Goal: Transaction & Acquisition: Book appointment/travel/reservation

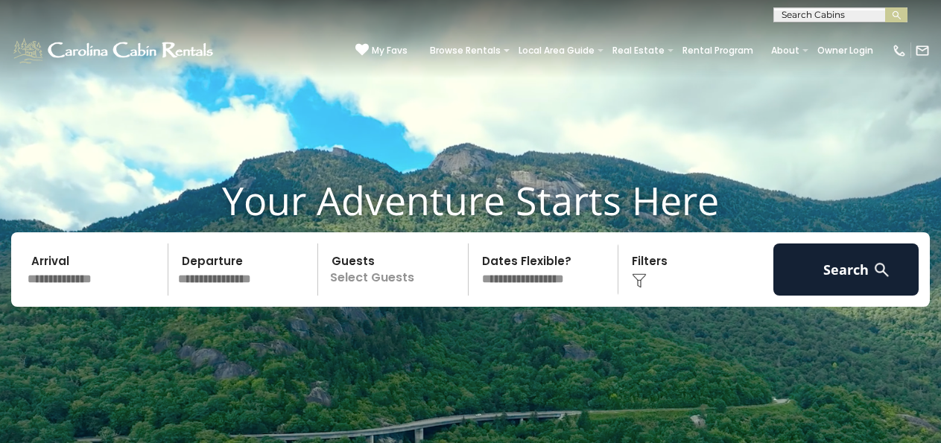
click at [92, 283] on input "text" at bounding box center [95, 270] width 146 height 52
click at [71, 261] on input "text" at bounding box center [95, 270] width 146 height 52
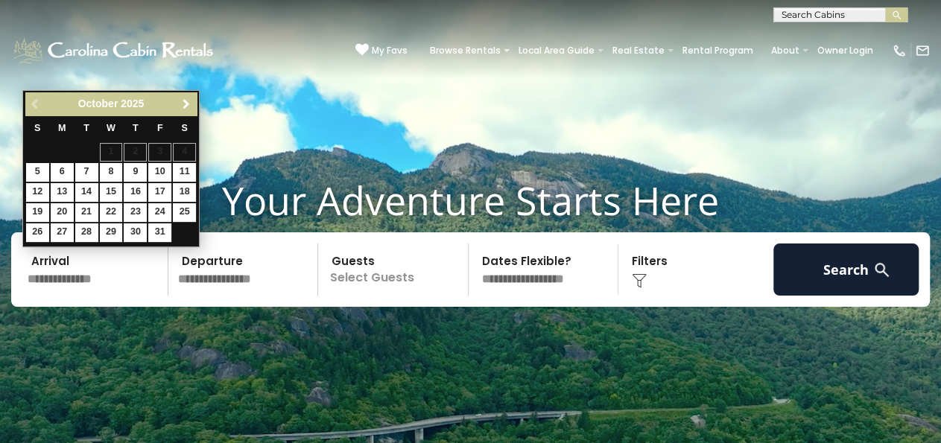
click at [191, 112] on link "Next" at bounding box center [185, 104] width 19 height 19
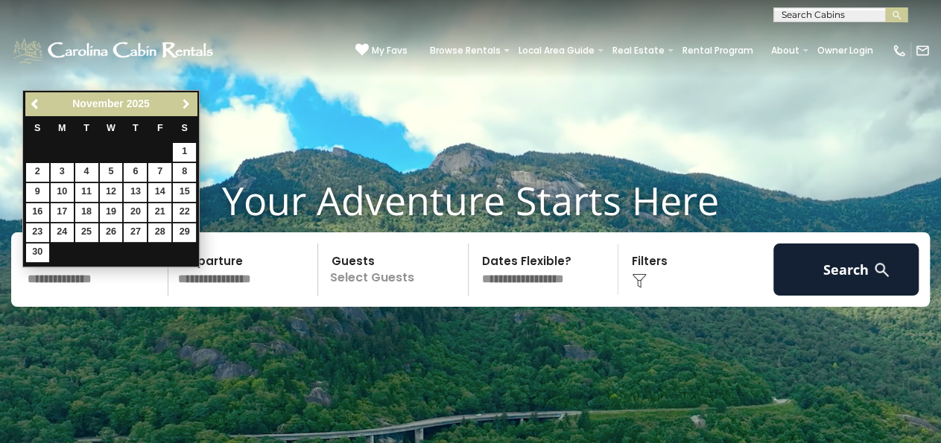
click at [191, 112] on link "Next" at bounding box center [185, 104] width 19 height 19
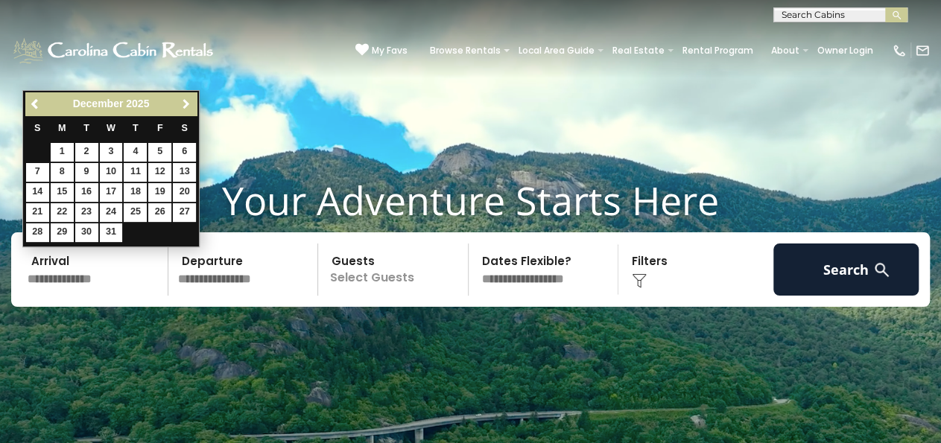
click at [191, 112] on link "Next" at bounding box center [185, 104] width 19 height 19
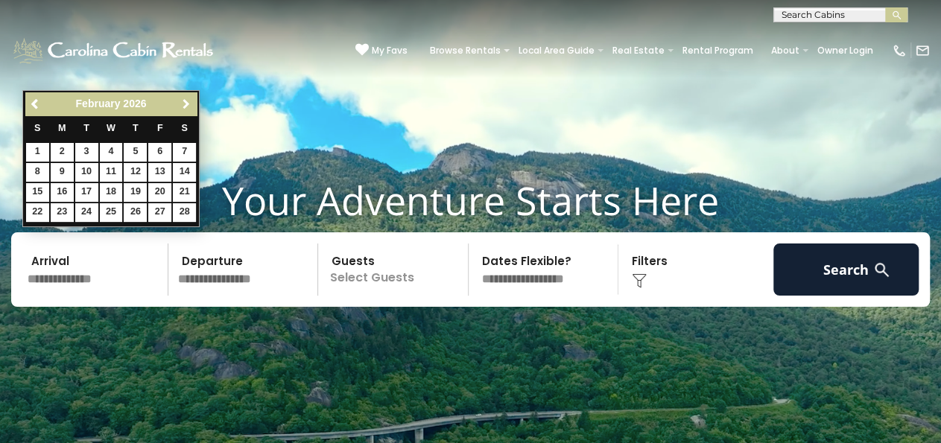
click at [191, 112] on link "Next" at bounding box center [185, 104] width 19 height 19
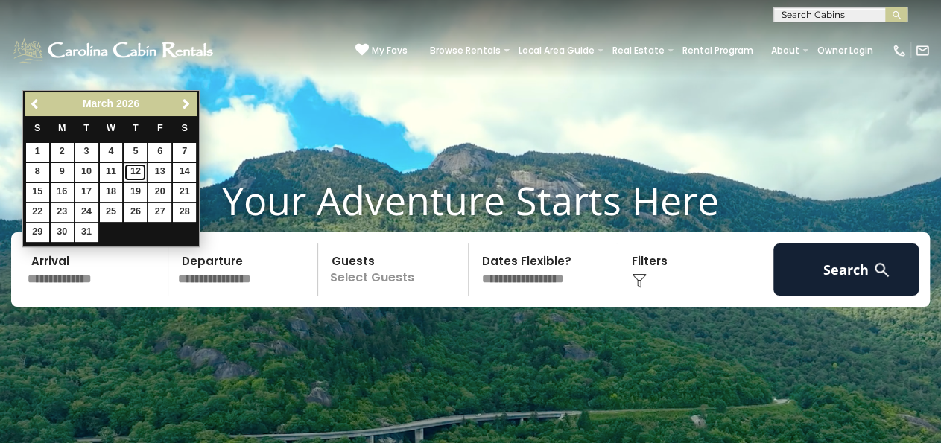
click at [142, 169] on link "12" at bounding box center [135, 172] width 23 height 19
type input "*******"
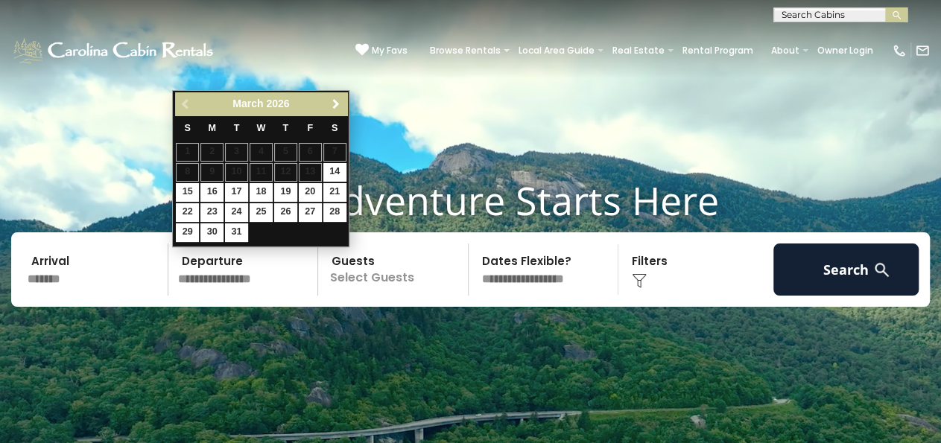
click at [339, 105] on span "Next" at bounding box center [336, 104] width 12 height 12
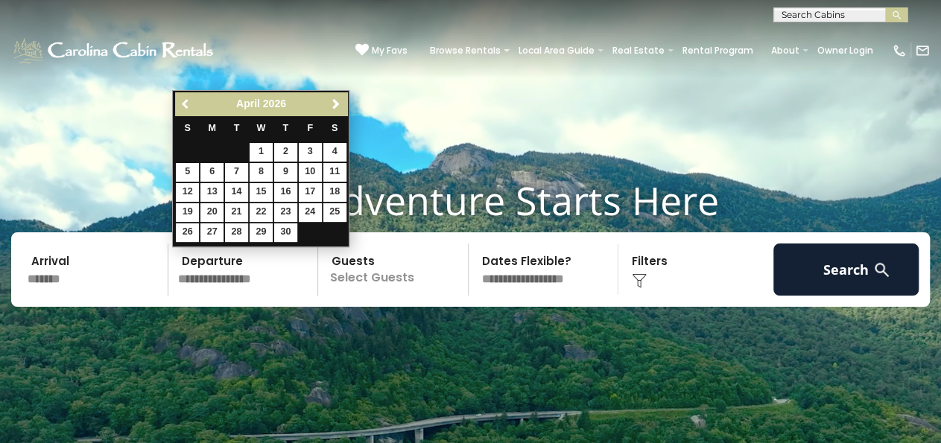
click at [188, 104] on span "Previous" at bounding box center [186, 104] width 12 height 12
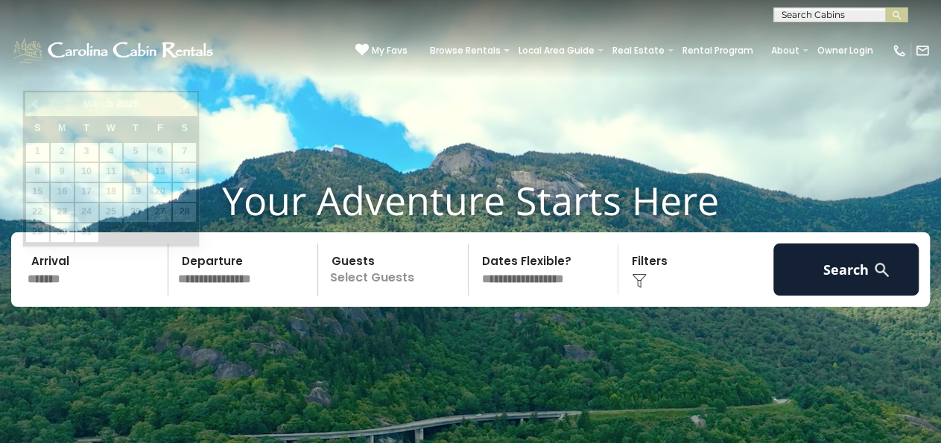
click at [105, 262] on input "*******" at bounding box center [95, 270] width 146 height 52
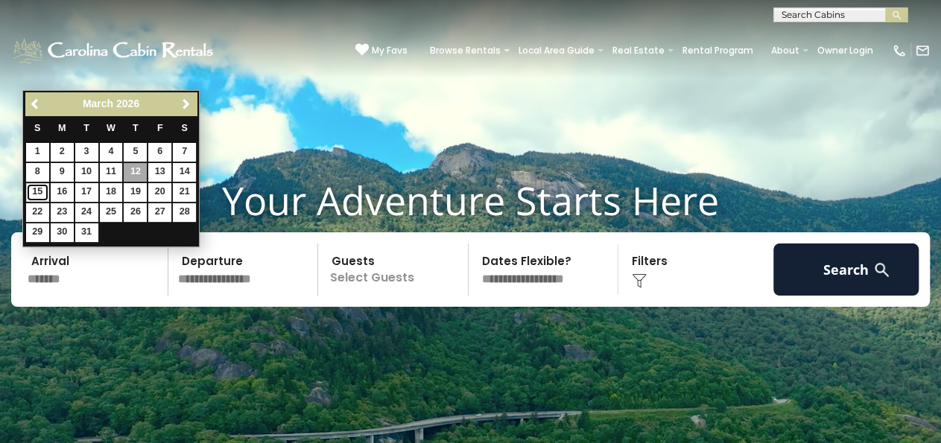
click at [42, 191] on link "15" at bounding box center [37, 192] width 23 height 19
type input "*******"
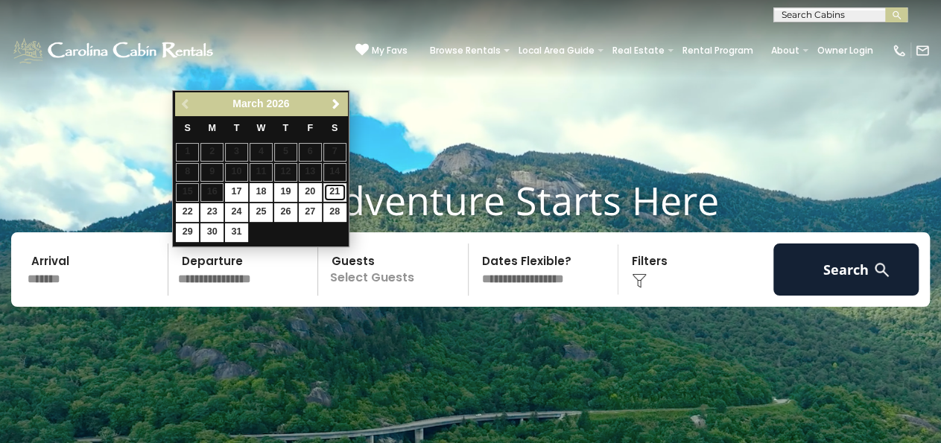
click at [333, 185] on link "21" at bounding box center [334, 192] width 23 height 19
type input "*******"
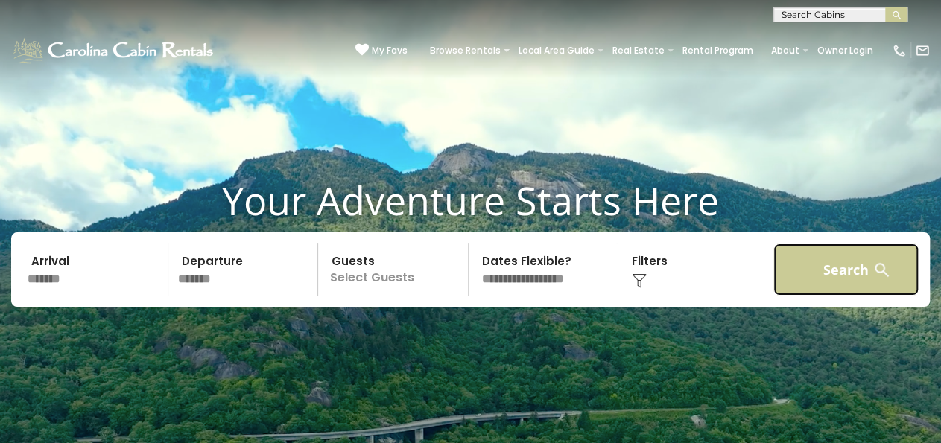
click at [864, 277] on button "Search" at bounding box center [846, 270] width 146 height 52
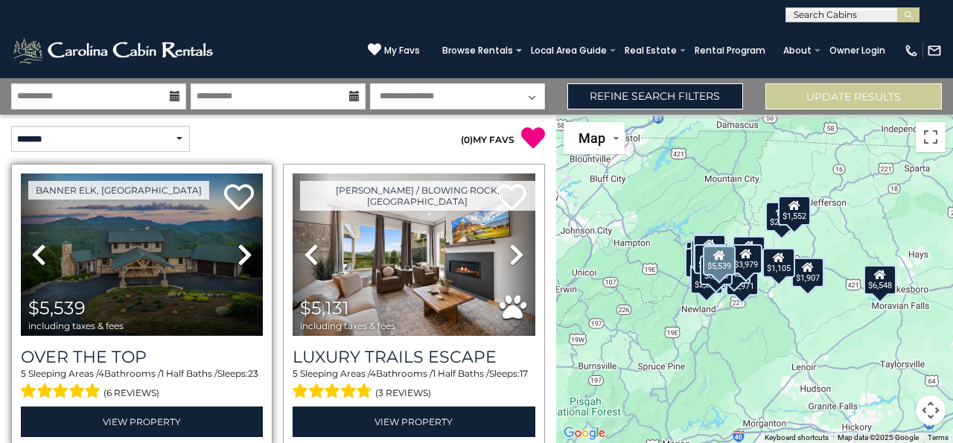
click at [243, 258] on icon at bounding box center [245, 255] width 15 height 24
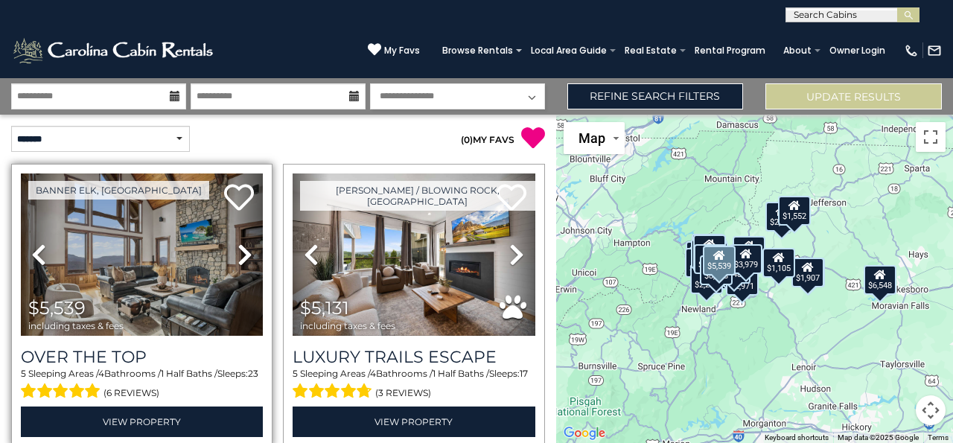
click at [243, 258] on icon at bounding box center [245, 255] width 15 height 24
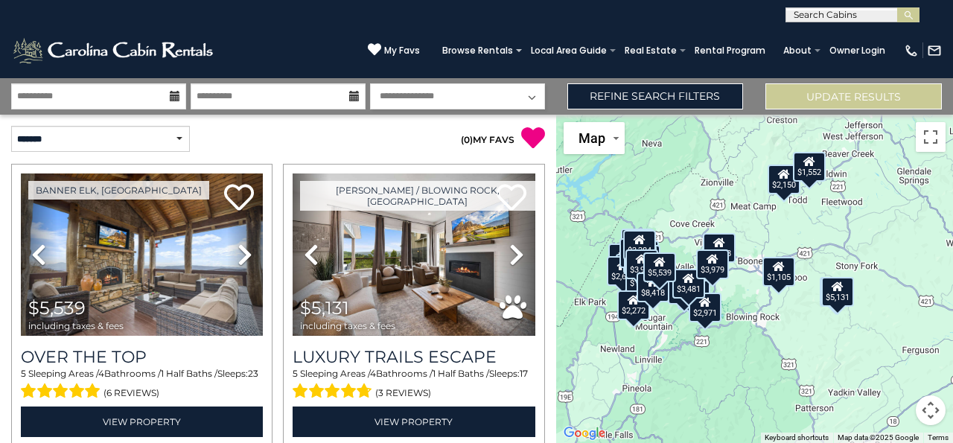
click at [818, 175] on div "$1,552" at bounding box center [809, 167] width 33 height 30
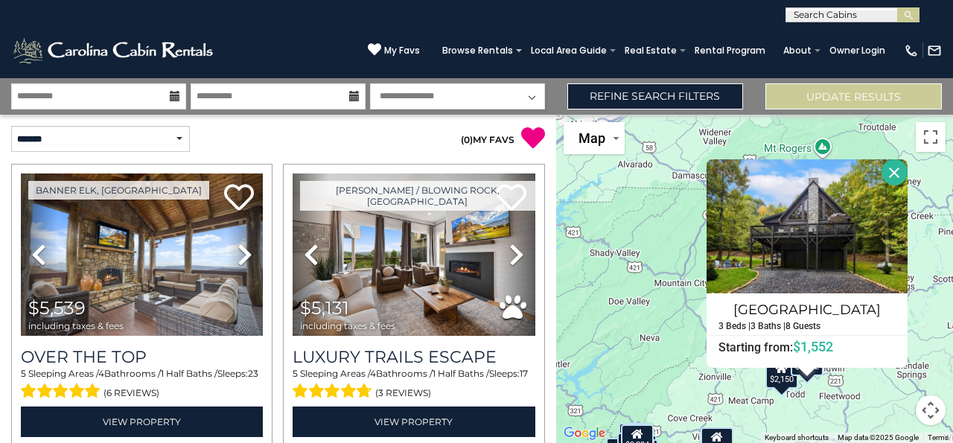
click at [896, 178] on button "Close" at bounding box center [895, 172] width 26 height 26
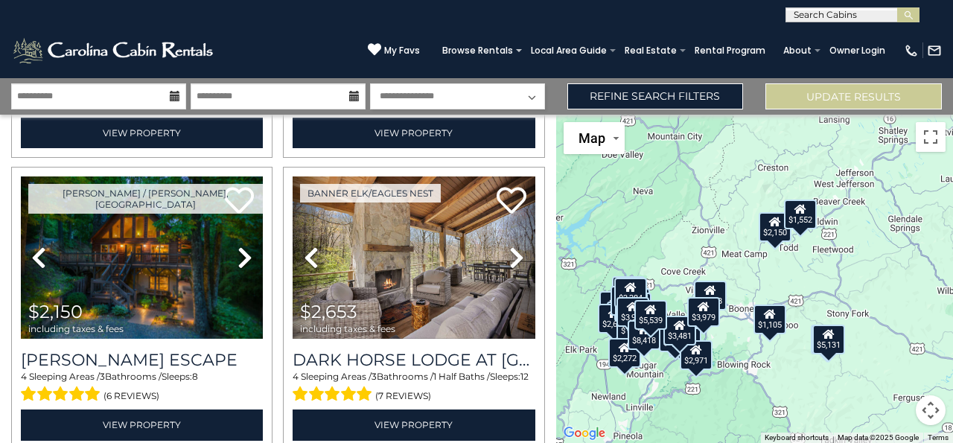
scroll to position [293, 0]
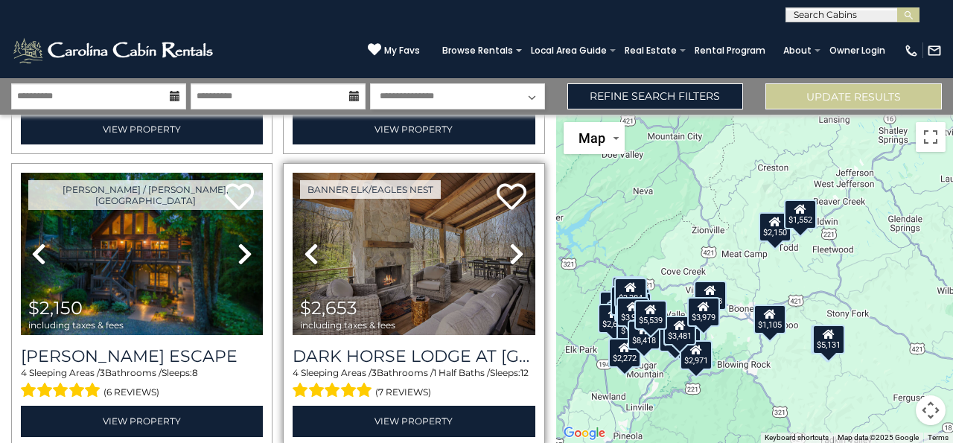
click at [500, 251] on link "Next" at bounding box center [517, 254] width 36 height 162
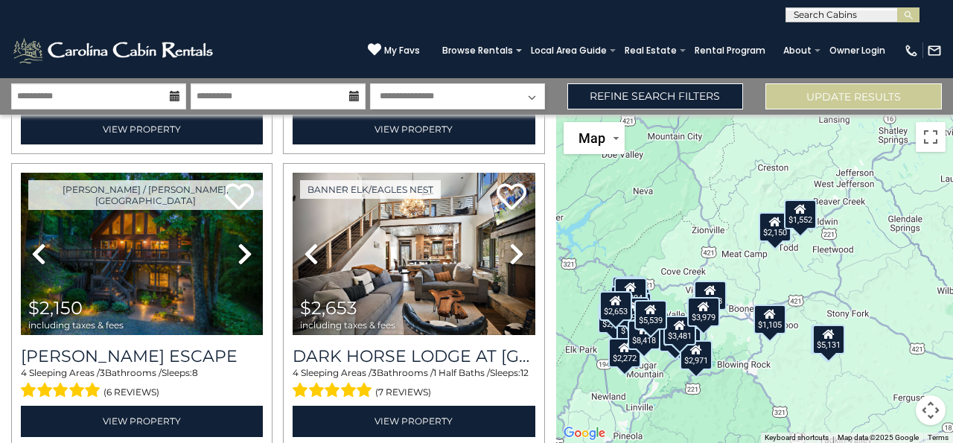
click at [777, 324] on div "$1,105" at bounding box center [770, 320] width 33 height 30
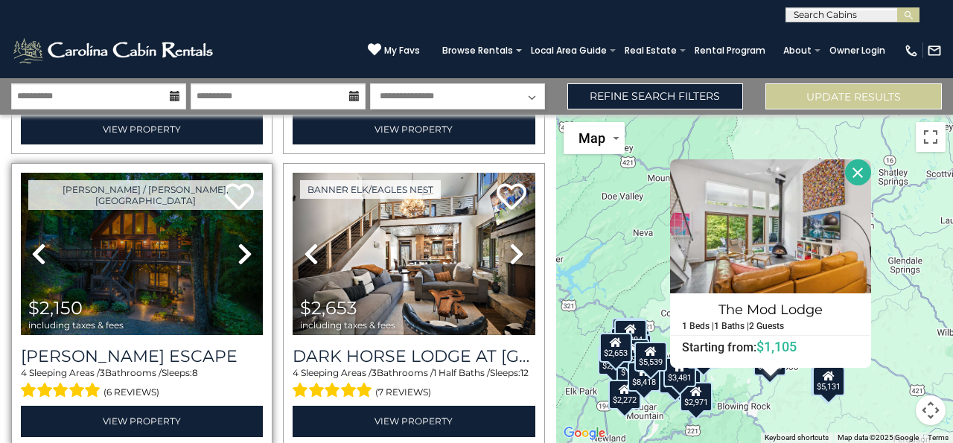
click at [238, 248] on icon at bounding box center [245, 254] width 15 height 24
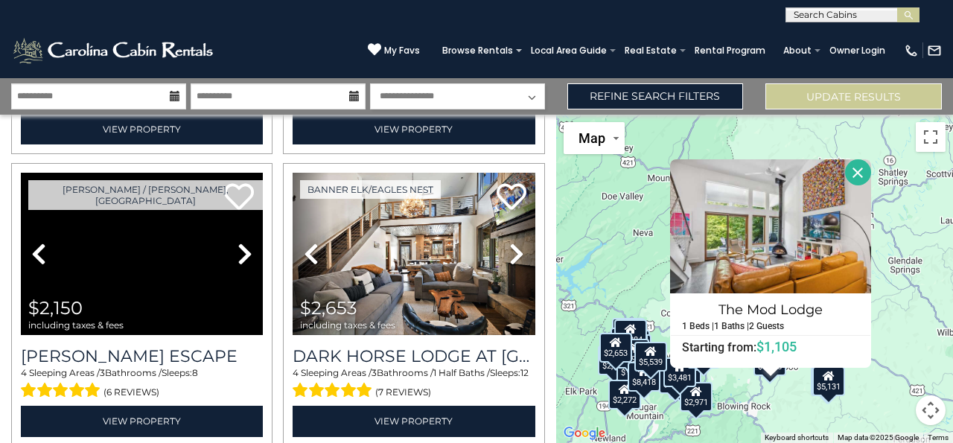
click at [885, 299] on div "$5,539 $5,131 $2,150 $2,653 $2,962 $3,339 $3,081 $1,907 $2,518 $2,674 $6,548 $4…" at bounding box center [754, 279] width 397 height 328
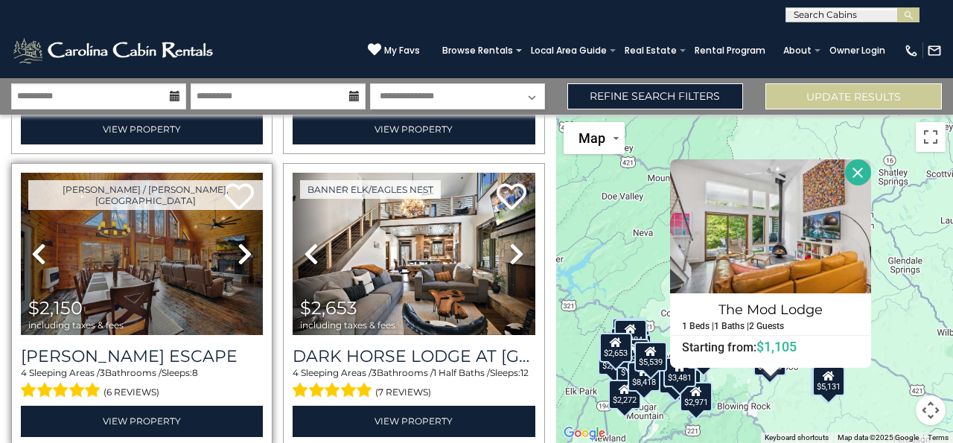
click at [908, 307] on div "$5,539 $5,131 $2,150 $2,653 $2,962 $3,339 $3,081 $1,907 $2,518 $2,674 $6,548 $4…" at bounding box center [754, 279] width 397 height 328
click at [242, 253] on icon at bounding box center [245, 254] width 15 height 24
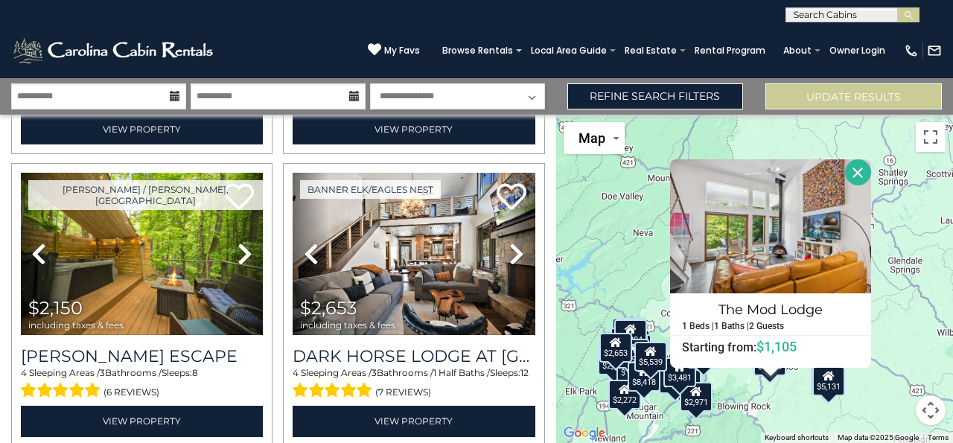
click at [850, 392] on div "$5,539 $5,131 $2,150 $2,653 $2,962 $3,339 $3,081 $1,907 $2,518 $2,674 $6,548 $4…" at bounding box center [754, 279] width 397 height 328
click at [856, 172] on button "Close" at bounding box center [858, 172] width 26 height 26
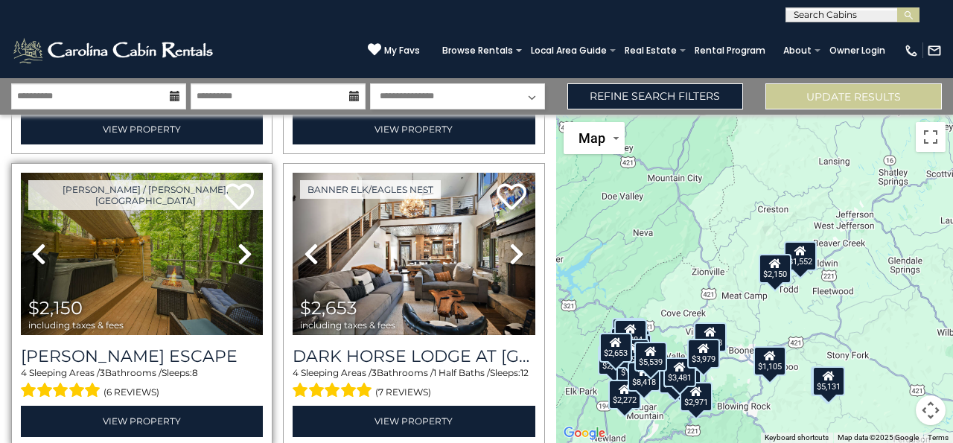
click at [241, 255] on icon at bounding box center [245, 254] width 15 height 24
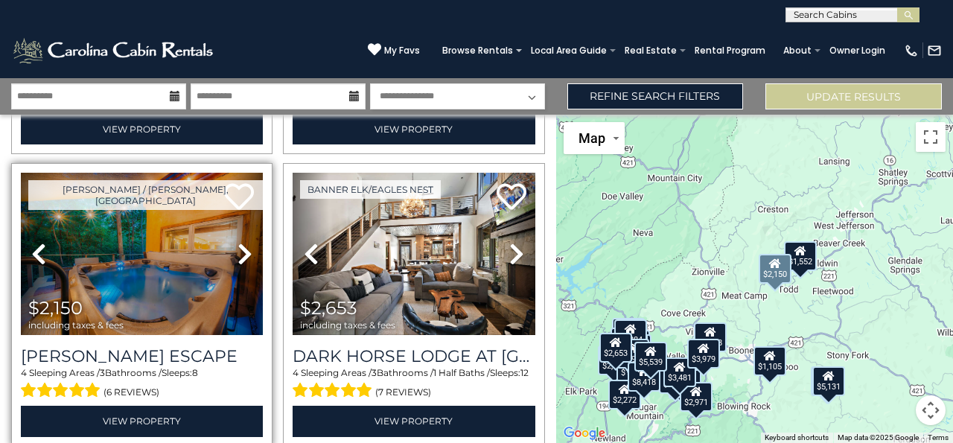
click at [239, 246] on icon at bounding box center [245, 254] width 15 height 24
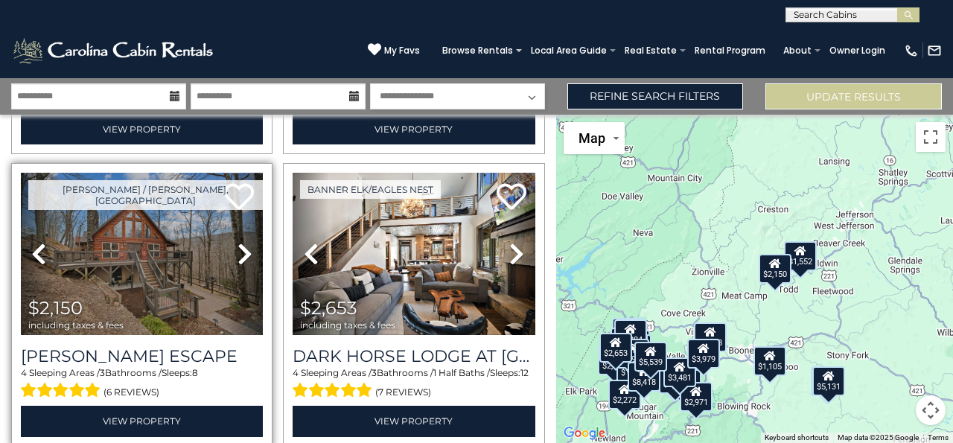
scroll to position [311, 0]
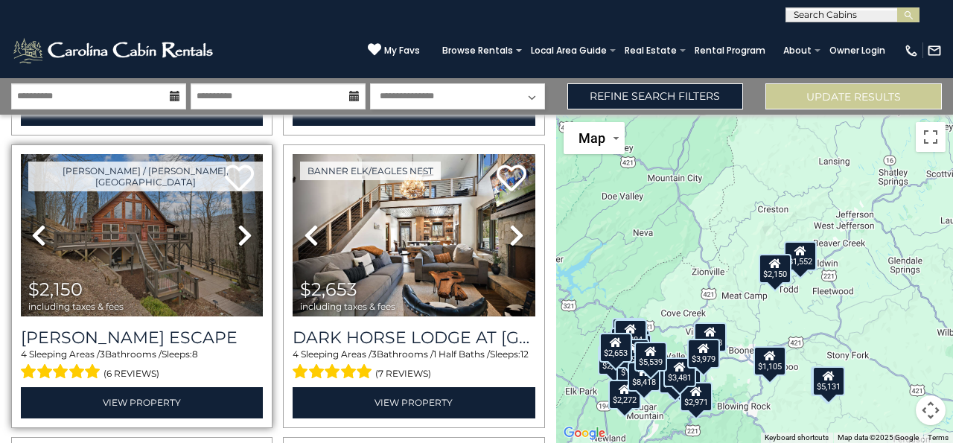
click at [244, 235] on icon at bounding box center [245, 235] width 15 height 24
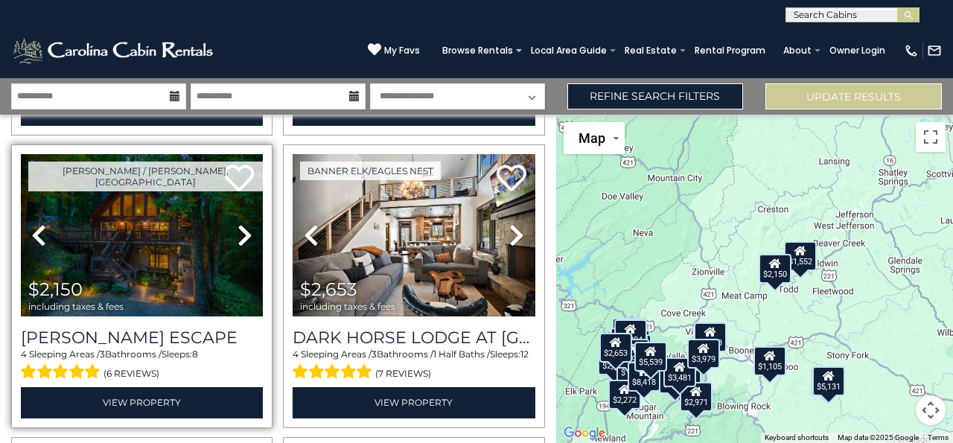
click at [246, 245] on link "Next" at bounding box center [245, 235] width 36 height 162
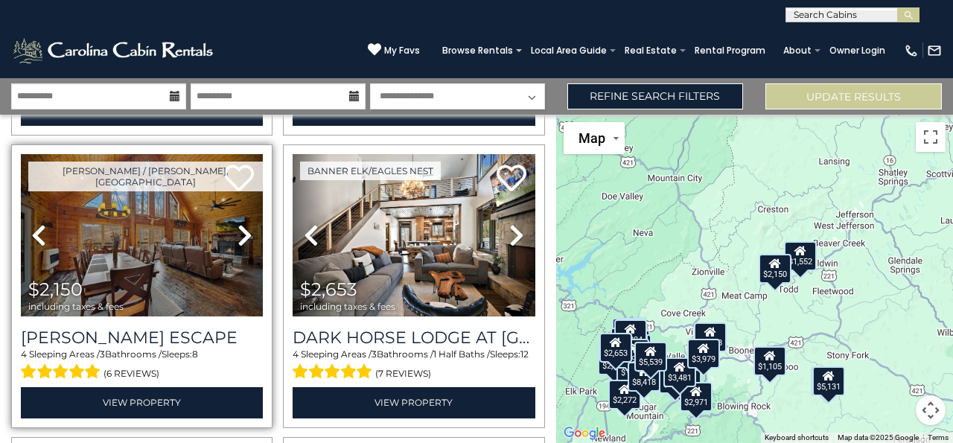
click at [243, 238] on icon at bounding box center [245, 235] width 15 height 24
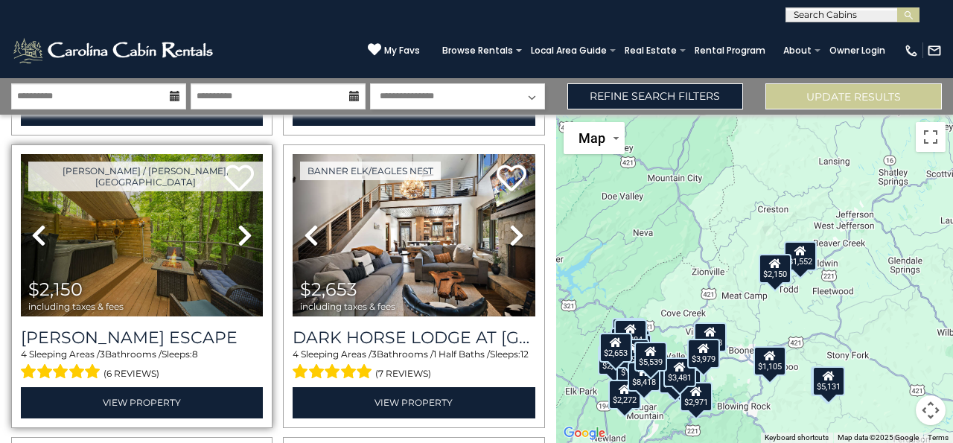
click at [247, 238] on icon at bounding box center [245, 235] width 15 height 24
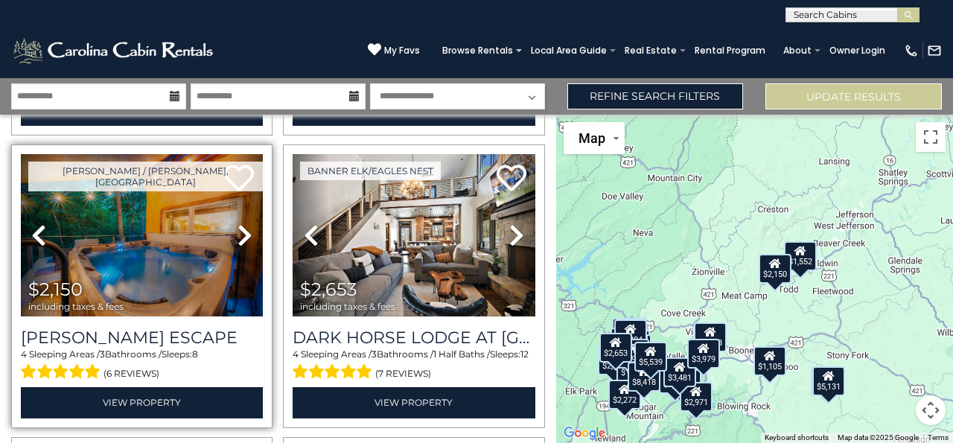
click at [258, 232] on link "Next" at bounding box center [245, 235] width 36 height 162
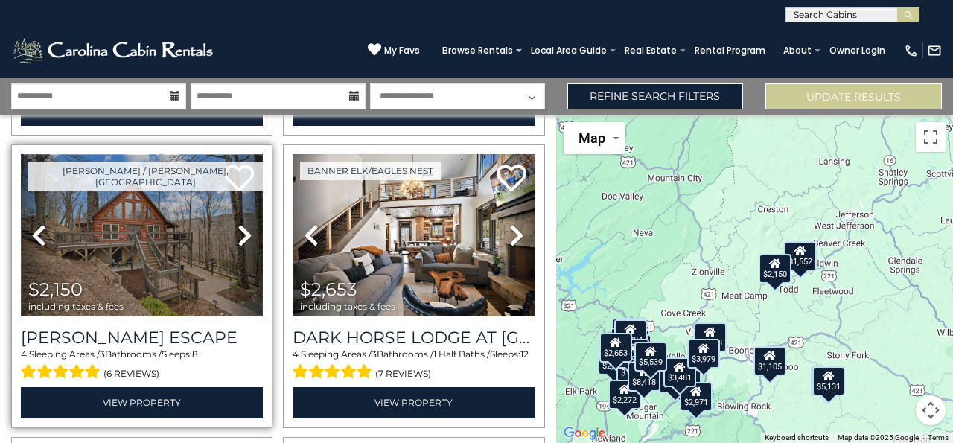
click at [132, 218] on img at bounding box center [142, 235] width 242 height 162
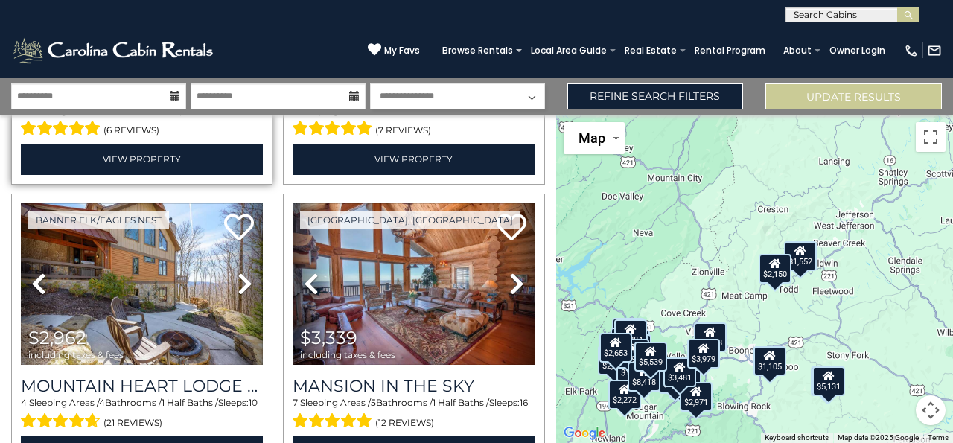
scroll to position [556, 0]
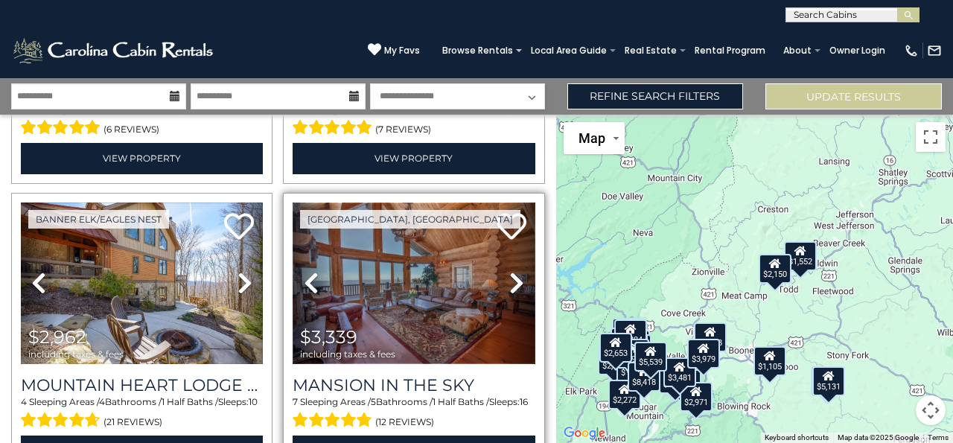
click at [398, 296] on img at bounding box center [414, 284] width 242 height 162
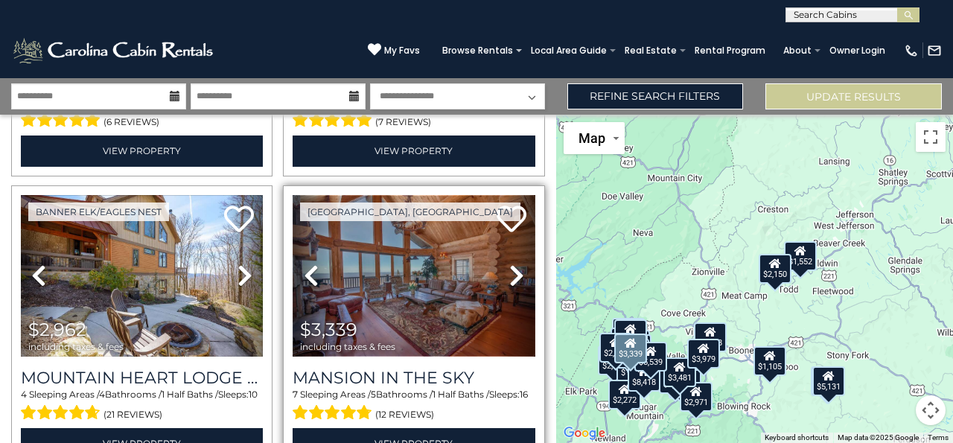
scroll to position [564, 0]
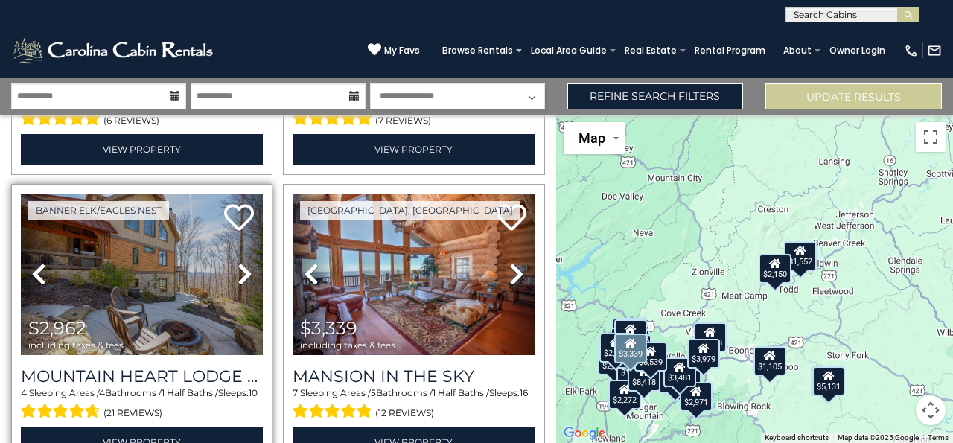
click at [40, 273] on icon at bounding box center [38, 274] width 15 height 24
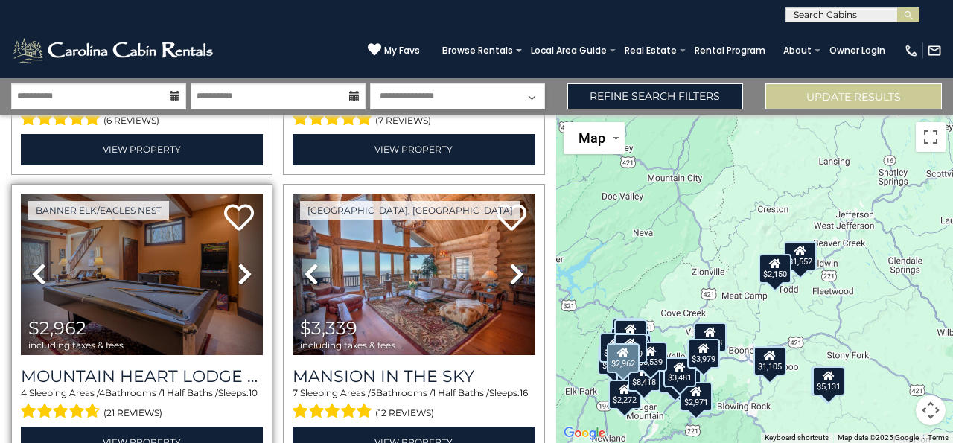
click at [38, 265] on icon at bounding box center [38, 274] width 15 height 24
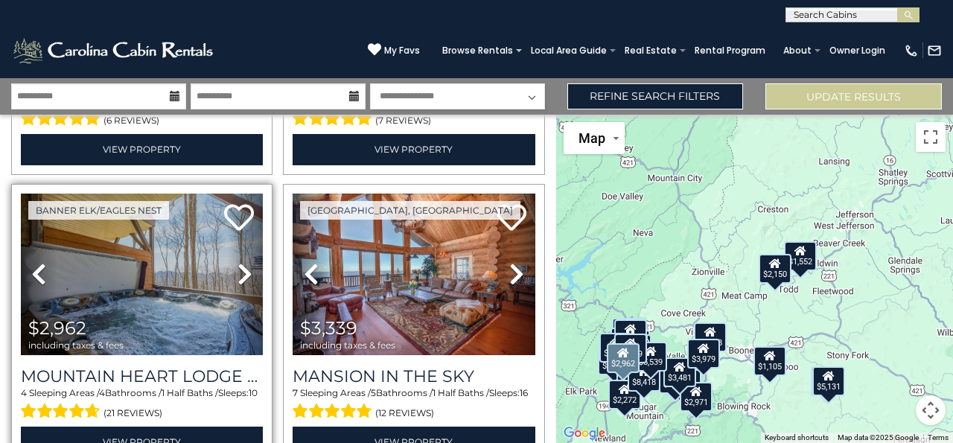
click at [45, 266] on icon at bounding box center [38, 274] width 15 height 24
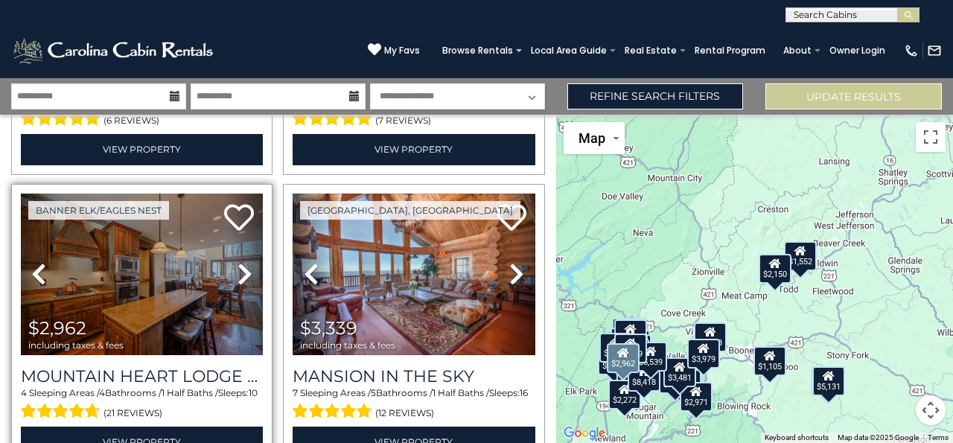
click at [36, 262] on icon at bounding box center [38, 274] width 15 height 24
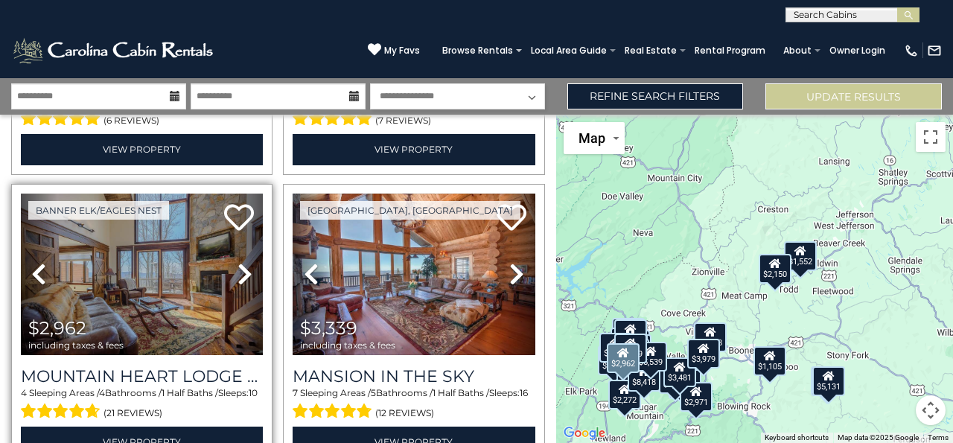
click at [41, 271] on icon at bounding box center [38, 274] width 15 height 24
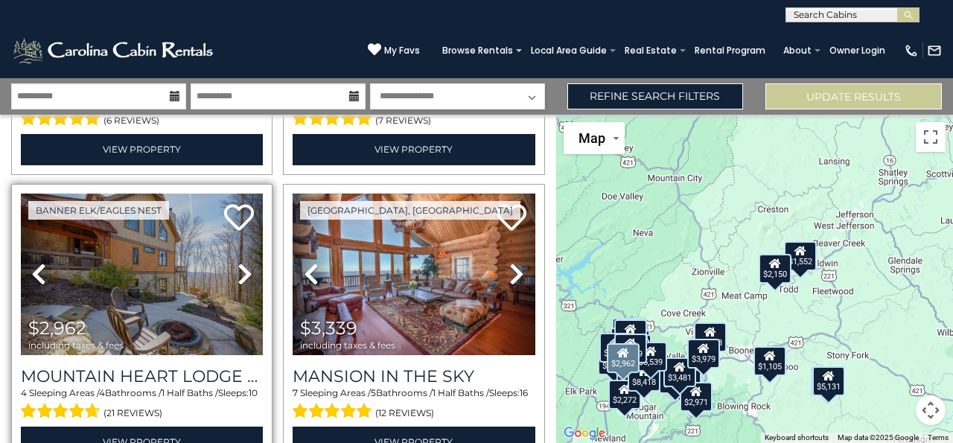
click at [36, 269] on icon at bounding box center [38, 274] width 15 height 24
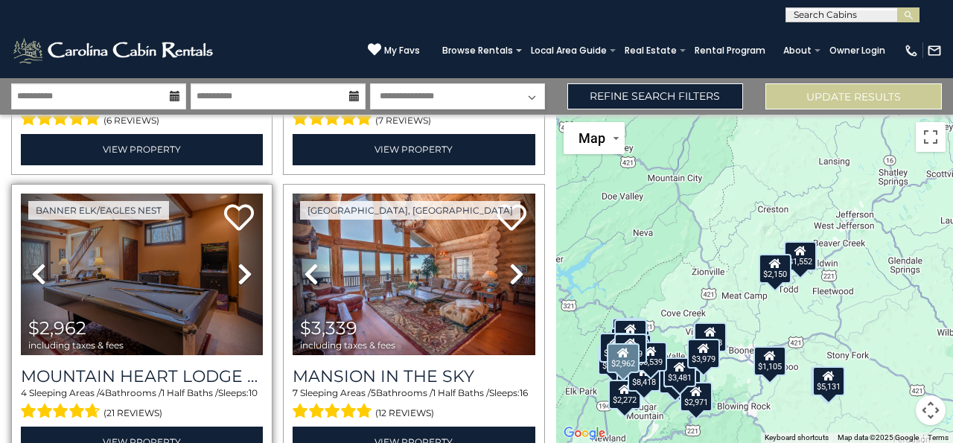
click at [34, 265] on icon at bounding box center [38, 274] width 15 height 24
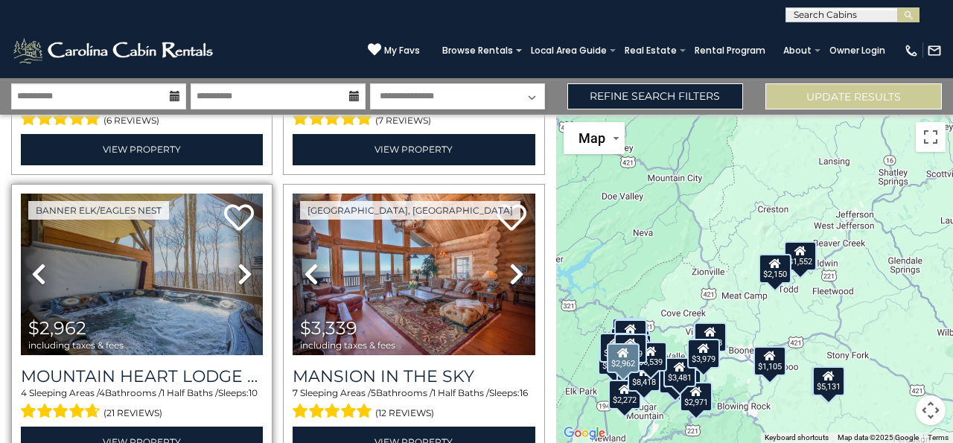
click at [34, 275] on icon at bounding box center [38, 274] width 15 height 24
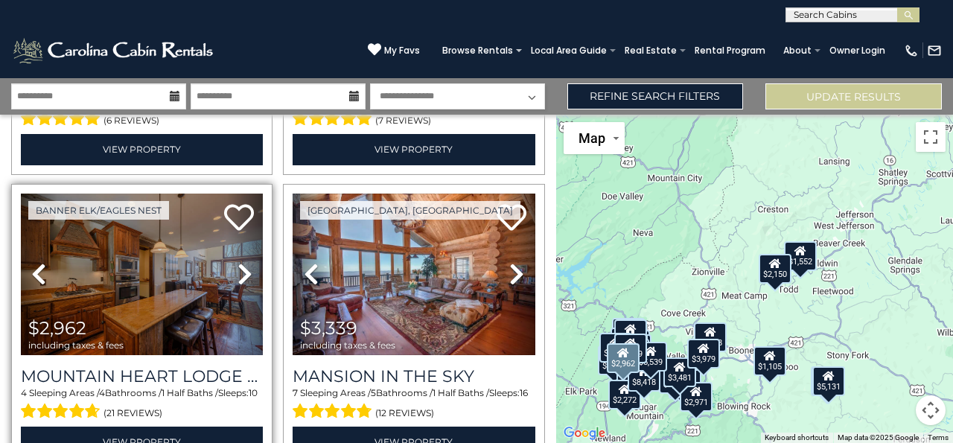
click at [40, 267] on icon at bounding box center [38, 274] width 15 height 24
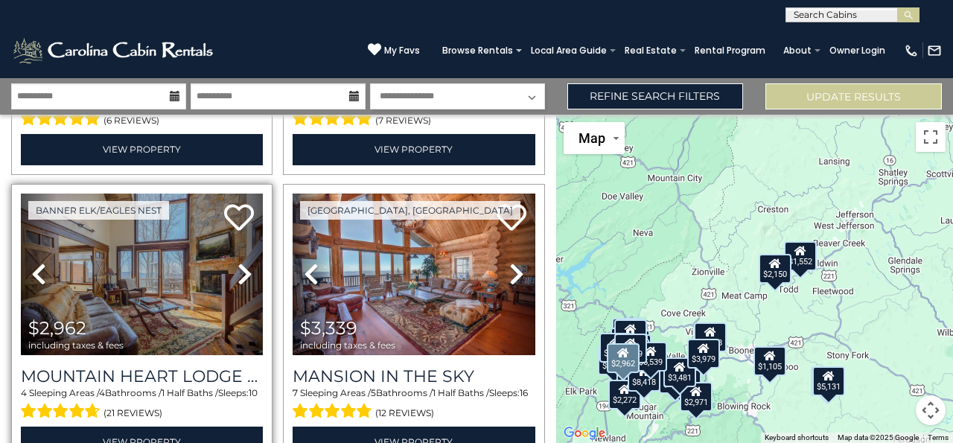
click at [37, 267] on icon at bounding box center [38, 274] width 15 height 24
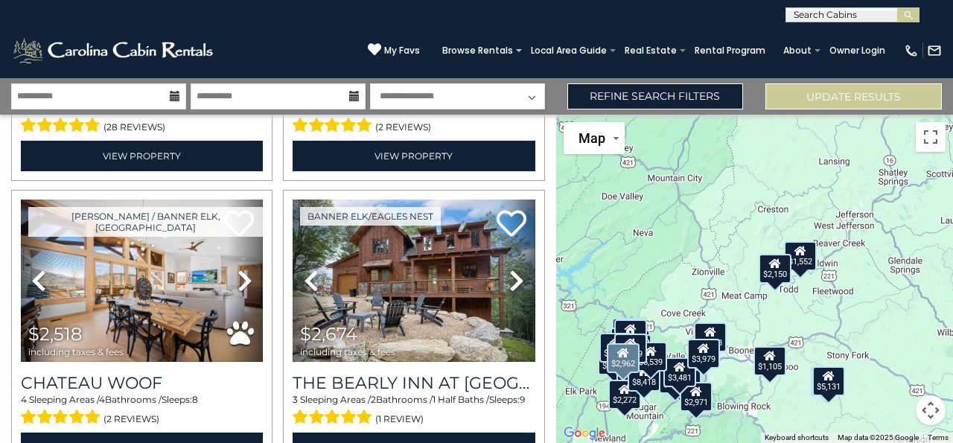
scroll to position [1142, 0]
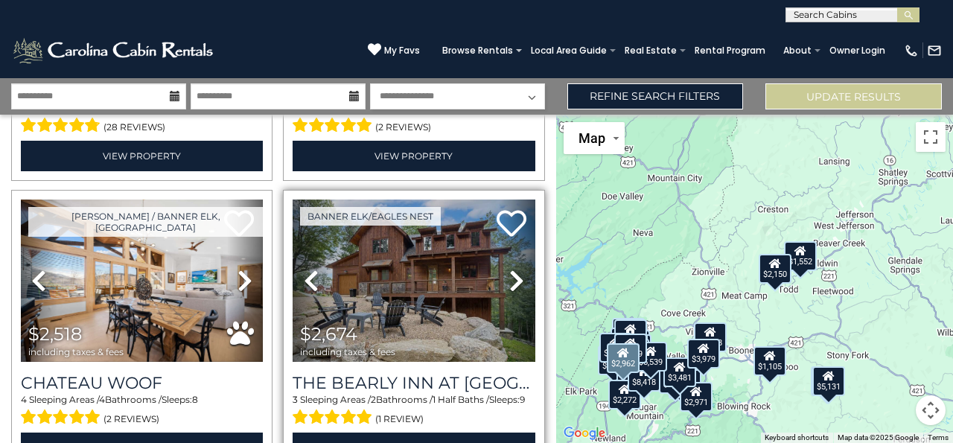
click at [515, 269] on icon at bounding box center [516, 281] width 15 height 24
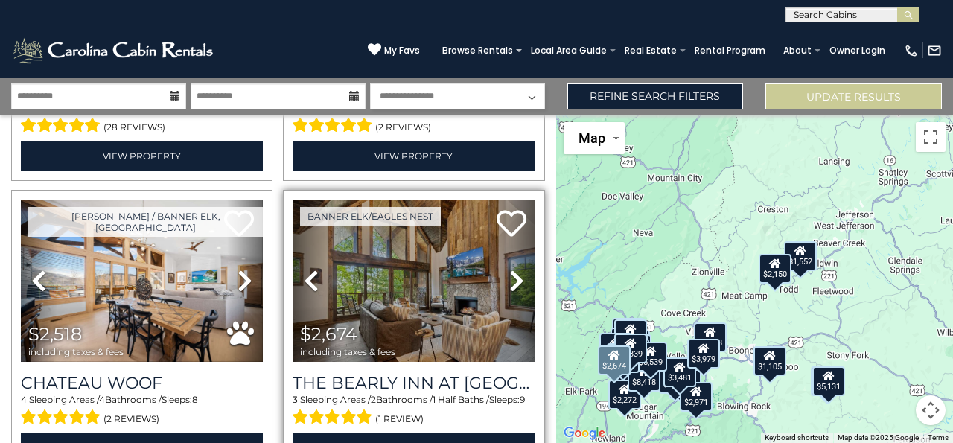
click at [509, 269] on icon at bounding box center [516, 281] width 15 height 24
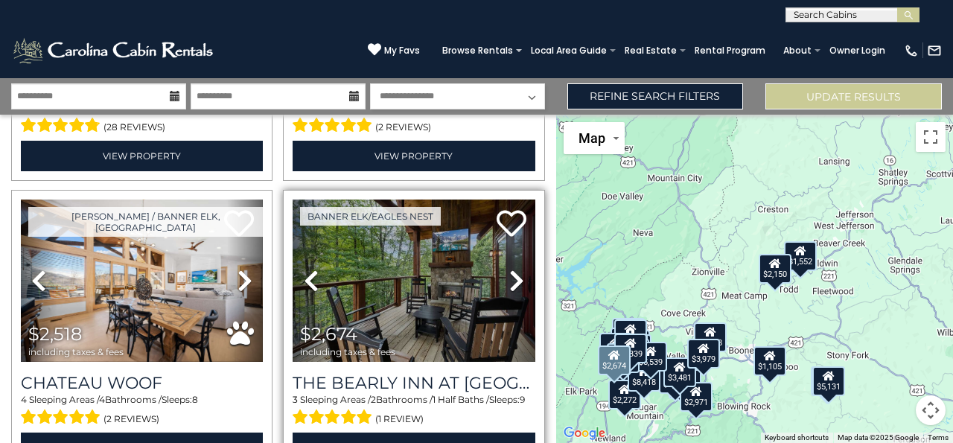
click at [511, 274] on icon at bounding box center [516, 281] width 15 height 24
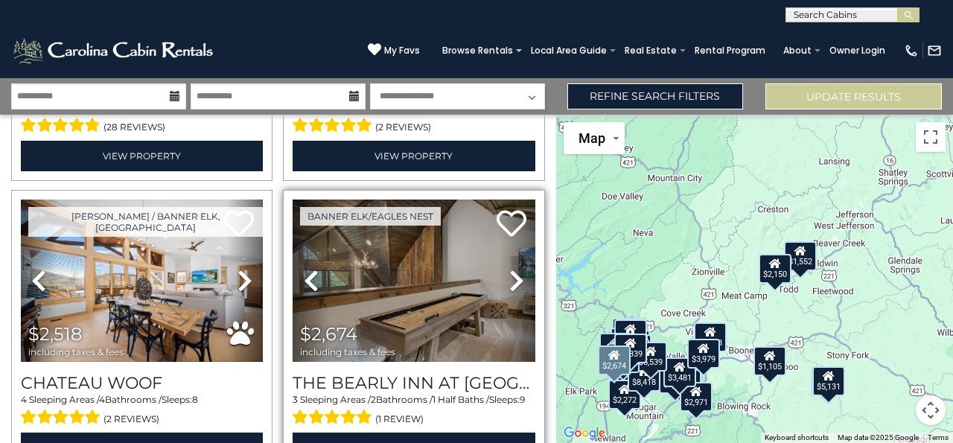
click at [503, 268] on link "Next" at bounding box center [517, 281] width 36 height 162
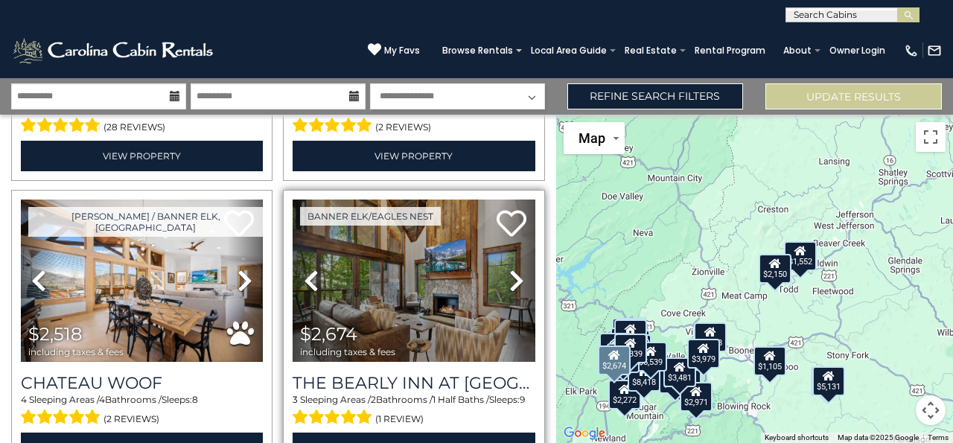
click at [500, 276] on link "Next" at bounding box center [517, 281] width 36 height 162
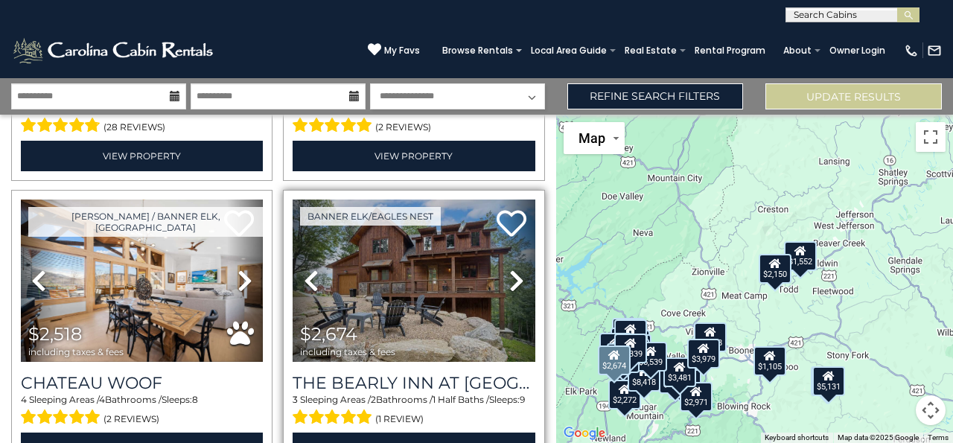
click at [509, 270] on icon at bounding box center [516, 281] width 15 height 24
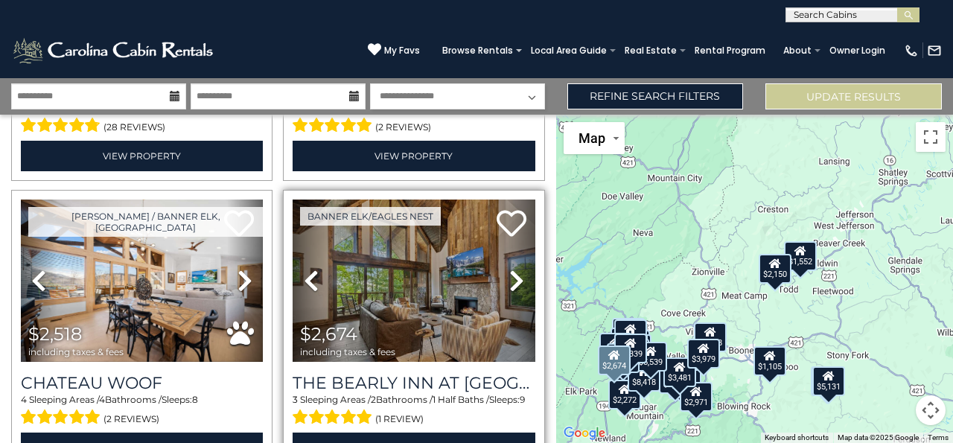
click at [512, 275] on icon at bounding box center [516, 281] width 15 height 24
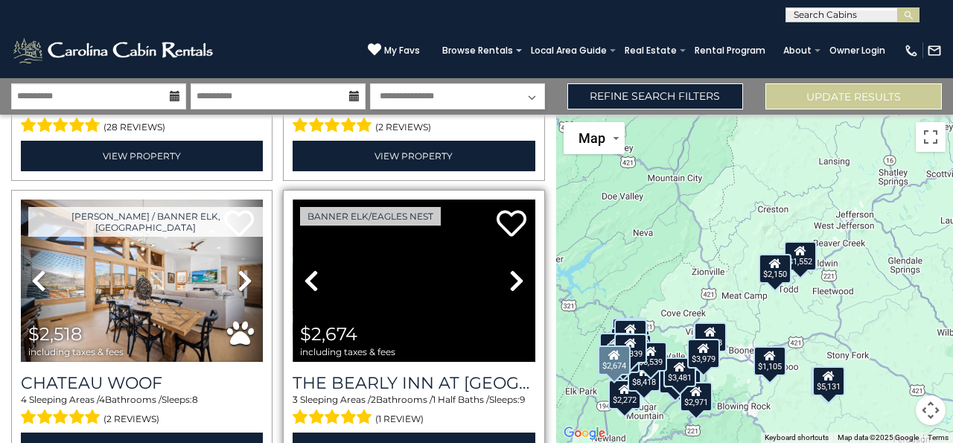
click at [418, 362] on img at bounding box center [414, 443] width 242 height 162
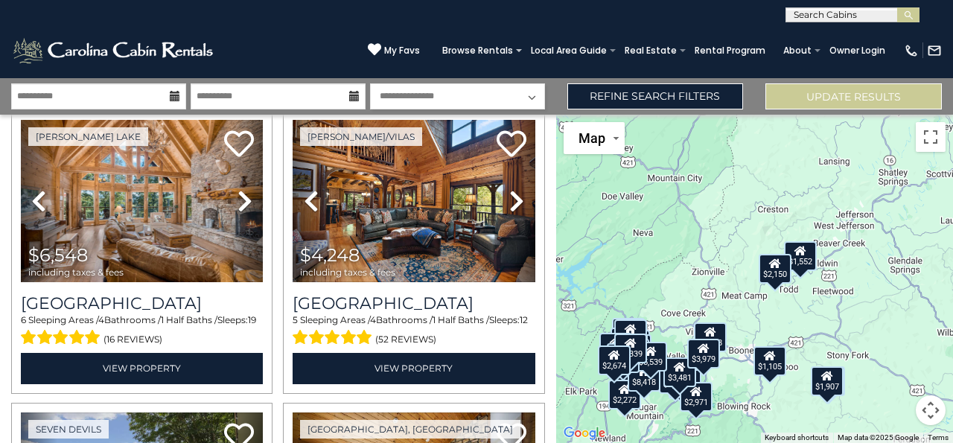
scroll to position [1494, 0]
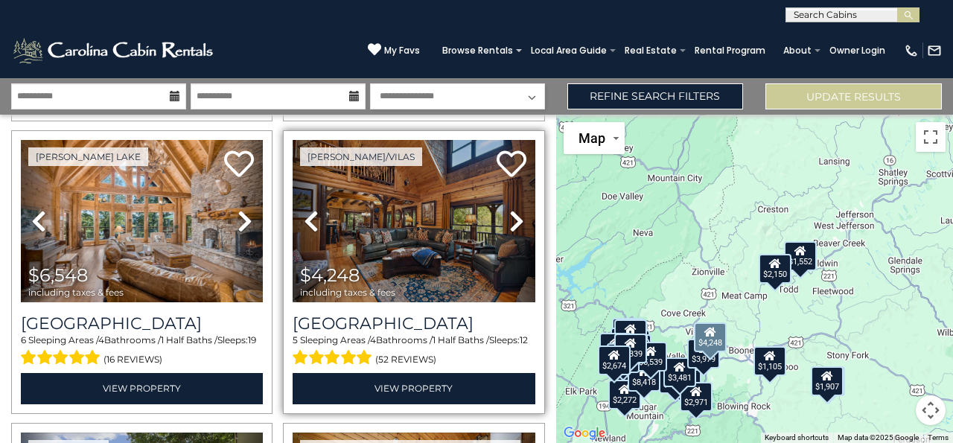
click at [509, 209] on icon at bounding box center [516, 221] width 15 height 24
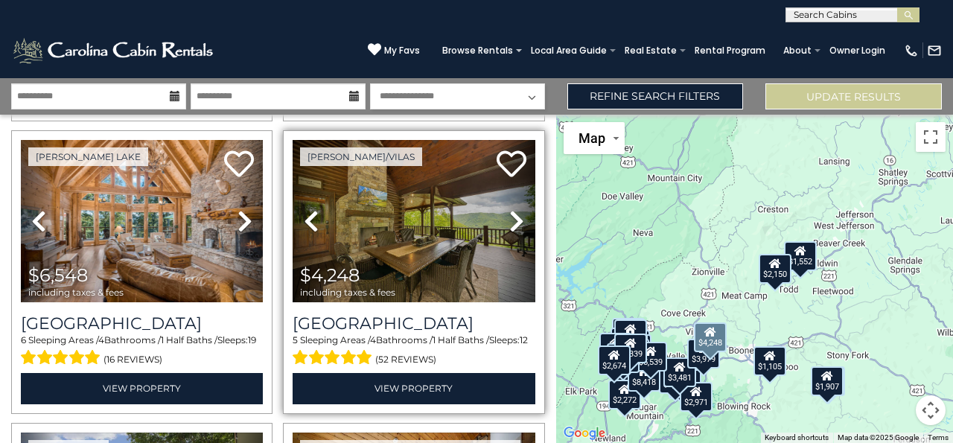
click at [509, 209] on icon at bounding box center [516, 221] width 15 height 24
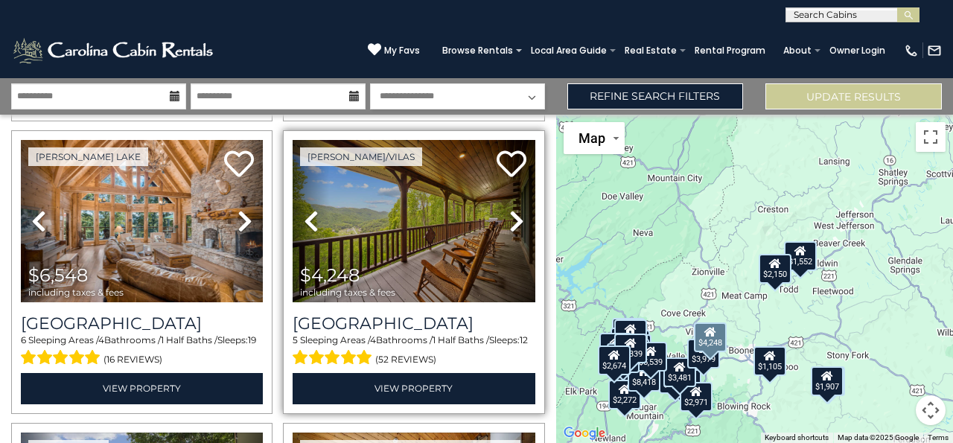
click at [509, 209] on icon at bounding box center [516, 221] width 15 height 24
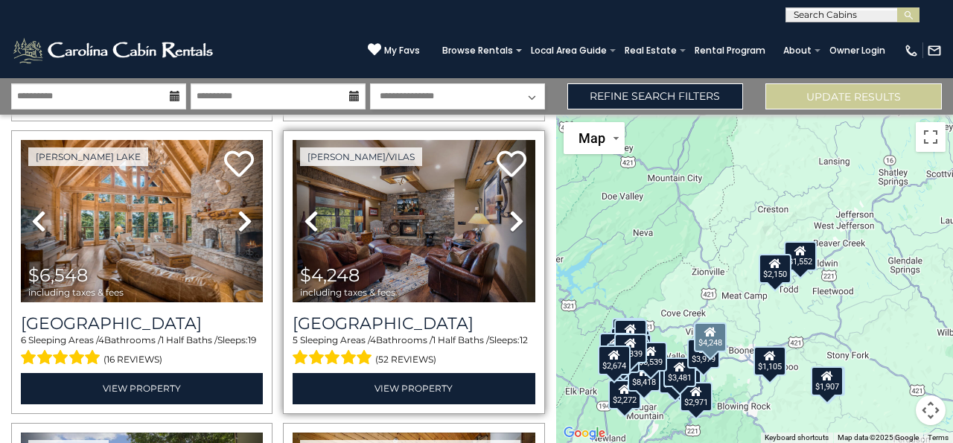
click at [509, 209] on icon at bounding box center [516, 221] width 15 height 24
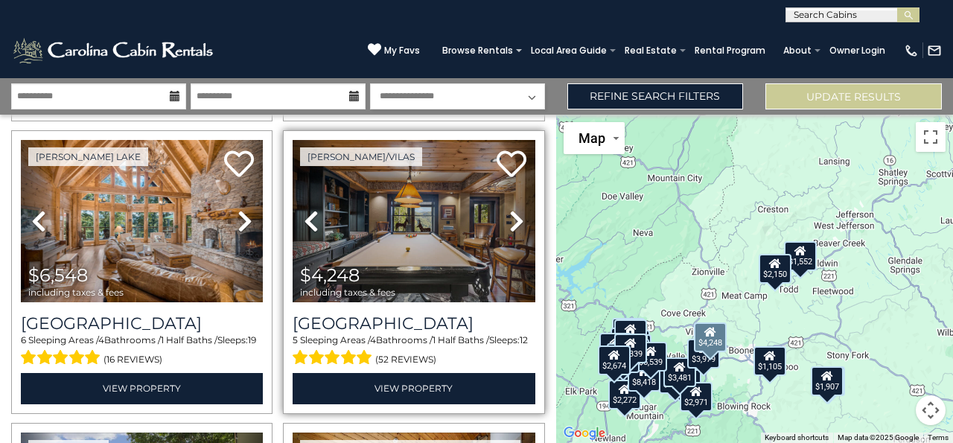
click at [509, 209] on icon at bounding box center [516, 221] width 15 height 24
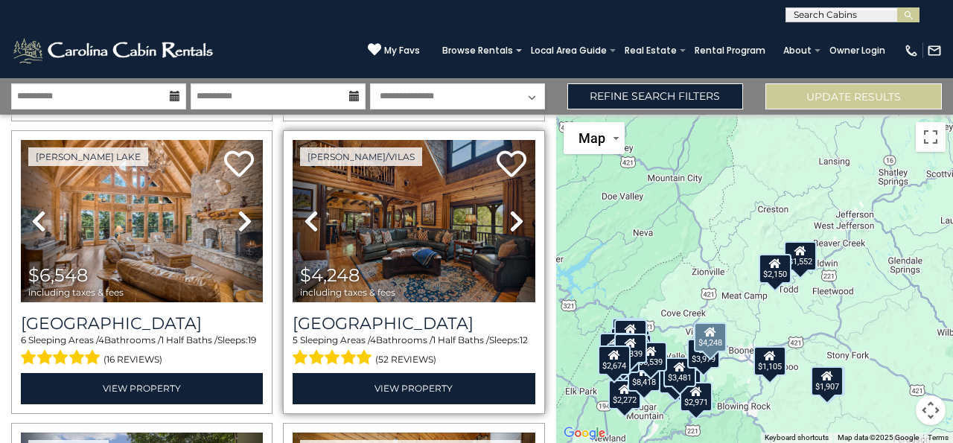
click at [510, 209] on icon at bounding box center [516, 221] width 15 height 24
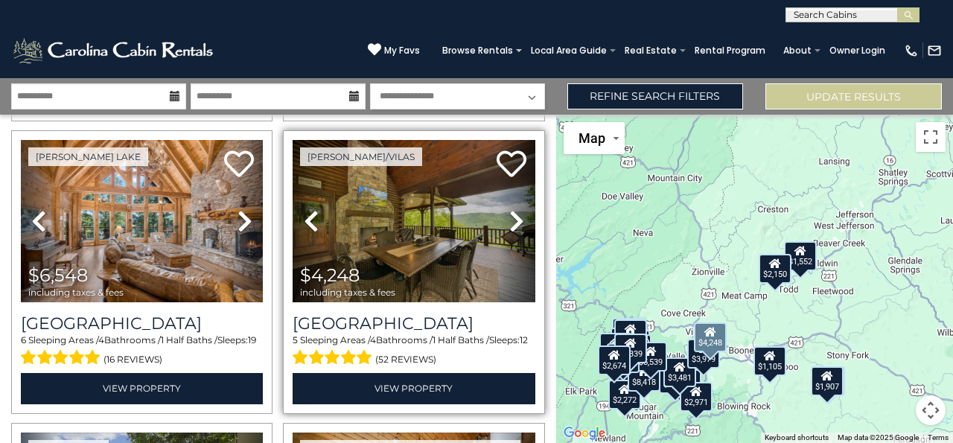
click at [511, 209] on icon at bounding box center [516, 221] width 15 height 24
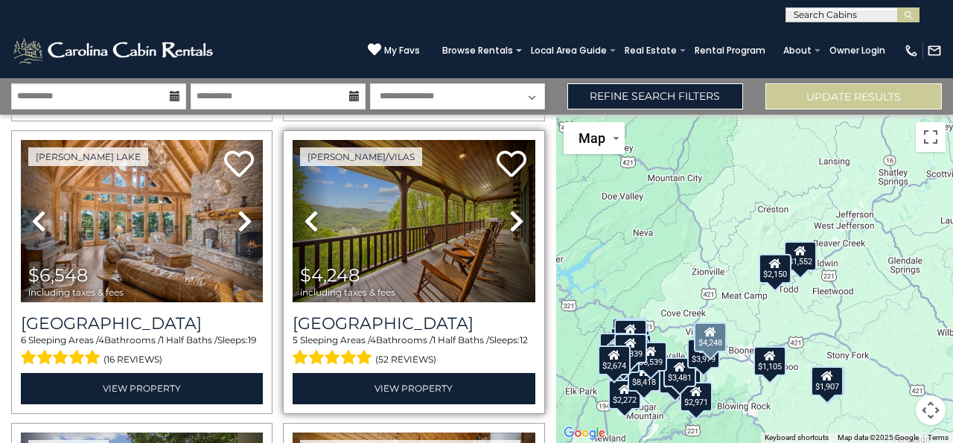
click at [501, 200] on link "Next" at bounding box center [517, 221] width 36 height 162
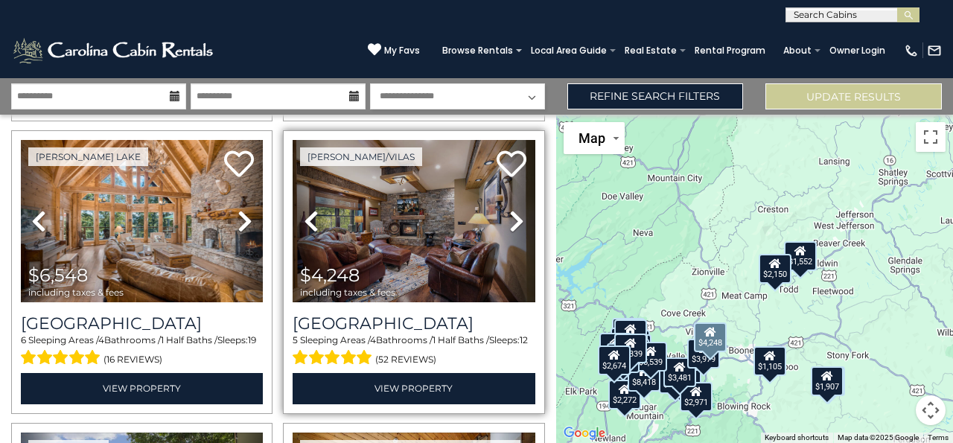
click at [499, 203] on link "Next" at bounding box center [517, 221] width 36 height 162
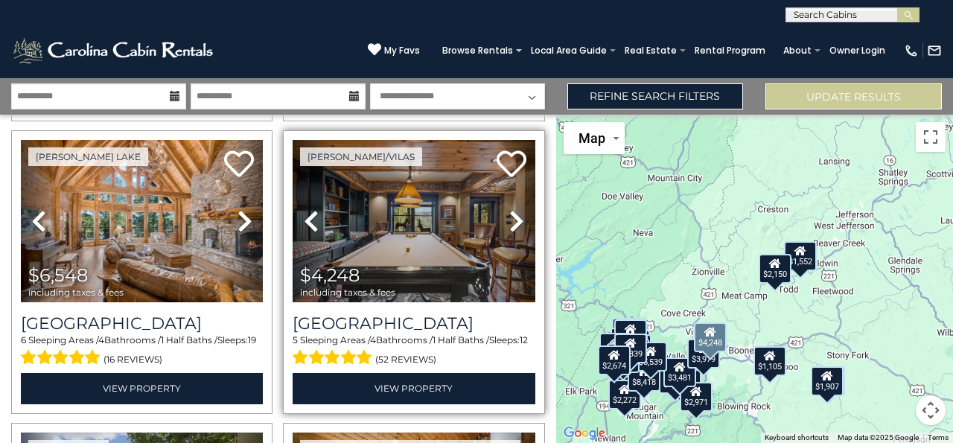
click at [500, 206] on link "Next" at bounding box center [517, 221] width 36 height 162
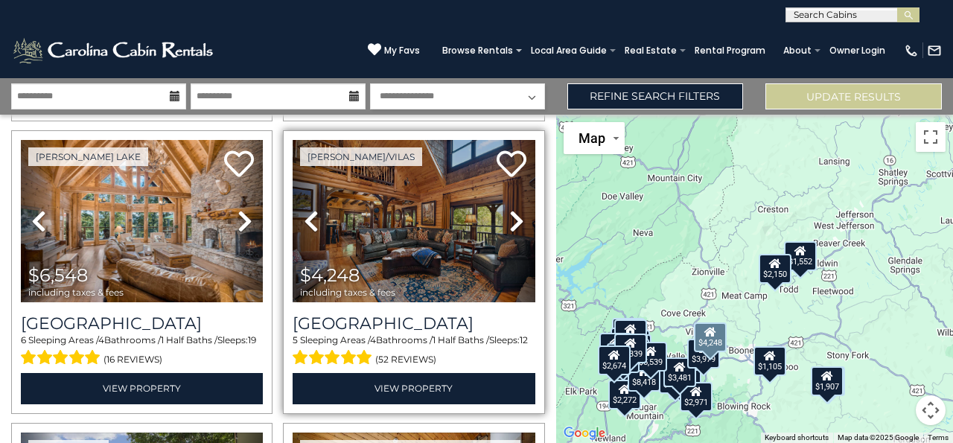
click at [500, 205] on link "Next" at bounding box center [517, 221] width 36 height 162
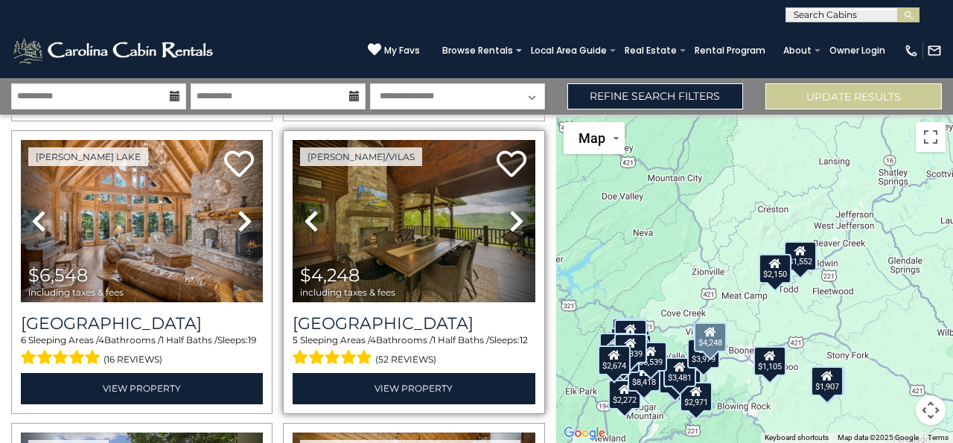
click at [502, 206] on link "Next" at bounding box center [517, 221] width 36 height 162
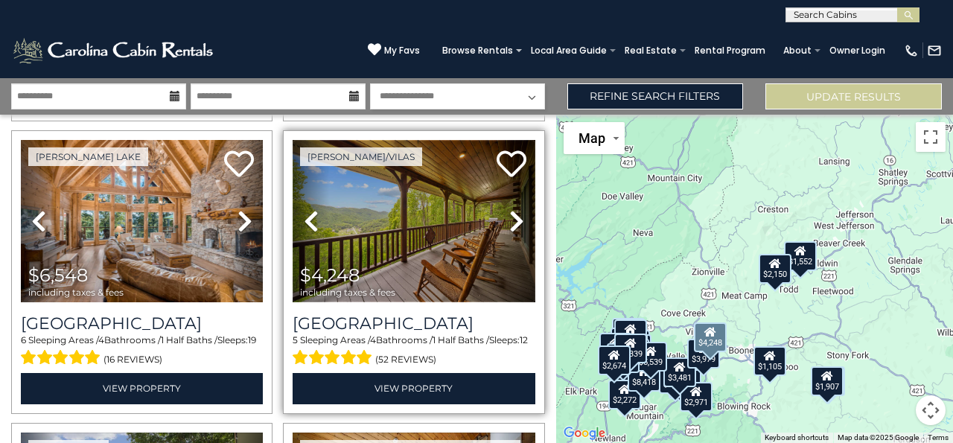
click at [398, 226] on img at bounding box center [414, 221] width 242 height 162
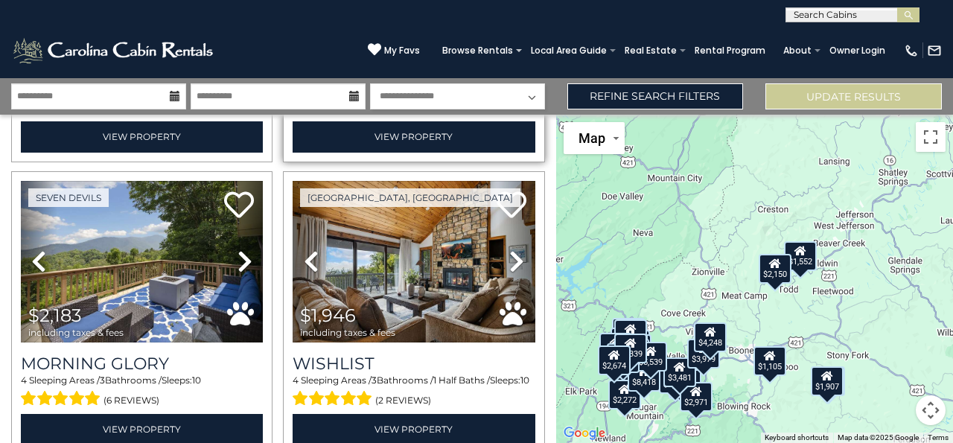
scroll to position [1745, 0]
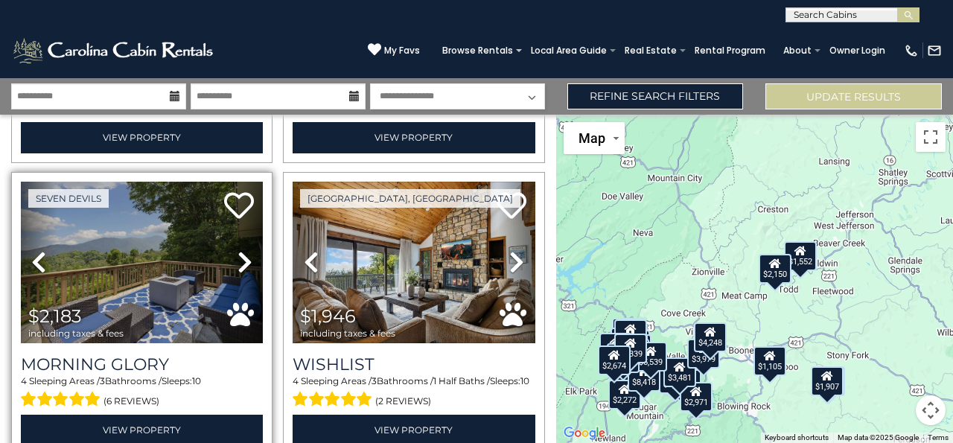
click at [246, 254] on icon at bounding box center [245, 262] width 15 height 24
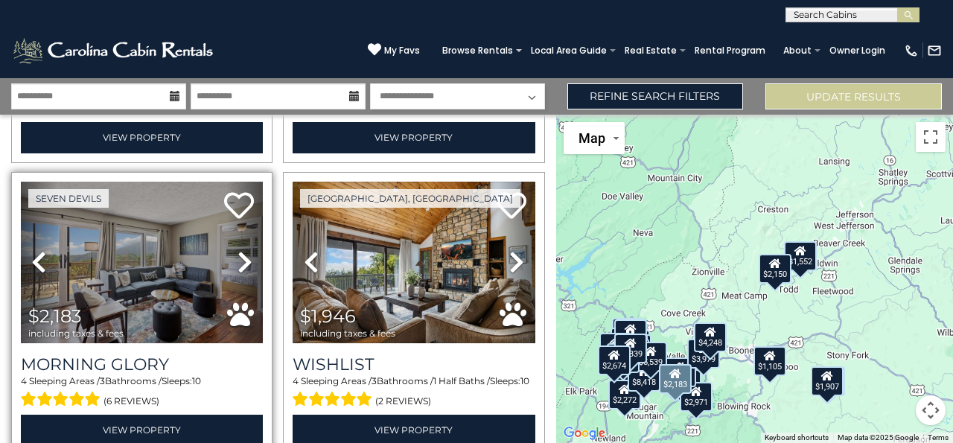
click at [243, 250] on icon at bounding box center [245, 262] width 15 height 24
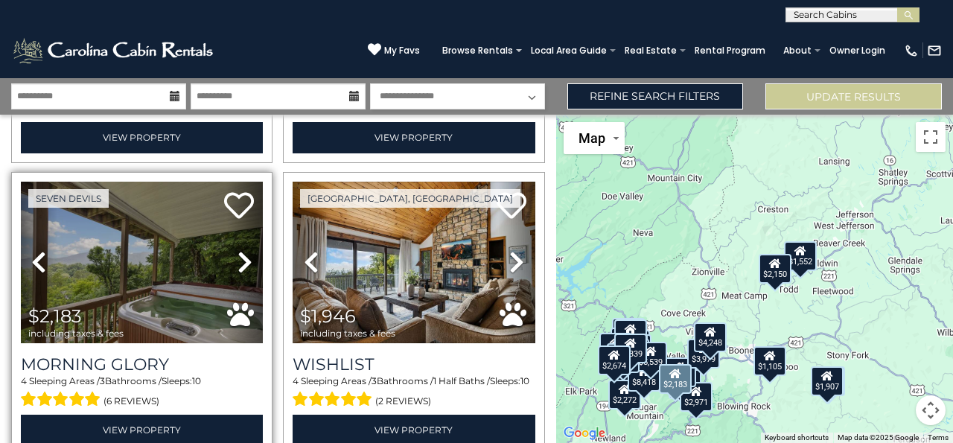
click at [243, 257] on icon at bounding box center [245, 262] width 15 height 24
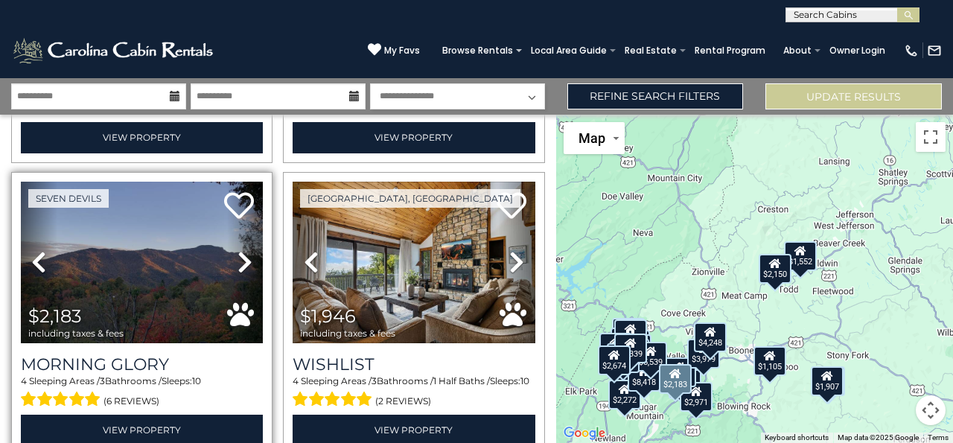
click at [245, 254] on icon at bounding box center [245, 262] width 15 height 24
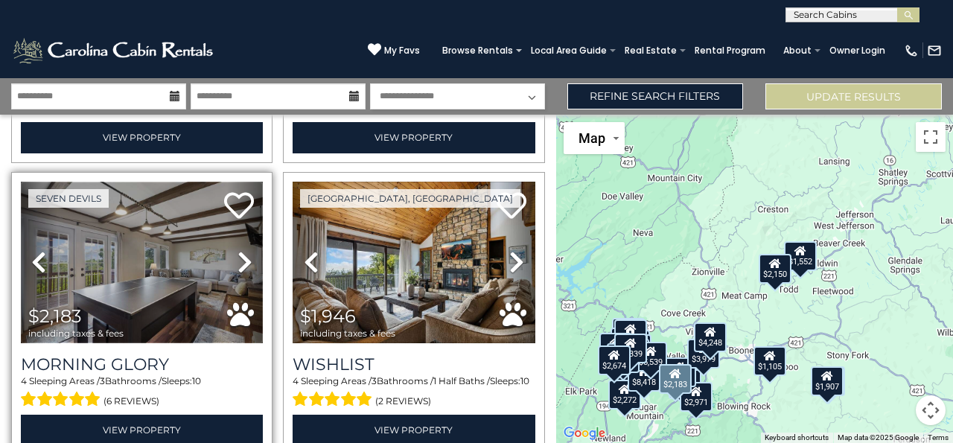
click at [115, 276] on img at bounding box center [142, 263] width 242 height 162
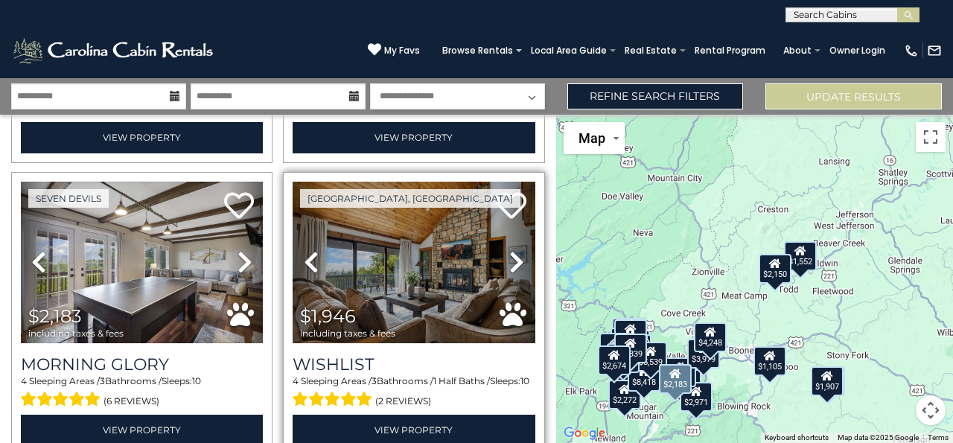
click at [316, 250] on link "Previous" at bounding box center [311, 263] width 36 height 162
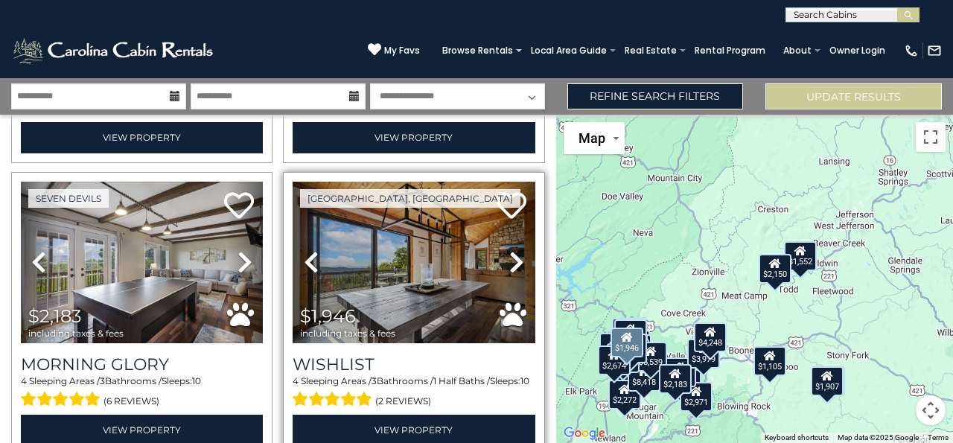
click at [312, 250] on icon at bounding box center [311, 262] width 15 height 24
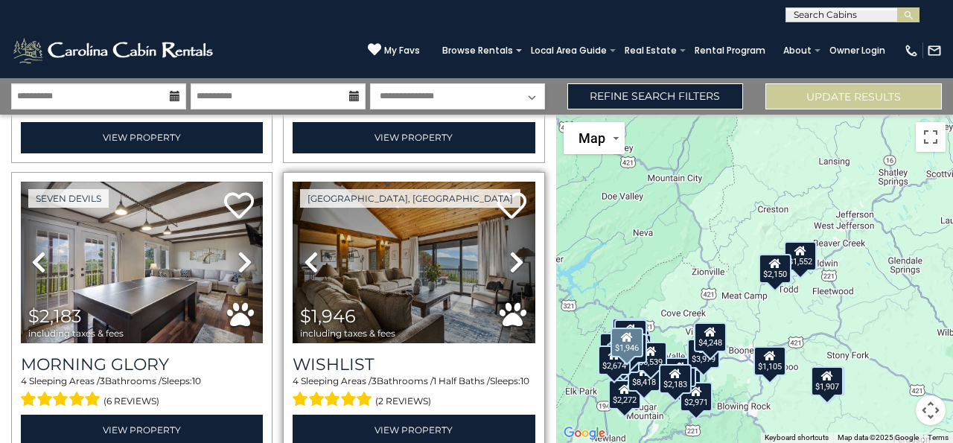
click at [313, 250] on icon at bounding box center [311, 262] width 15 height 24
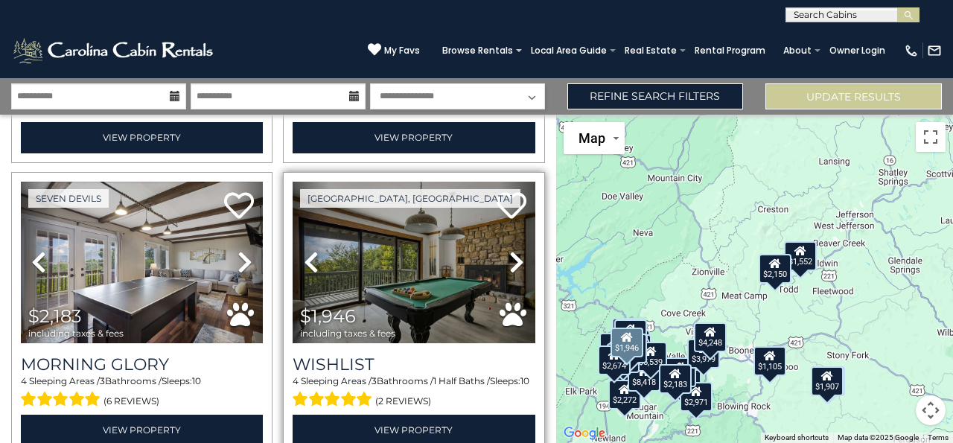
click at [311, 250] on icon at bounding box center [311, 262] width 15 height 24
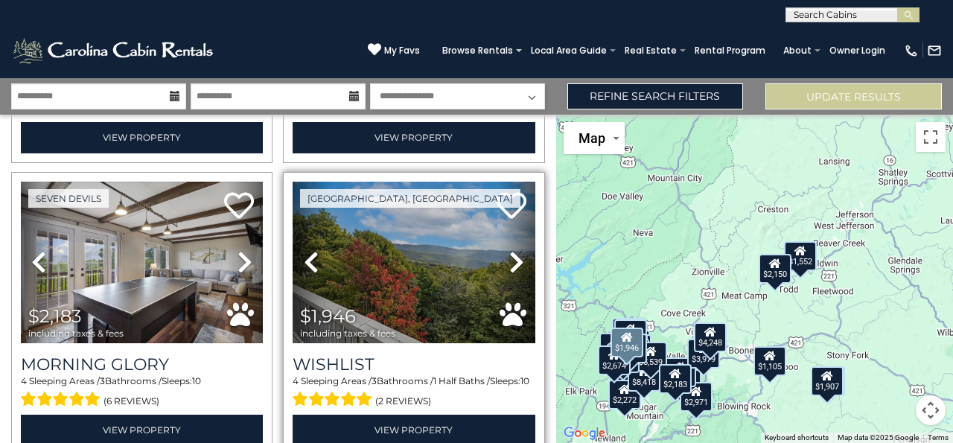
click at [313, 250] on icon at bounding box center [311, 262] width 15 height 24
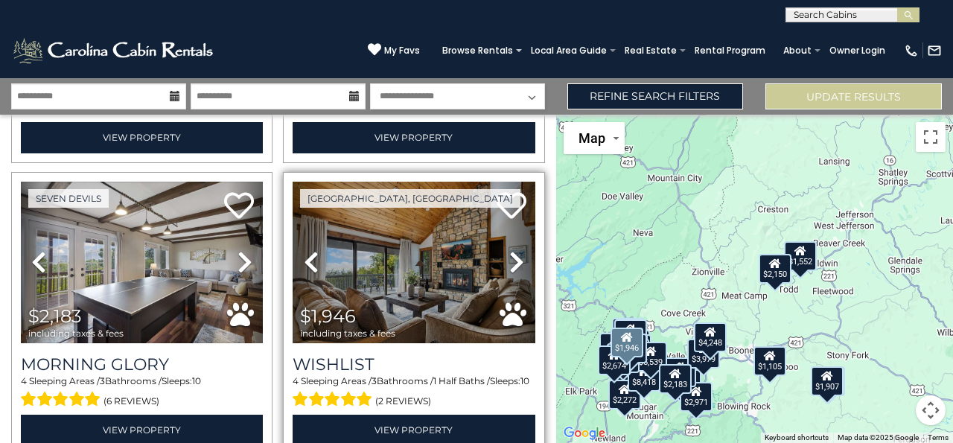
click at [308, 250] on icon at bounding box center [311, 262] width 15 height 24
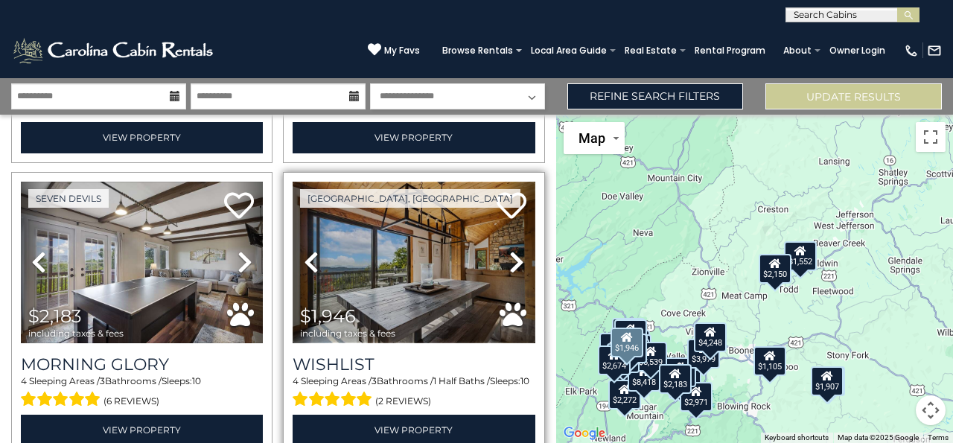
click at [374, 266] on img at bounding box center [414, 263] width 242 height 162
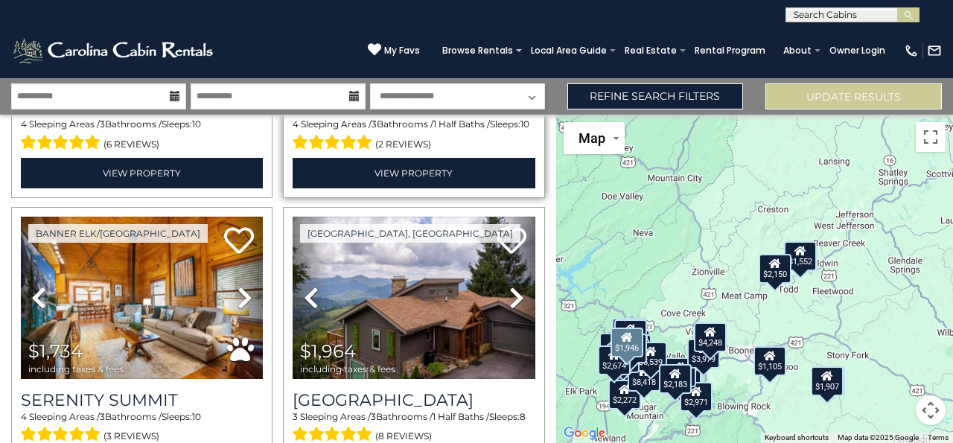
scroll to position [2003, 0]
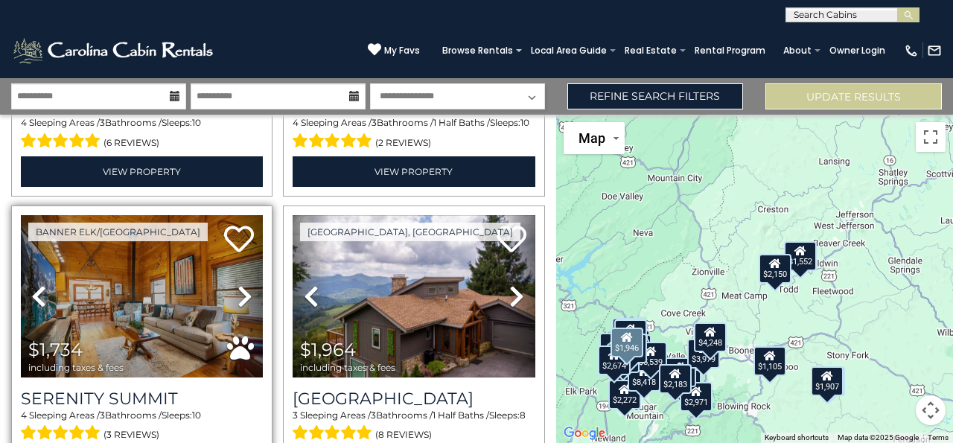
click at [40, 284] on icon at bounding box center [38, 296] width 15 height 24
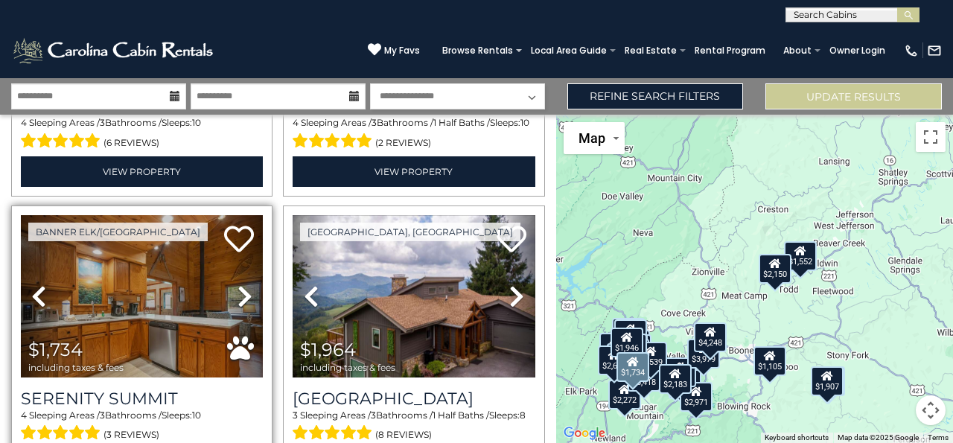
click at [42, 284] on icon at bounding box center [38, 296] width 15 height 24
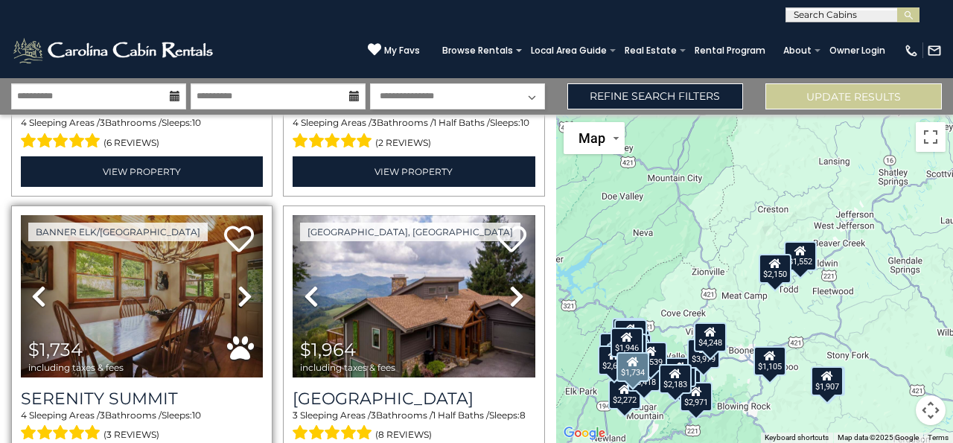
click at [35, 265] on link "Previous" at bounding box center [39, 296] width 36 height 162
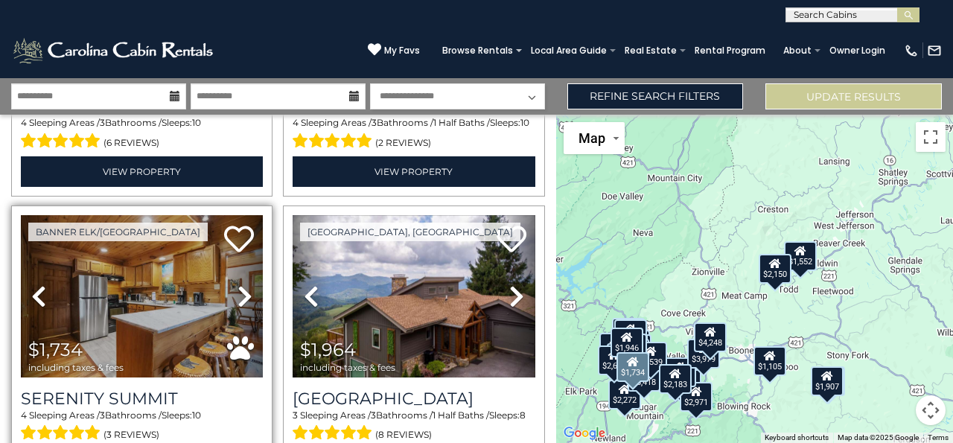
click at [35, 260] on link "Previous" at bounding box center [39, 296] width 36 height 162
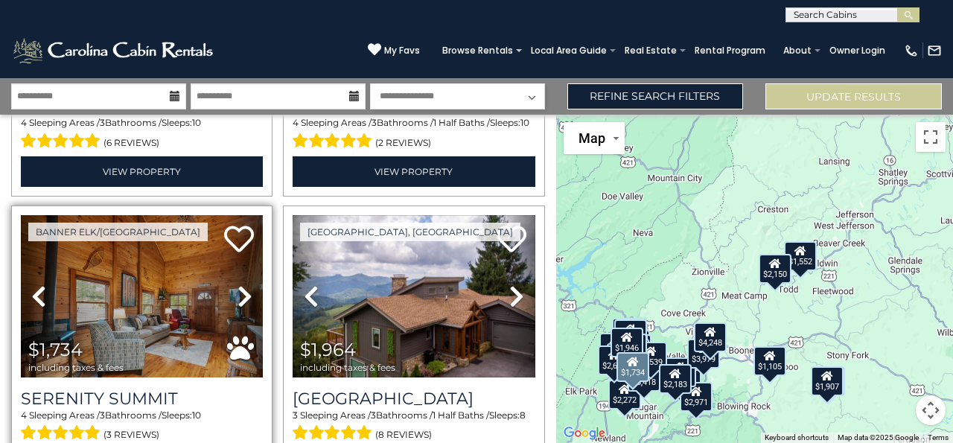
click at [43, 284] on icon at bounding box center [38, 296] width 15 height 24
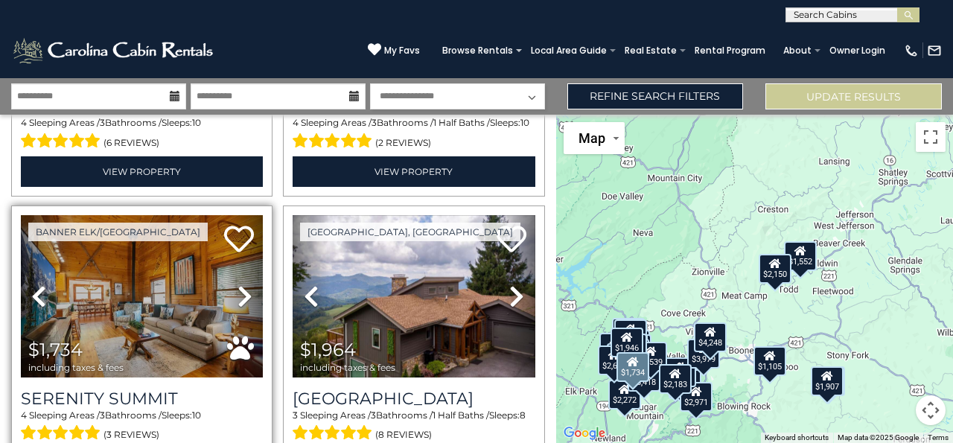
click at [51, 273] on link "Previous" at bounding box center [39, 296] width 36 height 162
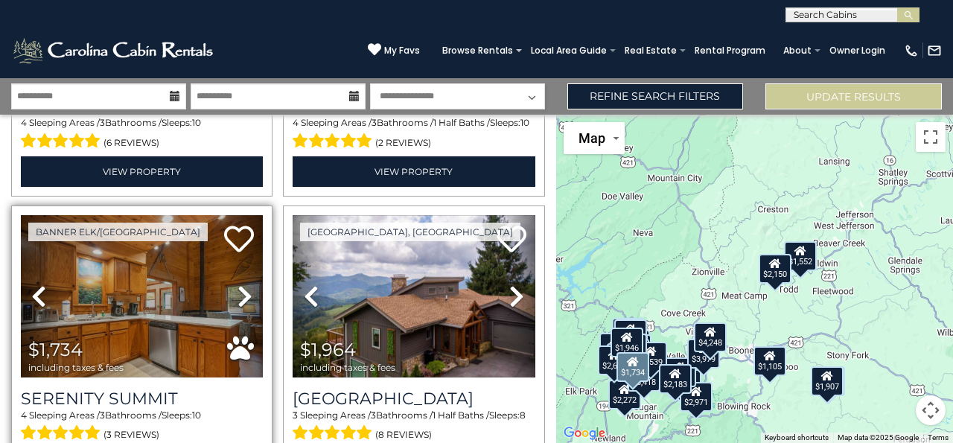
click at [38, 284] on icon at bounding box center [38, 296] width 15 height 24
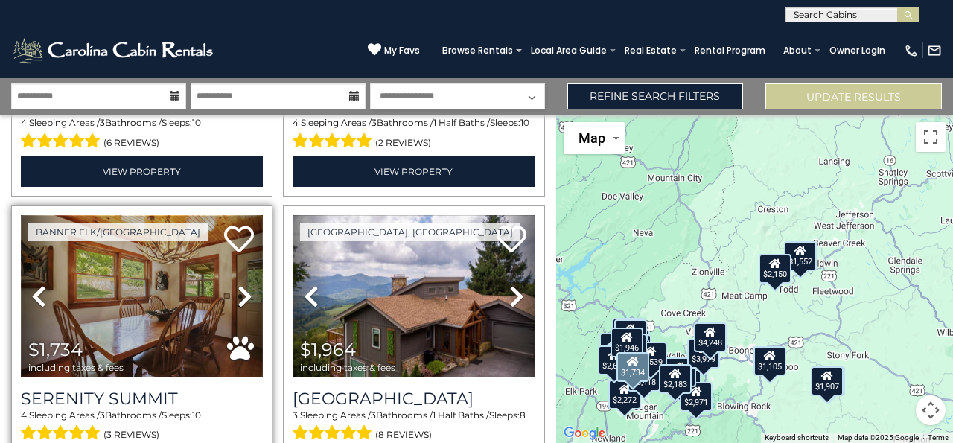
click at [110, 301] on img at bounding box center [142, 296] width 242 height 162
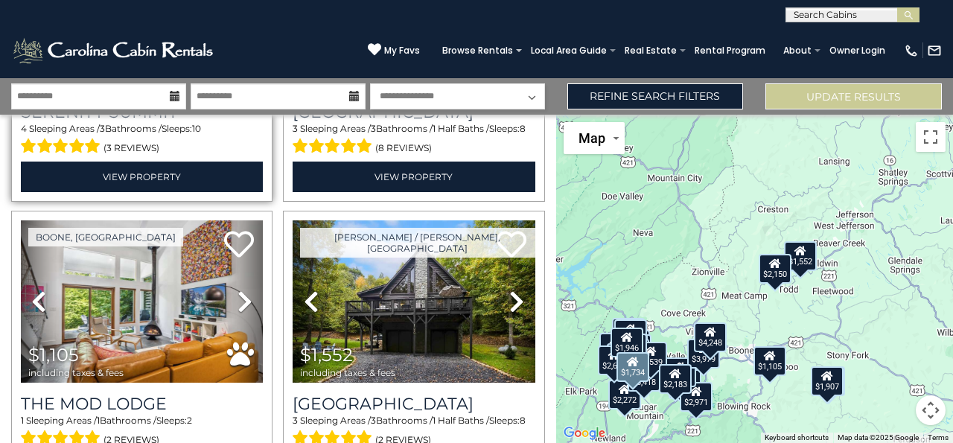
scroll to position [2292, 0]
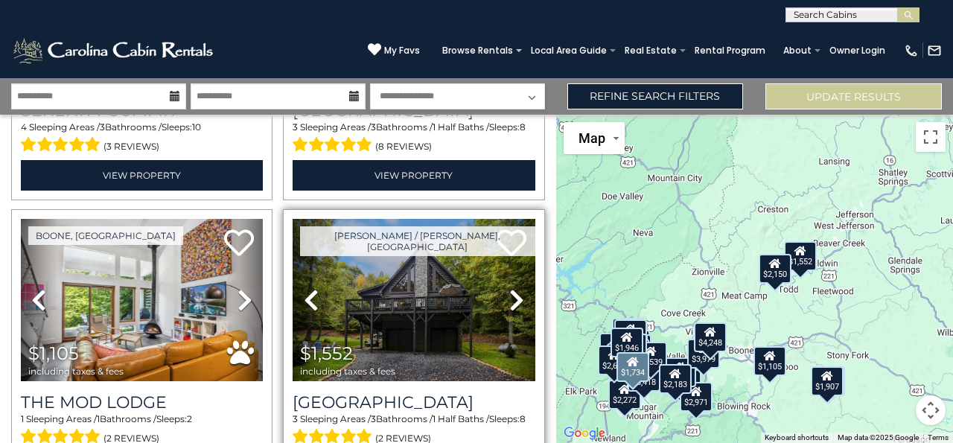
click at [320, 270] on link "Previous" at bounding box center [311, 300] width 36 height 162
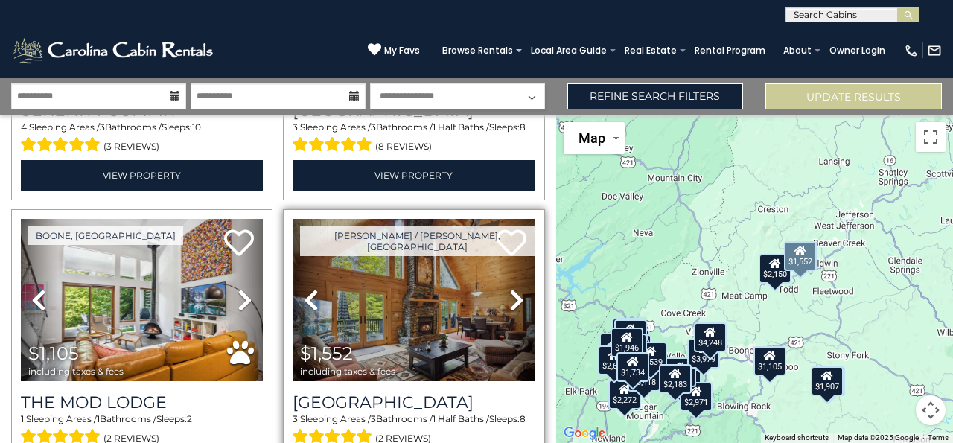
click at [317, 276] on link "Previous" at bounding box center [311, 300] width 36 height 162
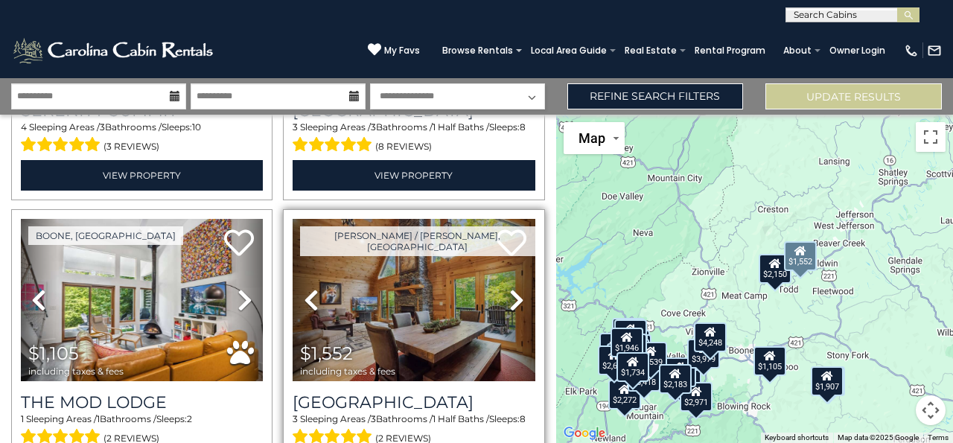
click at [314, 266] on link "Previous" at bounding box center [311, 300] width 36 height 162
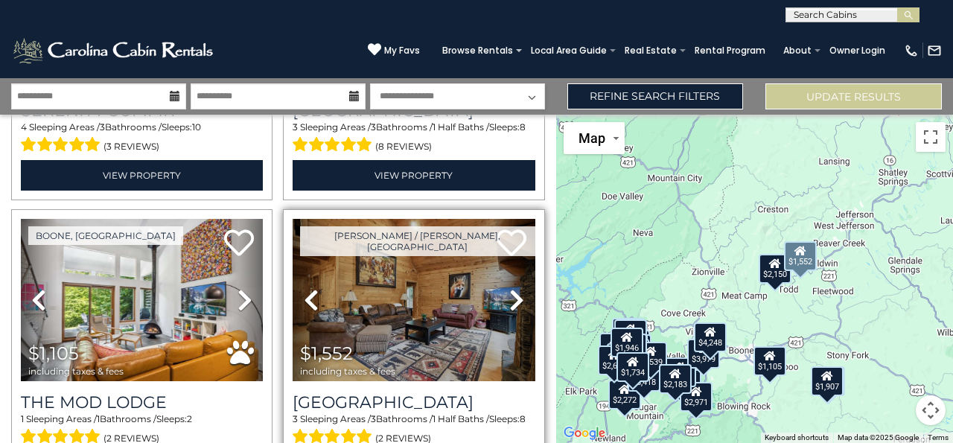
click at [314, 288] on icon at bounding box center [311, 300] width 15 height 24
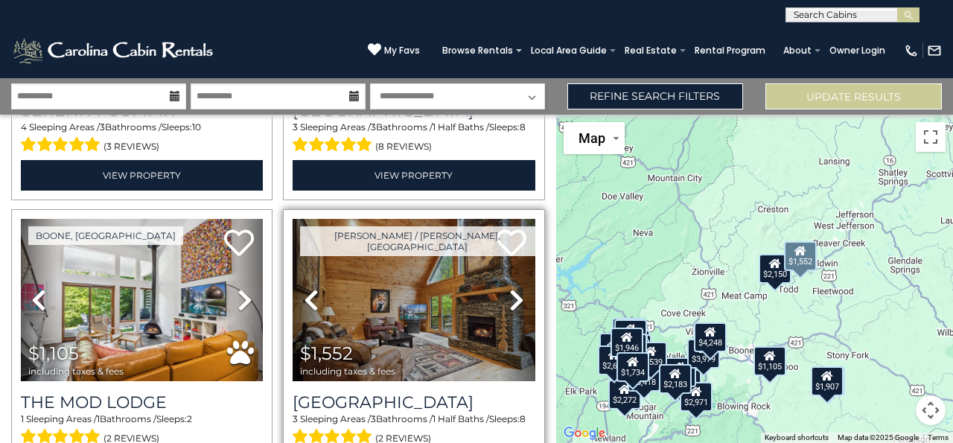
click at [314, 288] on icon at bounding box center [311, 300] width 15 height 24
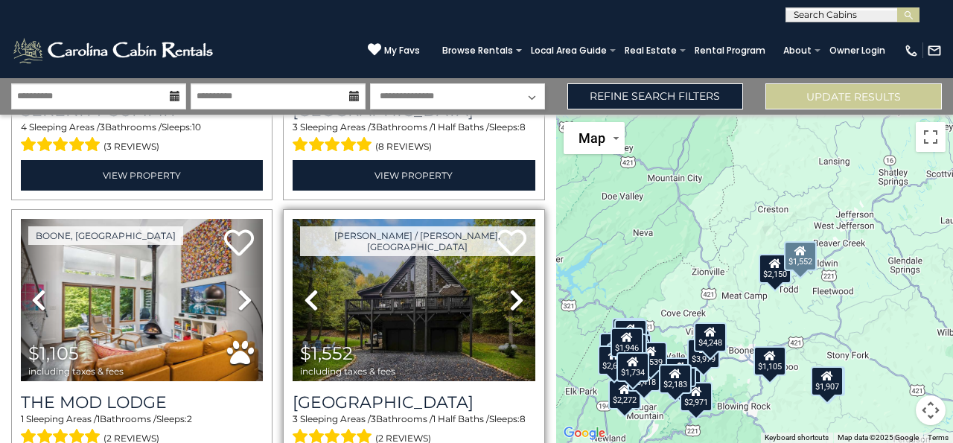
click at [315, 288] on icon at bounding box center [311, 300] width 15 height 24
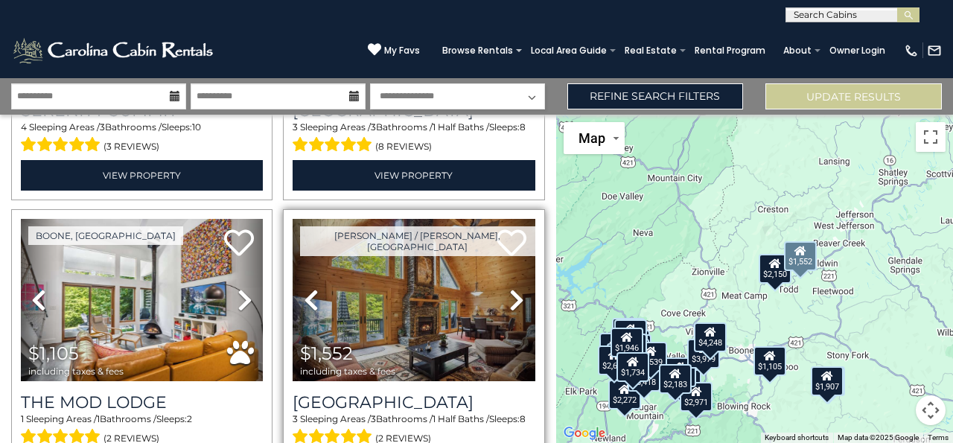
click at [317, 273] on link "Previous" at bounding box center [311, 300] width 36 height 162
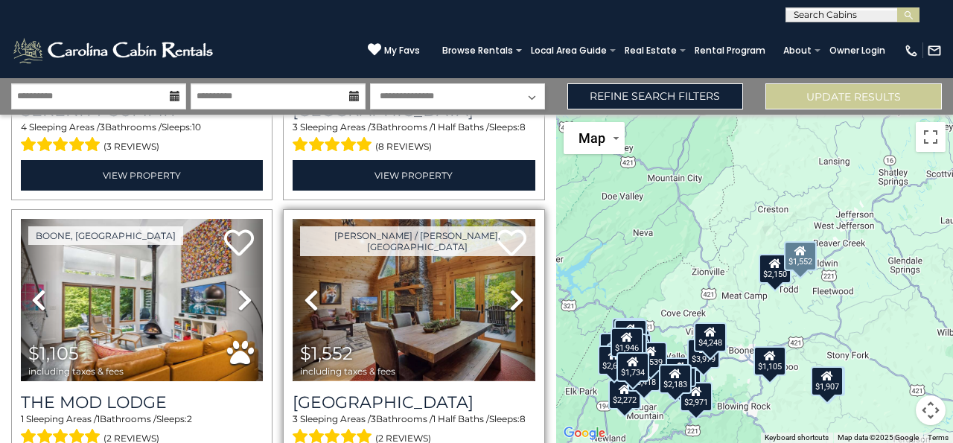
click at [375, 300] on img at bounding box center [414, 300] width 242 height 162
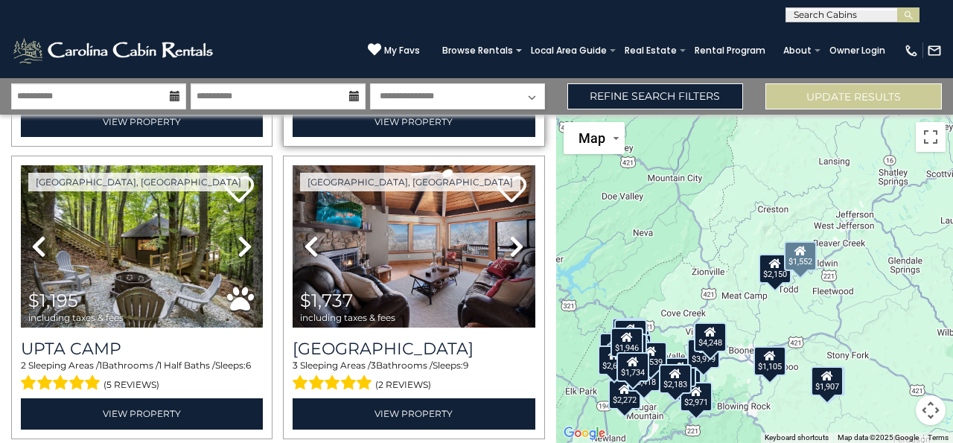
scroll to position [2639, 0]
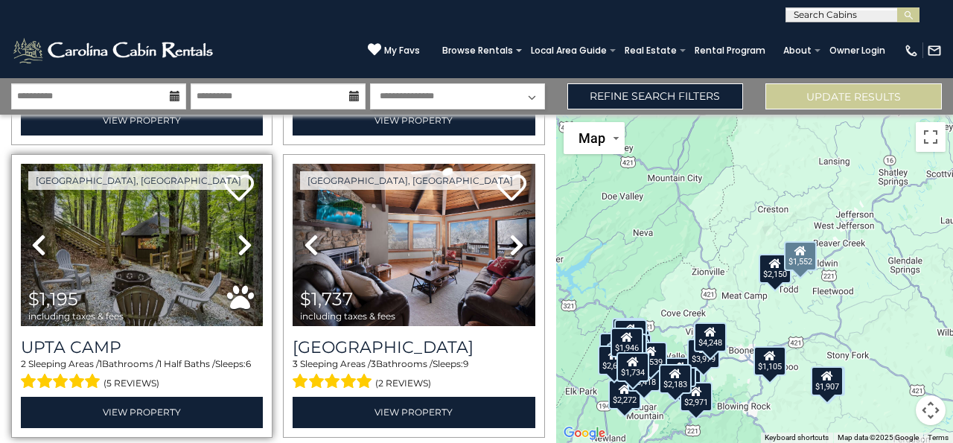
click at [239, 233] on icon at bounding box center [245, 245] width 15 height 24
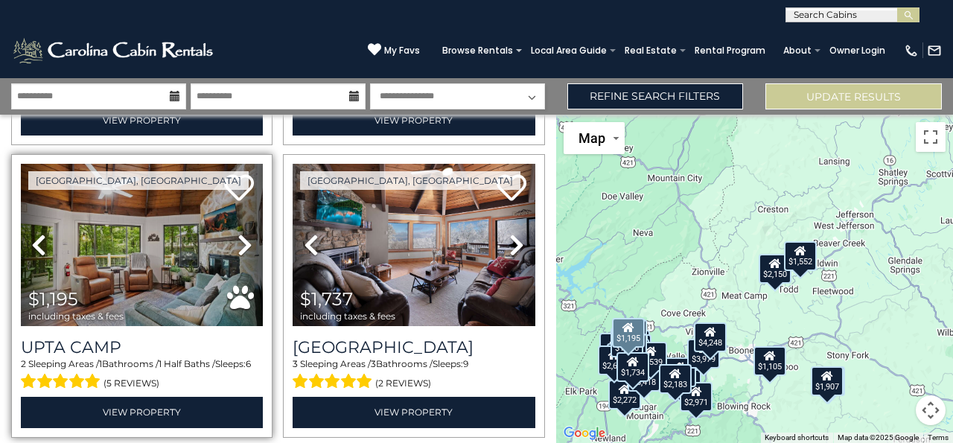
click at [233, 226] on link "Next" at bounding box center [245, 245] width 36 height 162
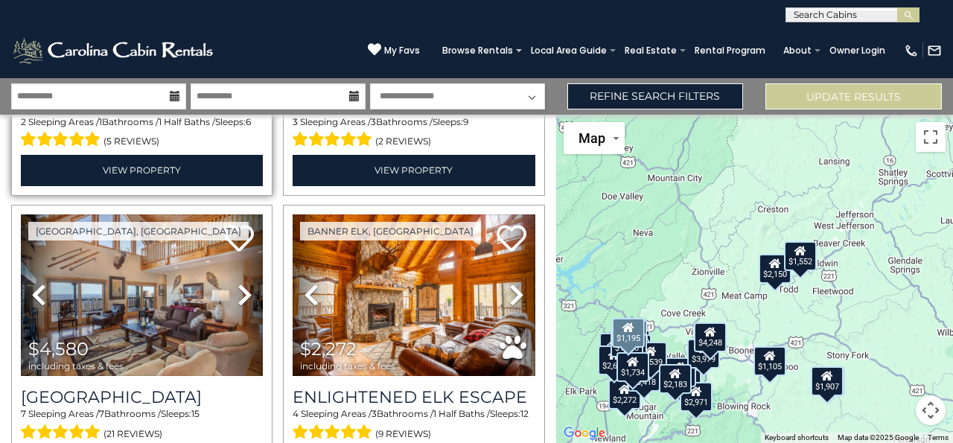
scroll to position [2882, 0]
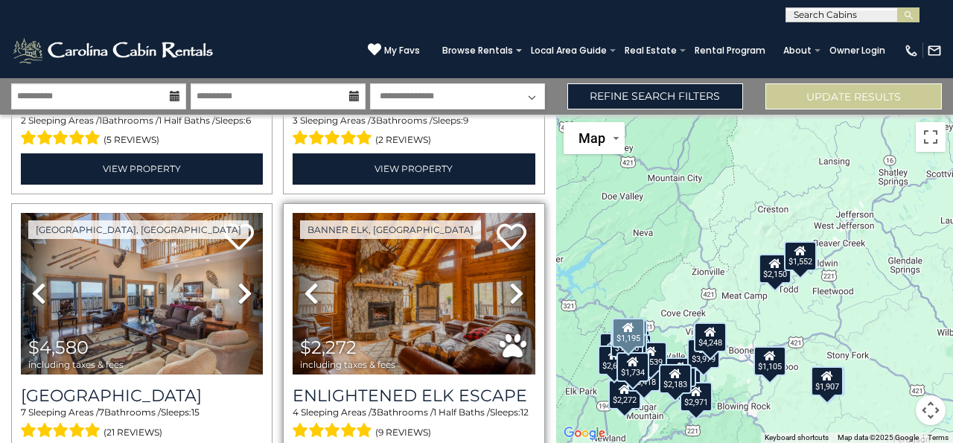
click at [312, 282] on icon at bounding box center [311, 294] width 15 height 24
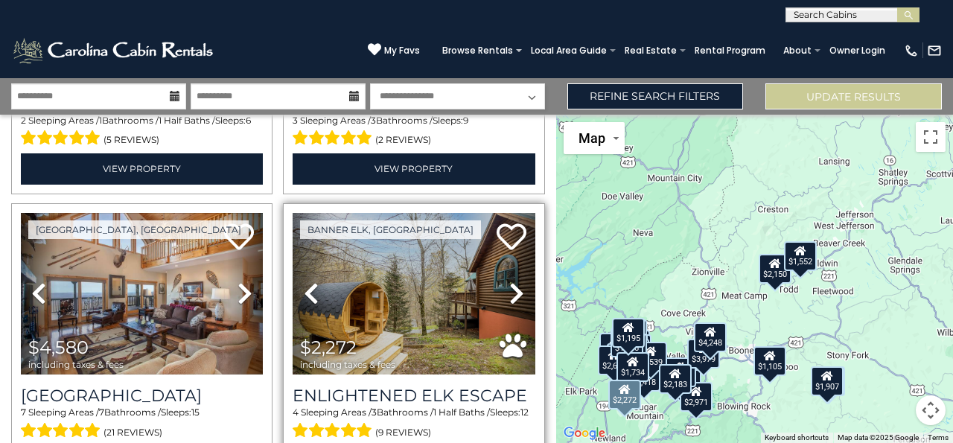
click at [312, 282] on icon at bounding box center [311, 294] width 15 height 24
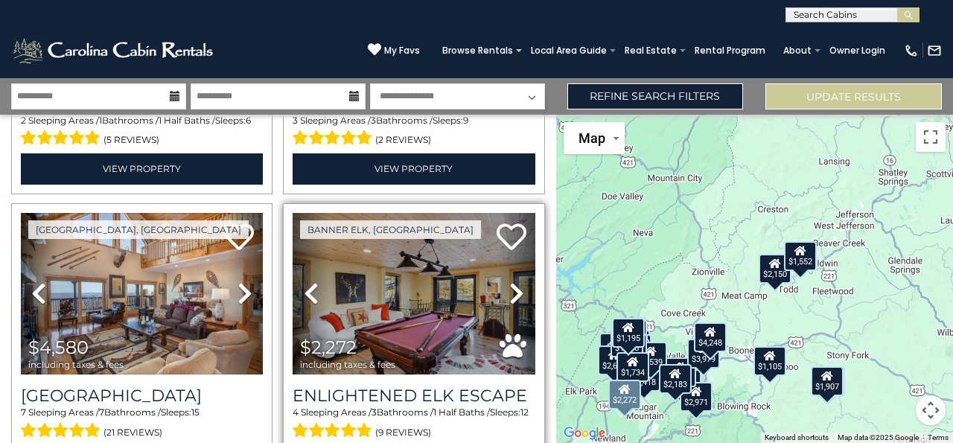
click at [315, 282] on icon at bounding box center [311, 294] width 15 height 24
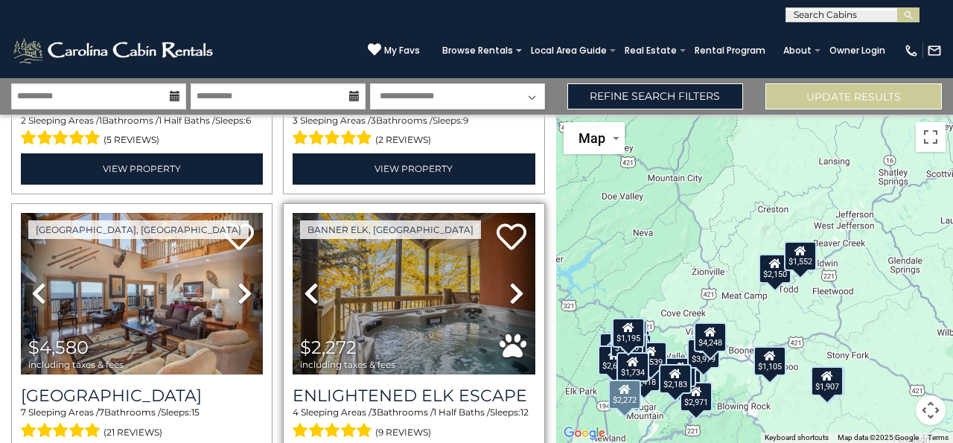
click at [310, 282] on icon at bounding box center [311, 294] width 15 height 24
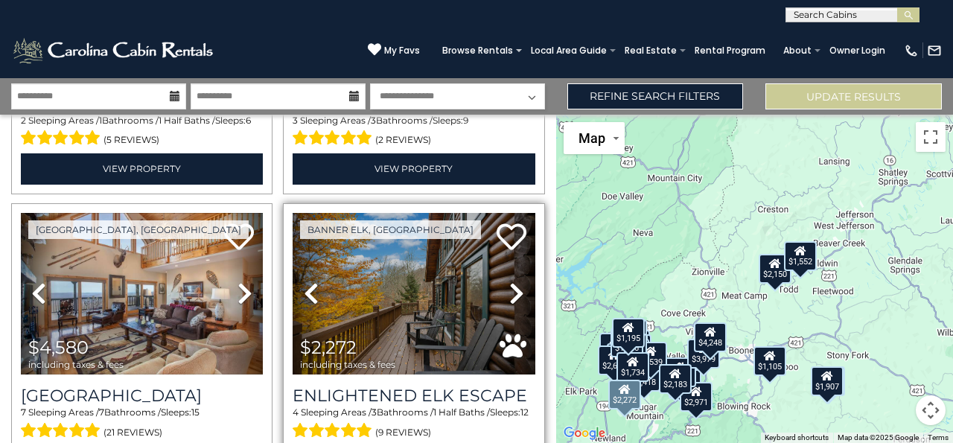
click at [311, 282] on icon at bounding box center [311, 294] width 15 height 24
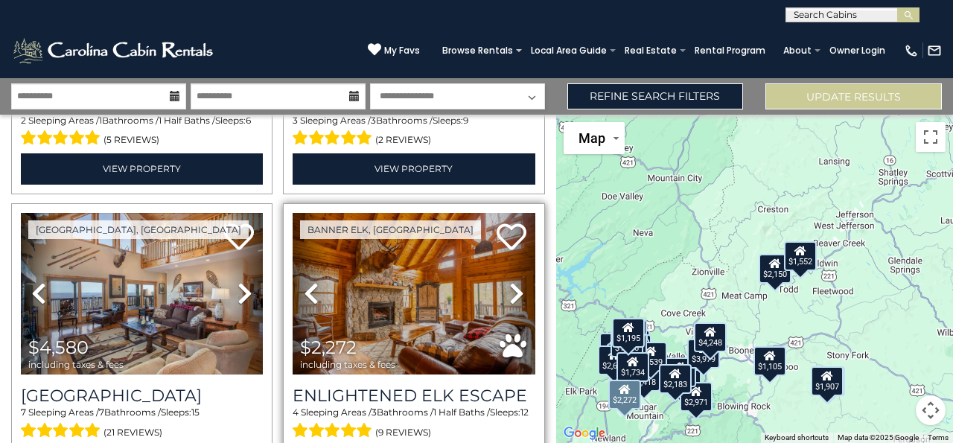
click at [308, 282] on icon at bounding box center [311, 294] width 15 height 24
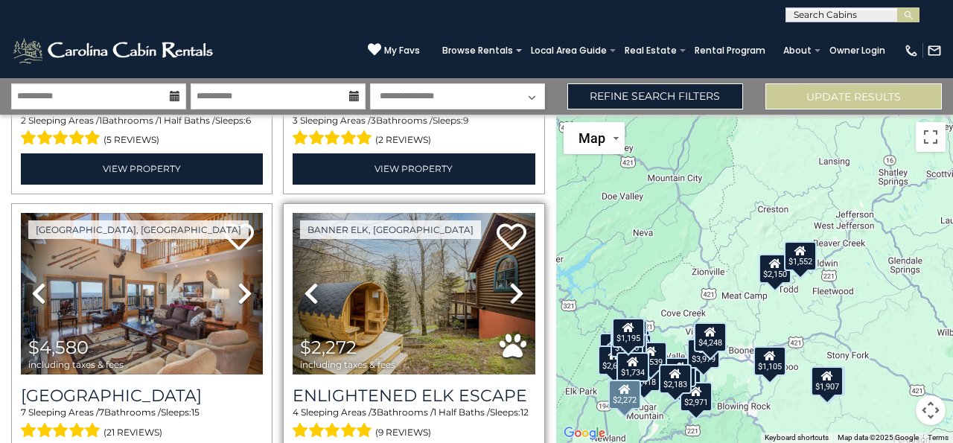
click at [308, 282] on icon at bounding box center [311, 294] width 15 height 24
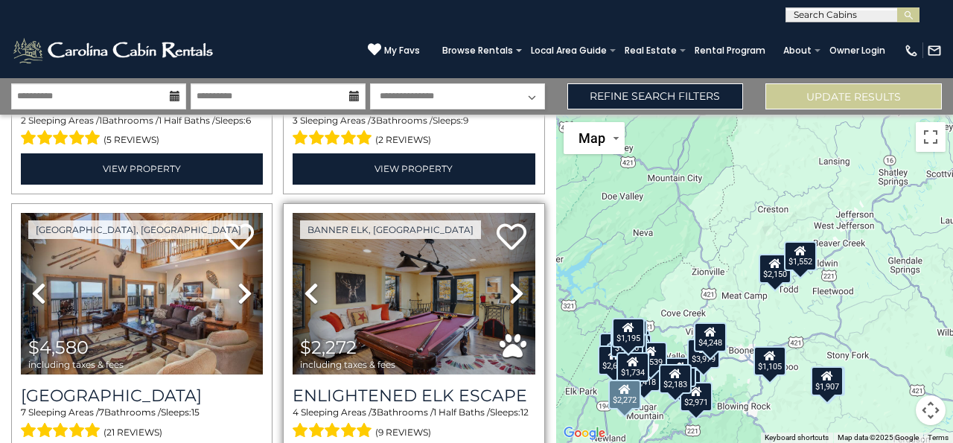
click at [304, 282] on icon at bounding box center [311, 294] width 15 height 24
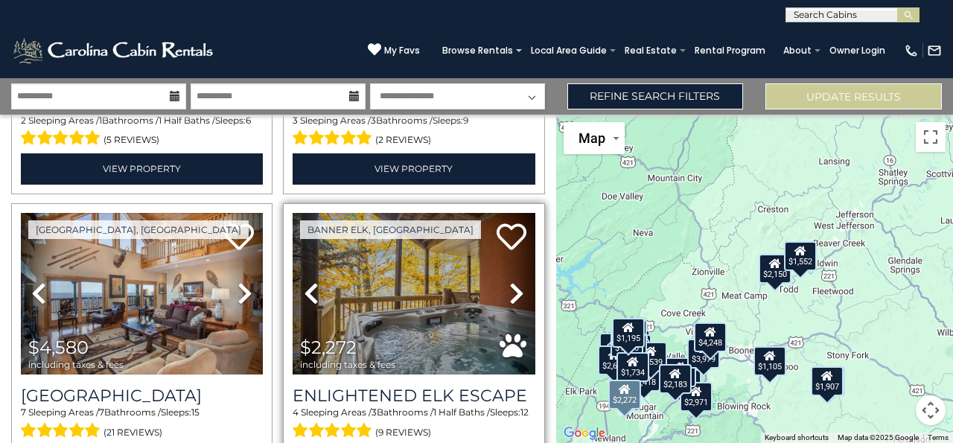
click at [304, 282] on icon at bounding box center [311, 294] width 15 height 24
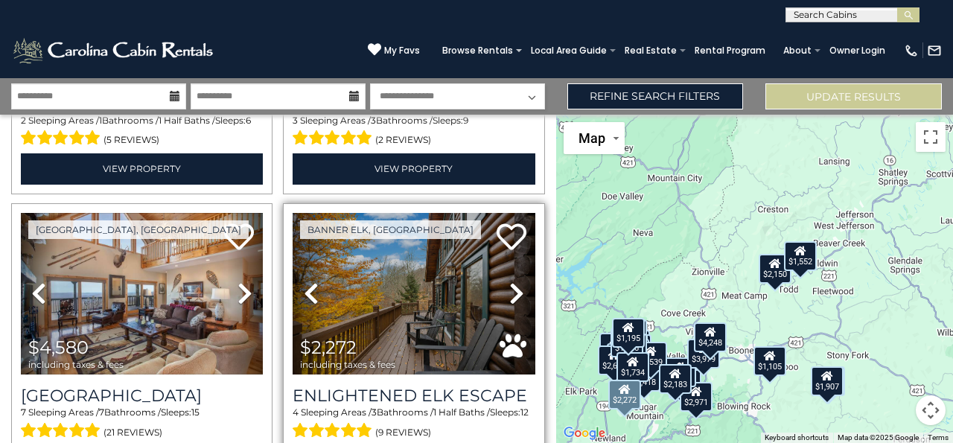
click at [309, 282] on icon at bounding box center [311, 294] width 15 height 24
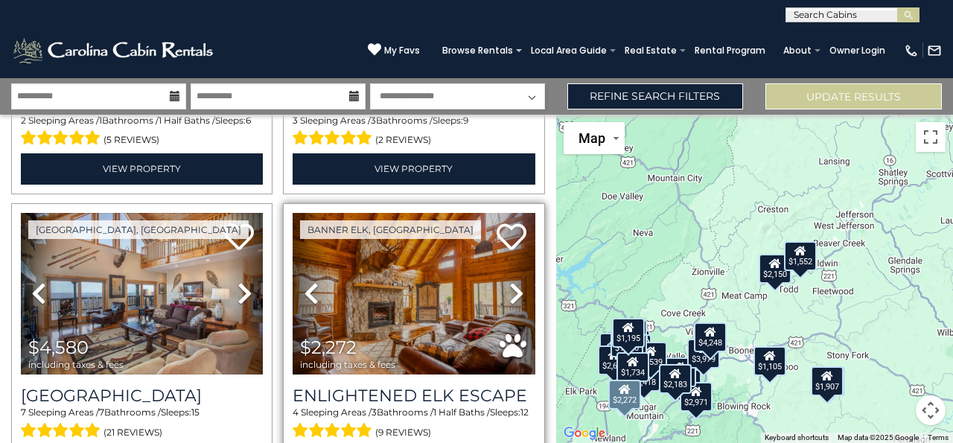
click at [304, 282] on link "Previous" at bounding box center [311, 294] width 36 height 162
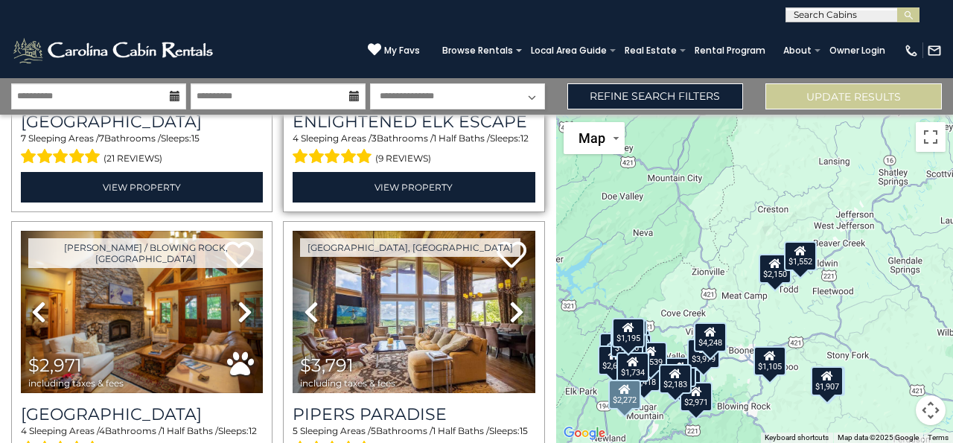
scroll to position [3158, 0]
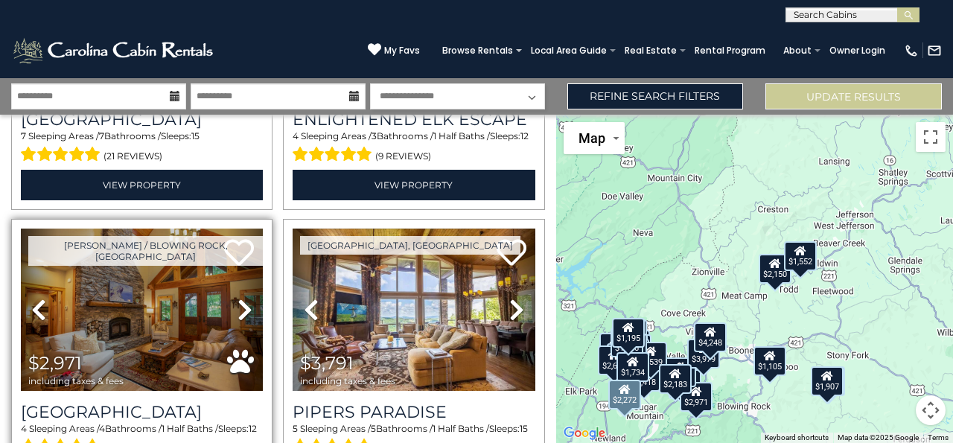
click at [244, 298] on icon at bounding box center [245, 310] width 15 height 24
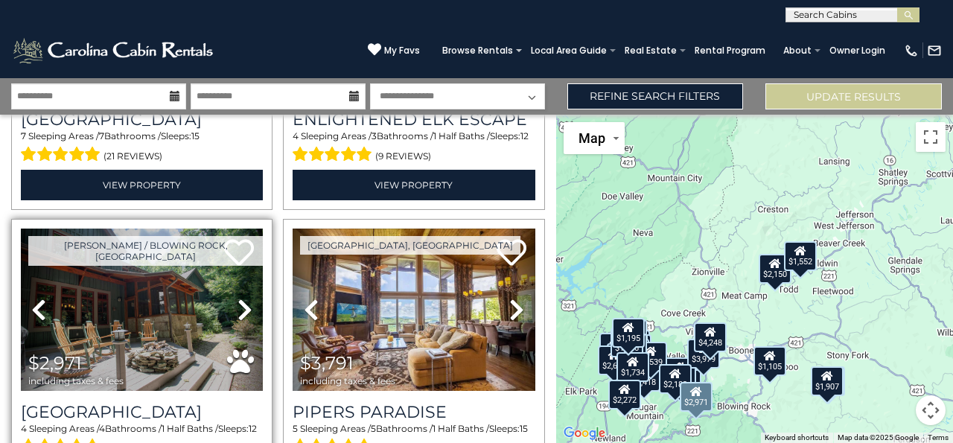
click at [238, 298] on icon at bounding box center [245, 310] width 15 height 24
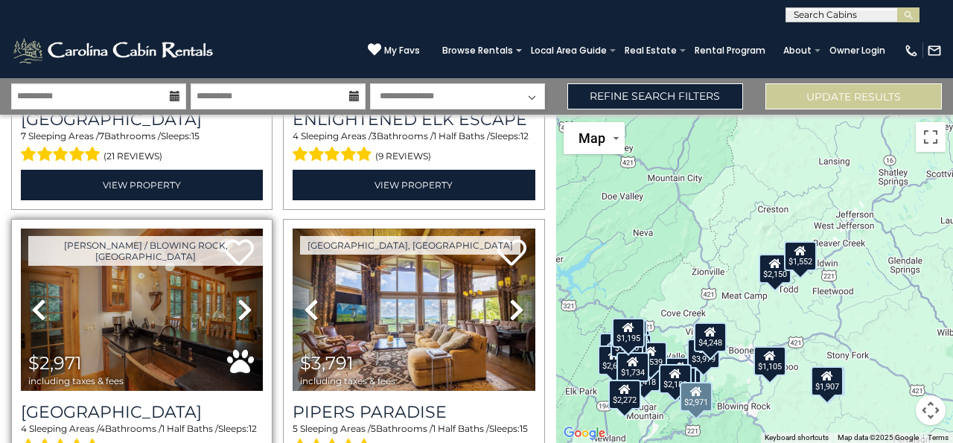
click at [241, 298] on icon at bounding box center [245, 310] width 15 height 24
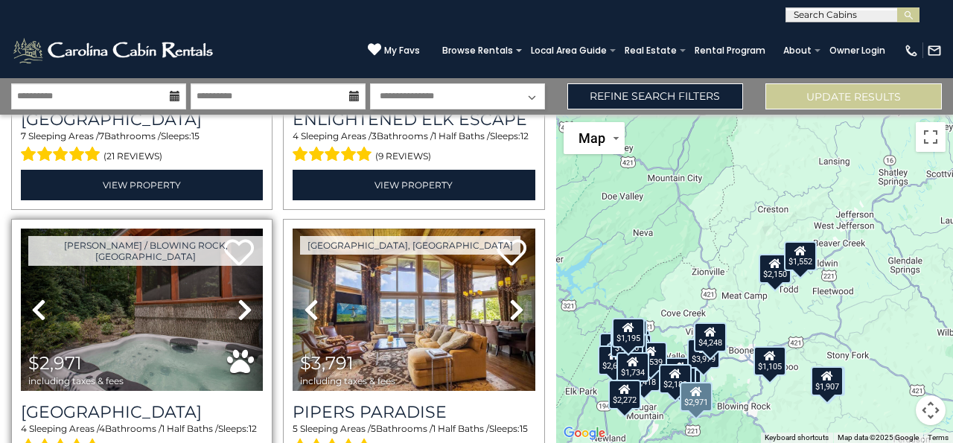
click at [231, 290] on link "Next" at bounding box center [245, 310] width 36 height 162
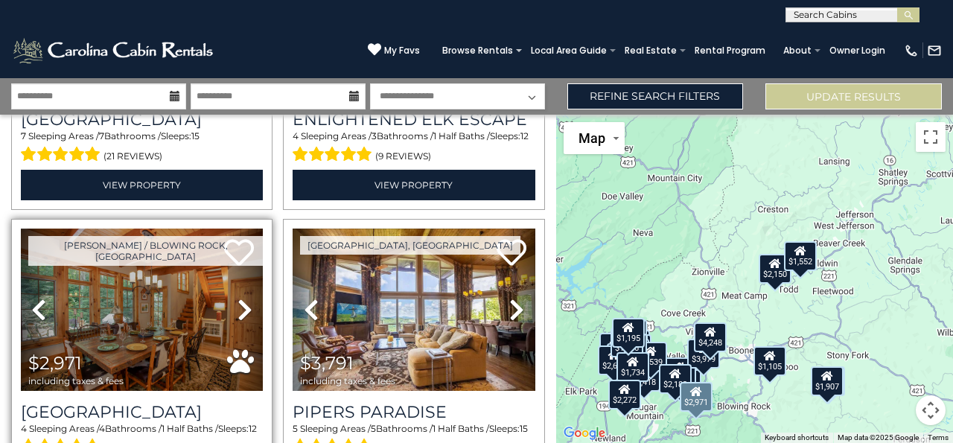
click at [243, 298] on icon at bounding box center [245, 310] width 15 height 24
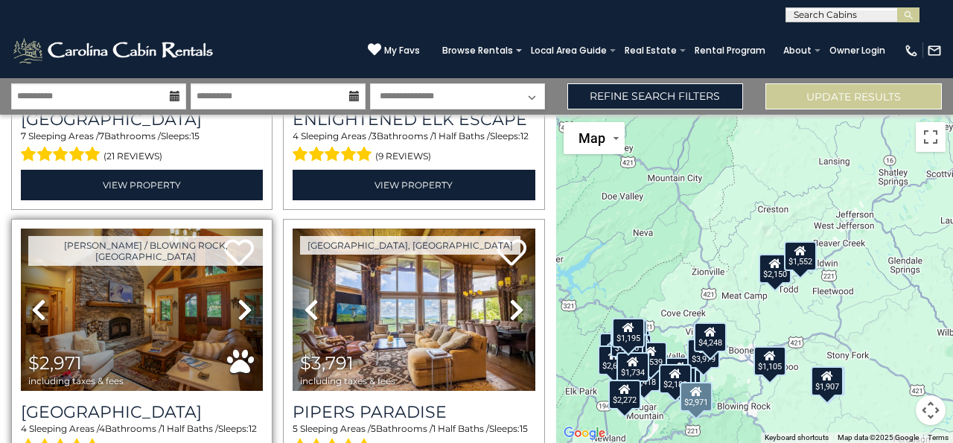
click at [245, 298] on icon at bounding box center [245, 310] width 15 height 24
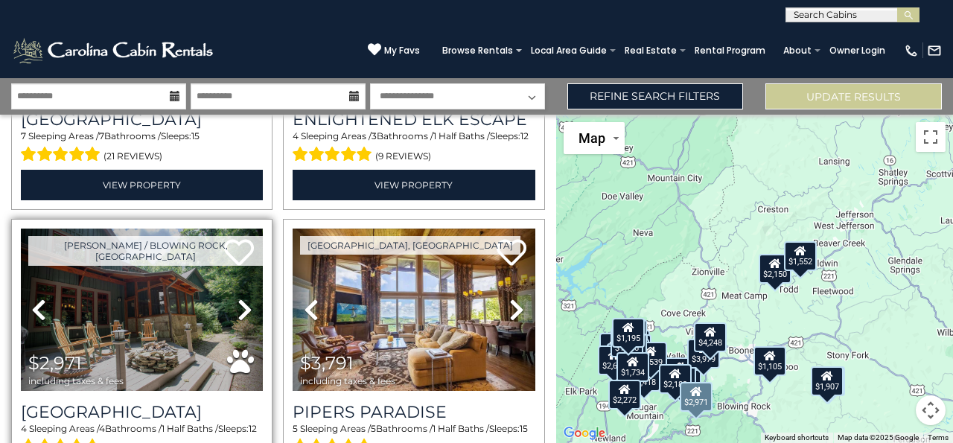
click at [241, 298] on icon at bounding box center [245, 310] width 15 height 24
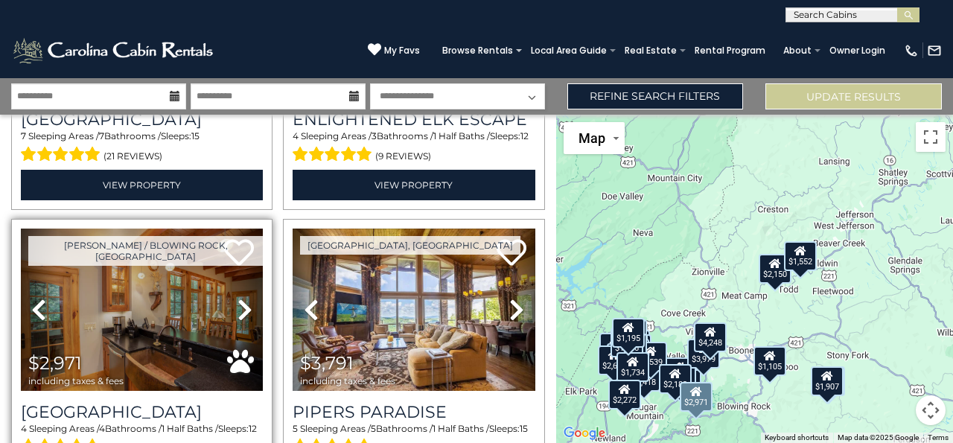
click at [238, 298] on icon at bounding box center [245, 310] width 15 height 24
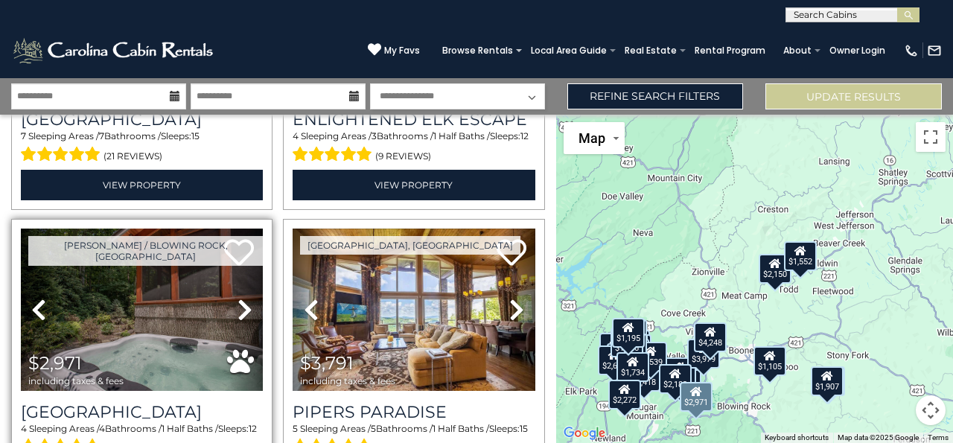
click at [238, 298] on icon at bounding box center [245, 310] width 15 height 24
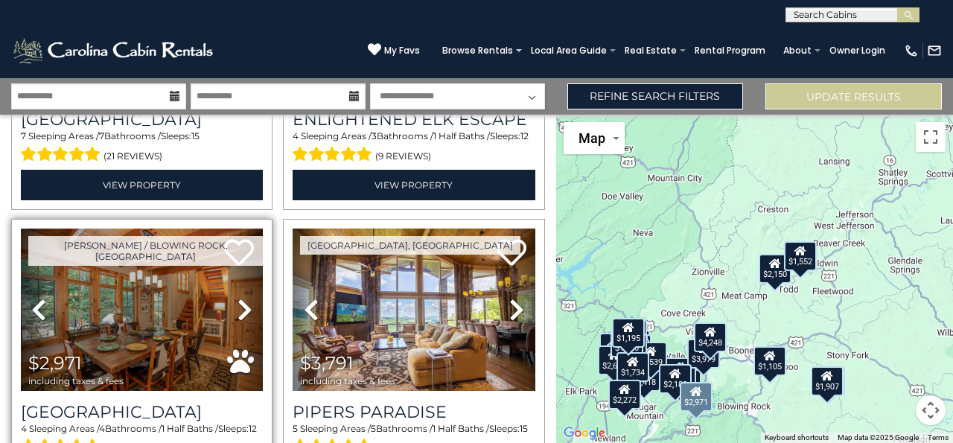
click at [238, 298] on icon at bounding box center [245, 310] width 15 height 24
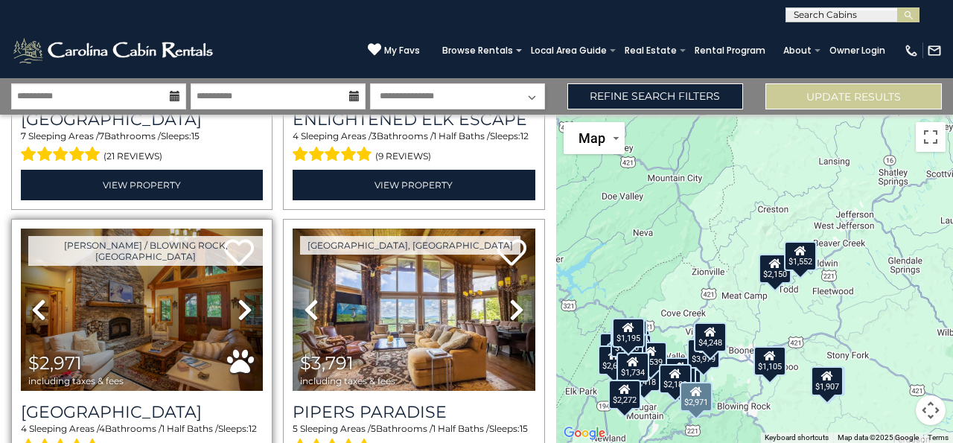
click at [232, 285] on link "Next" at bounding box center [245, 310] width 36 height 162
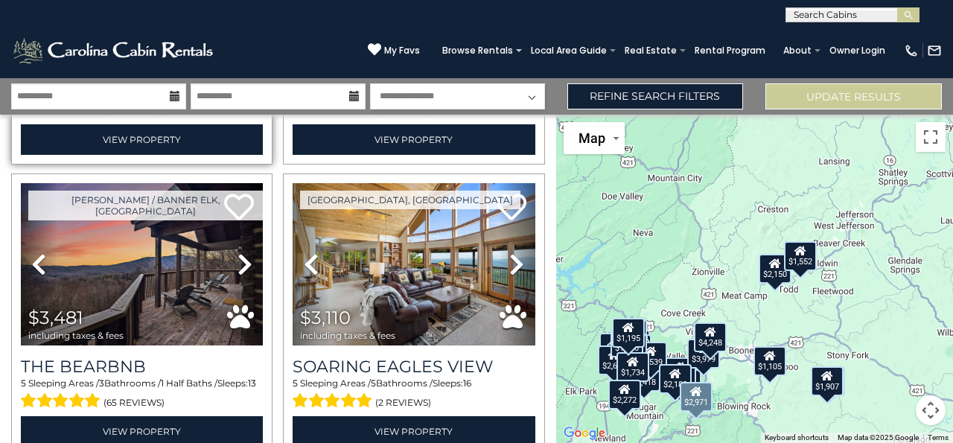
scroll to position [3497, 0]
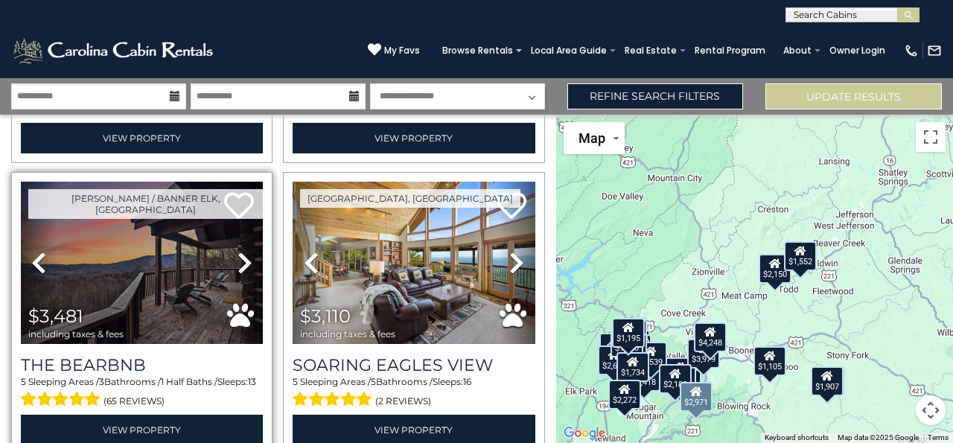
click at [254, 244] on link "Next" at bounding box center [245, 263] width 36 height 162
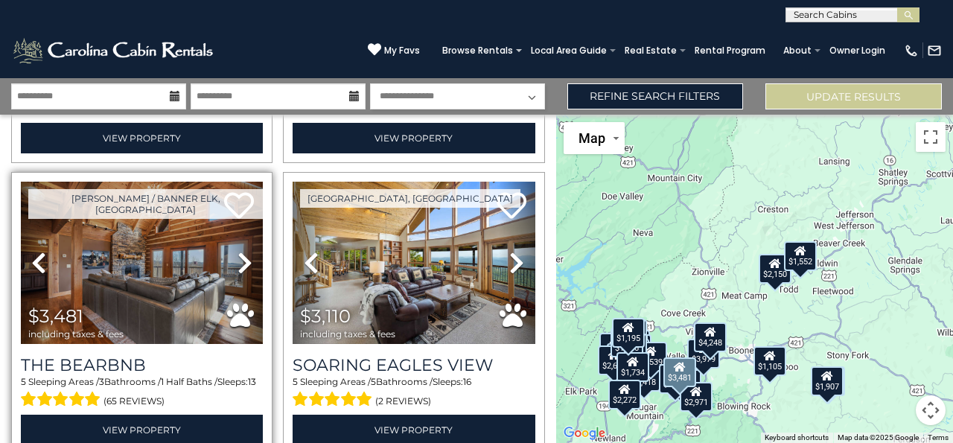
click at [247, 251] on icon at bounding box center [245, 263] width 15 height 24
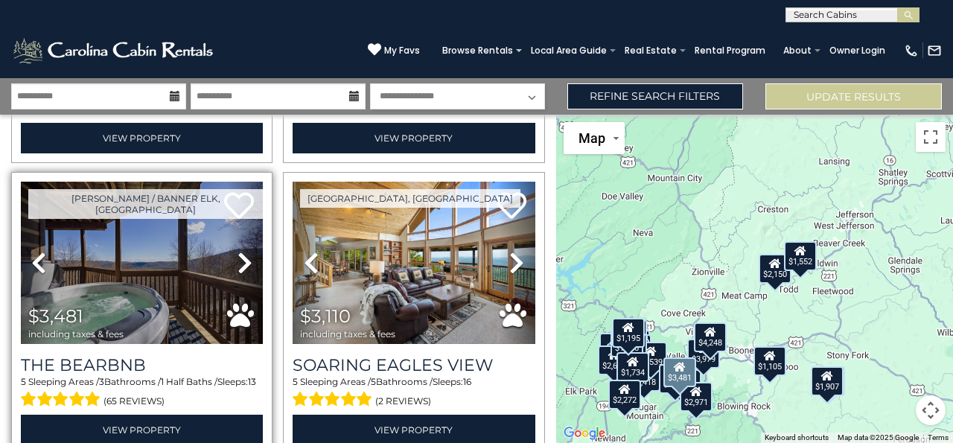
click at [232, 247] on link "Next" at bounding box center [245, 263] width 36 height 162
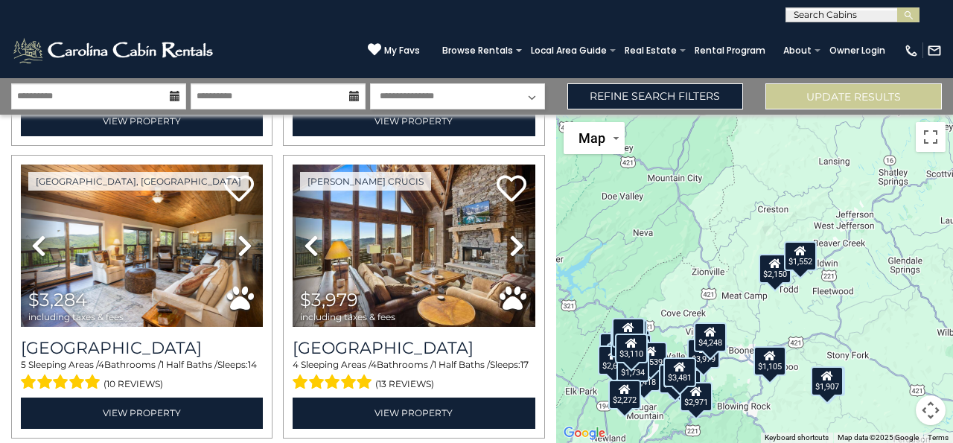
scroll to position [3826, 0]
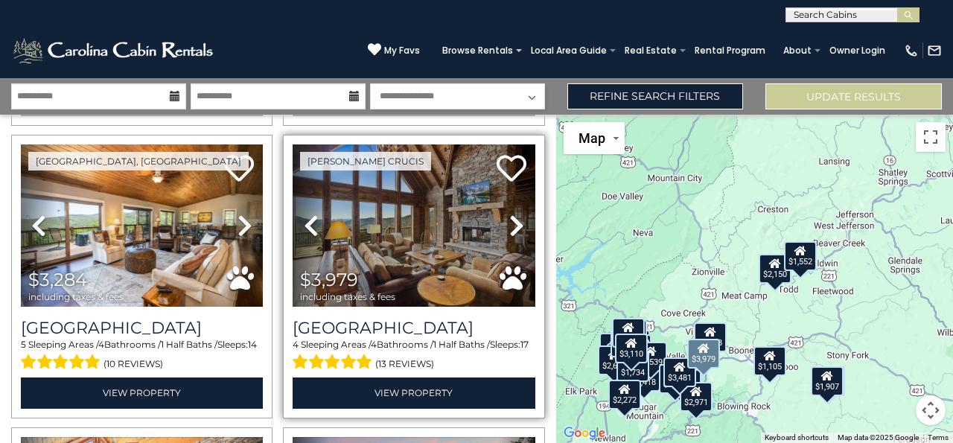
click at [512, 214] on icon at bounding box center [516, 226] width 15 height 24
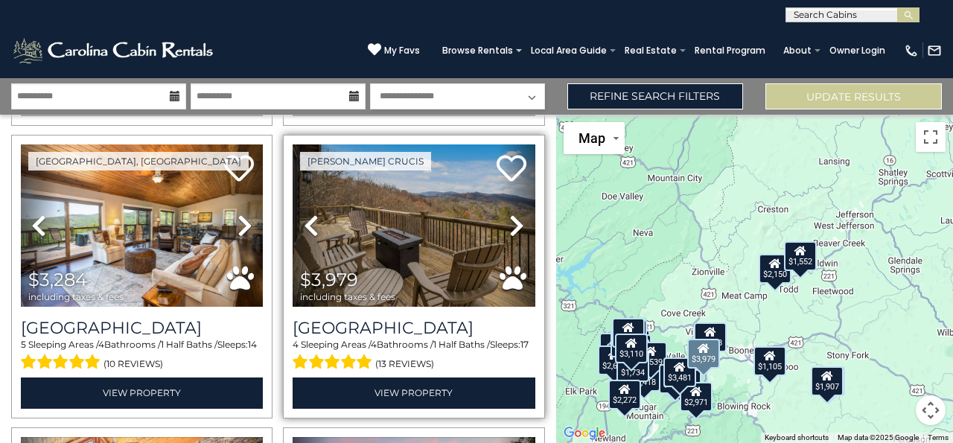
click at [512, 214] on icon at bounding box center [516, 226] width 15 height 24
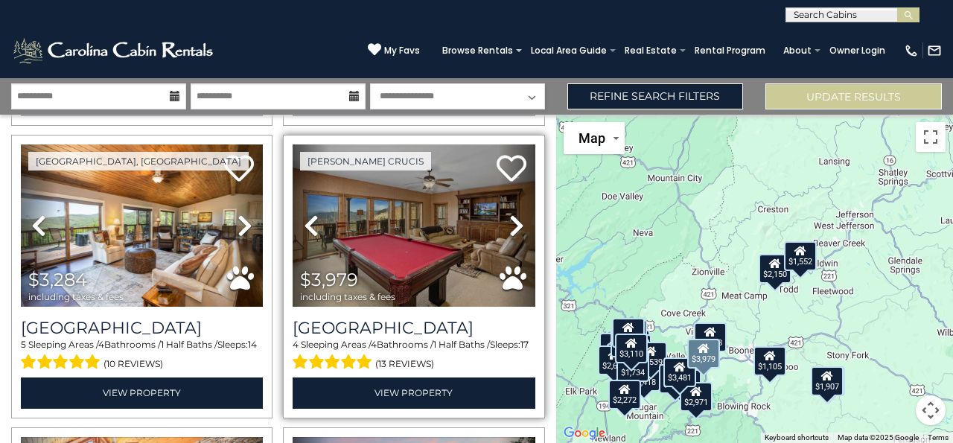
click at [512, 214] on icon at bounding box center [516, 226] width 15 height 24
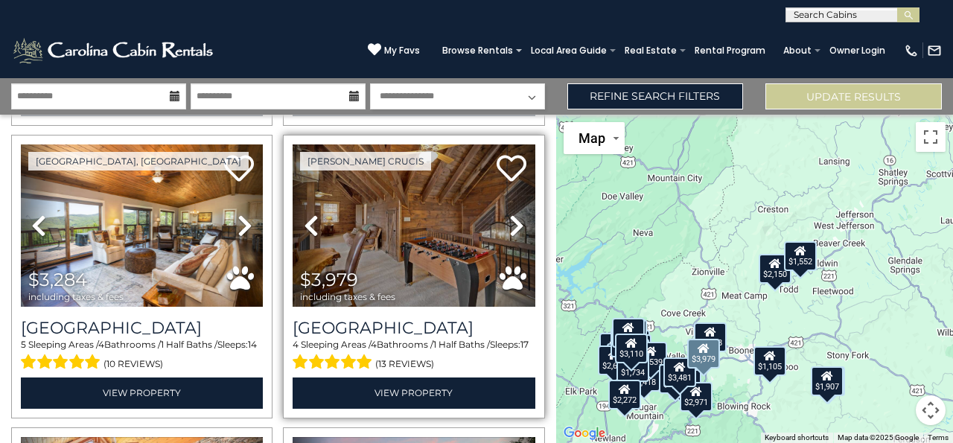
click at [314, 214] on icon at bounding box center [311, 226] width 15 height 24
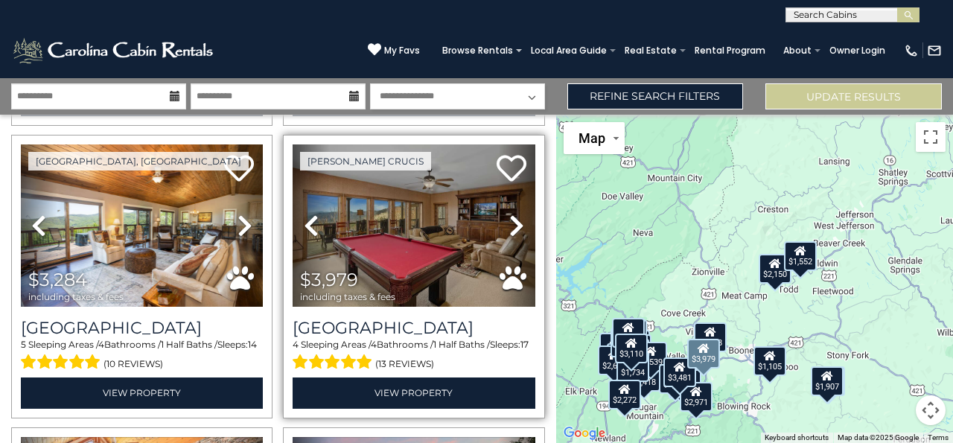
click at [314, 214] on icon at bounding box center [311, 226] width 15 height 24
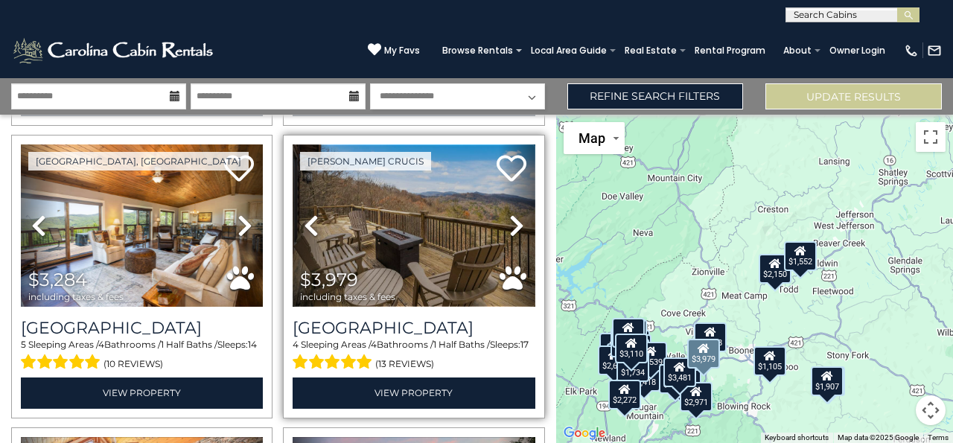
click at [416, 209] on img at bounding box center [414, 225] width 242 height 162
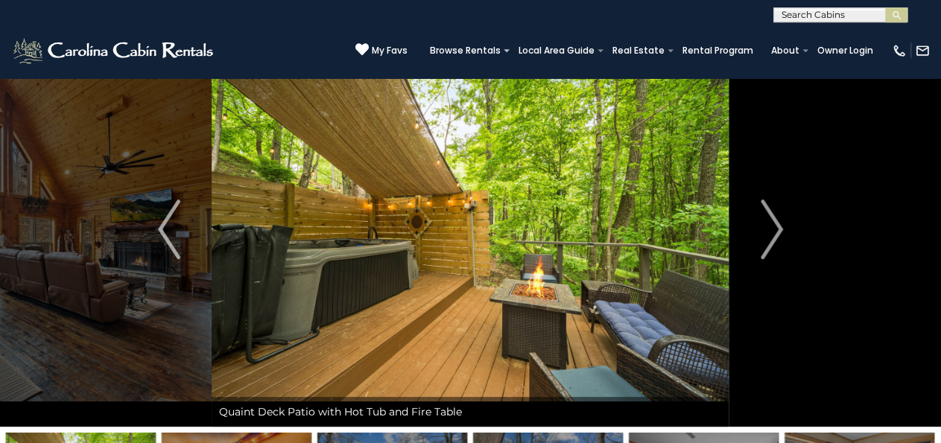
scroll to position [43, 0]
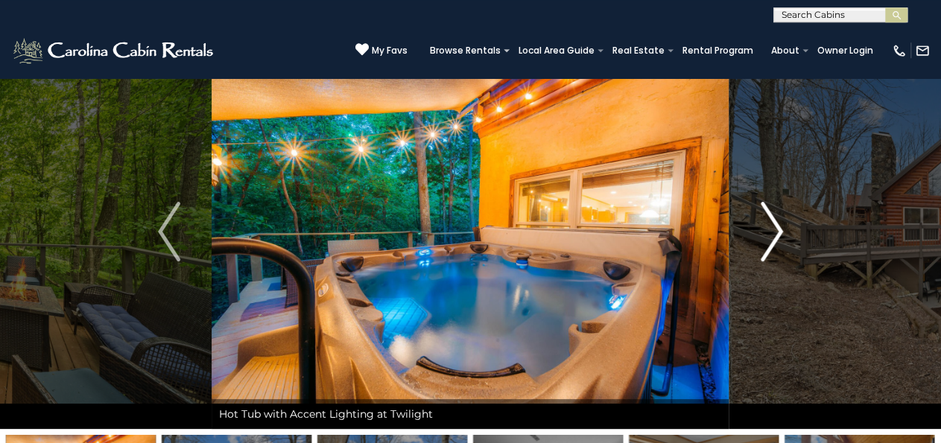
click at [779, 244] on img "Next" at bounding box center [771, 232] width 22 height 60
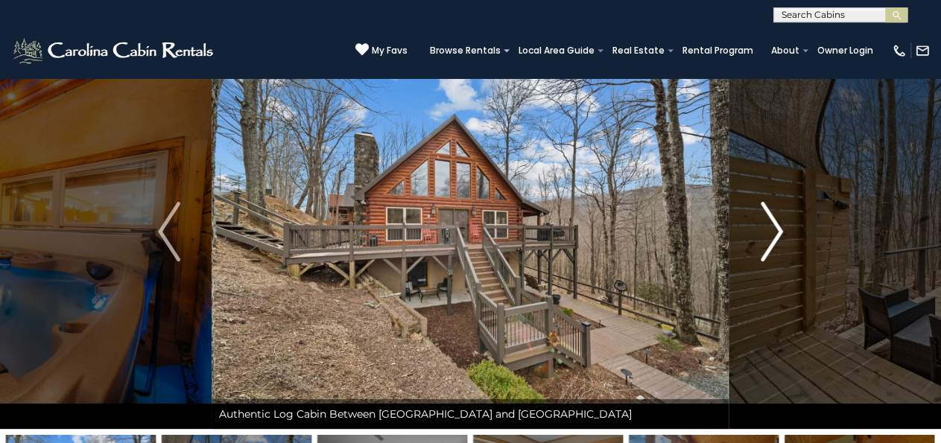
click at [766, 231] on img "Next" at bounding box center [771, 232] width 22 height 60
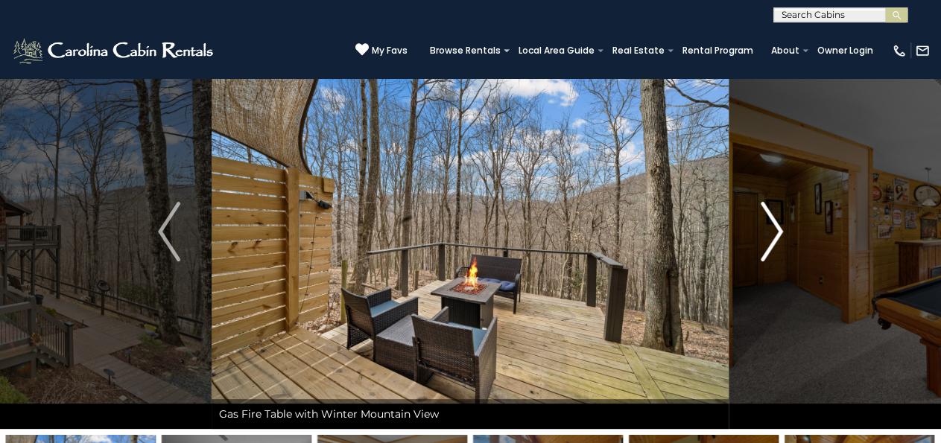
click at [784, 223] on button "Next" at bounding box center [771, 231] width 85 height 395
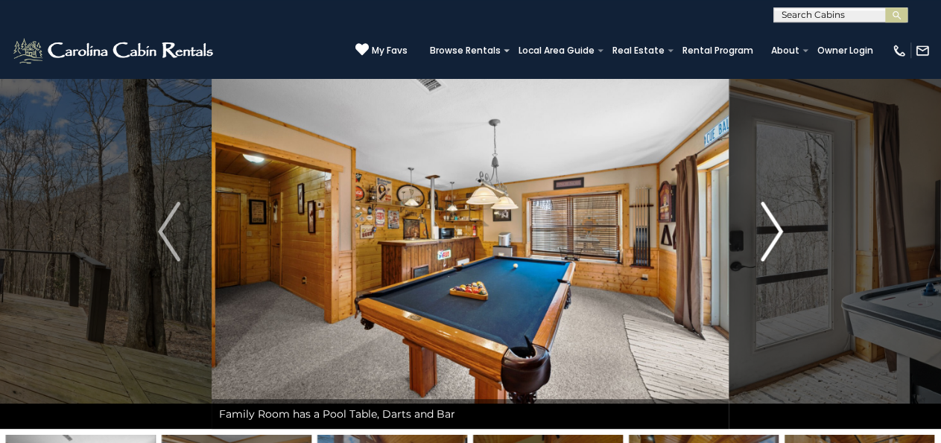
click at [784, 218] on button "Next" at bounding box center [771, 231] width 85 height 395
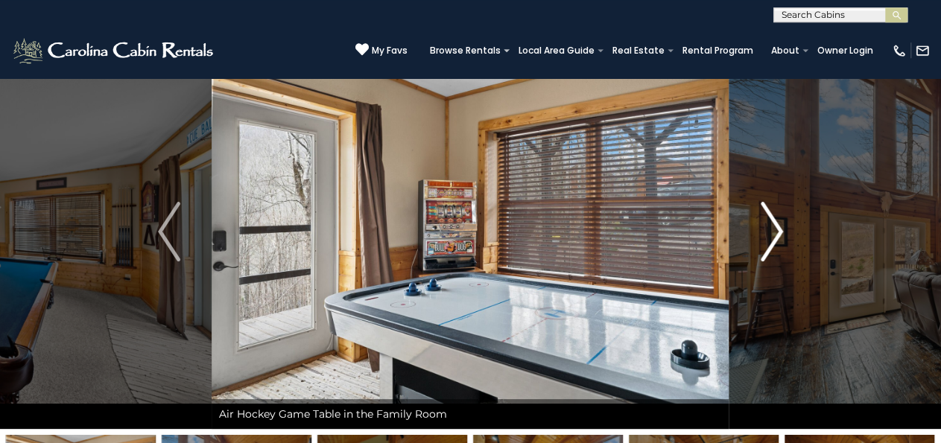
click at [774, 226] on img "Next" at bounding box center [771, 232] width 22 height 60
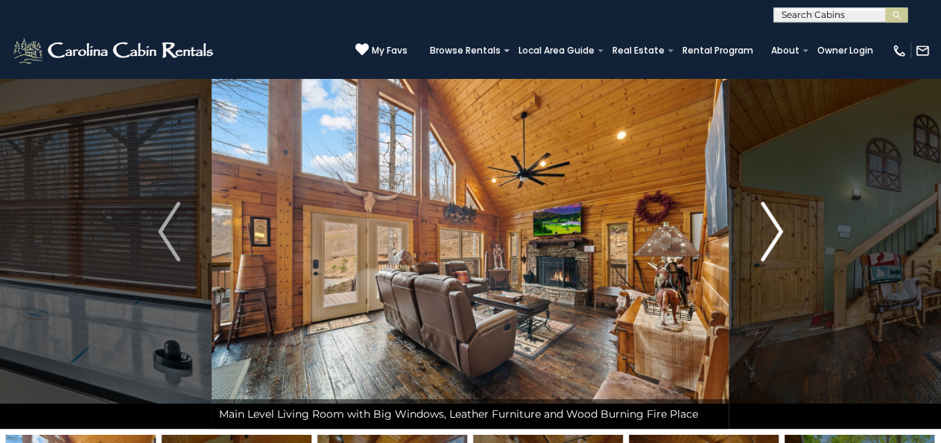
click at [778, 212] on img "Next" at bounding box center [771, 232] width 22 height 60
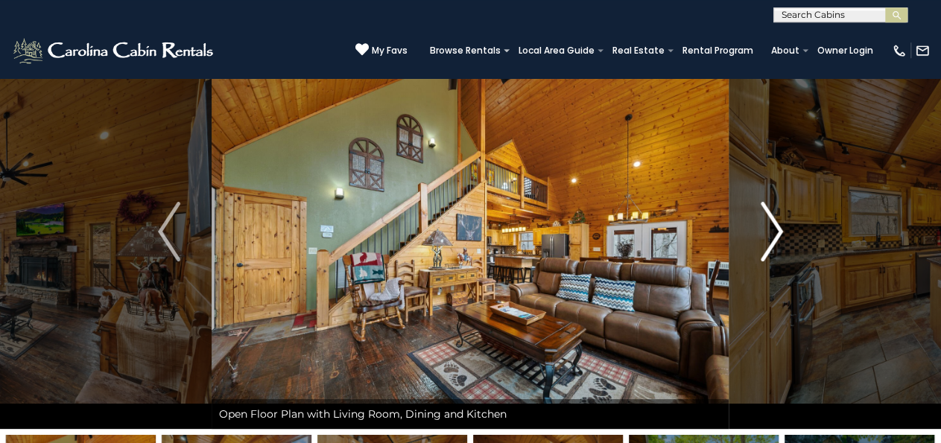
click at [779, 230] on img "Next" at bounding box center [771, 232] width 22 height 60
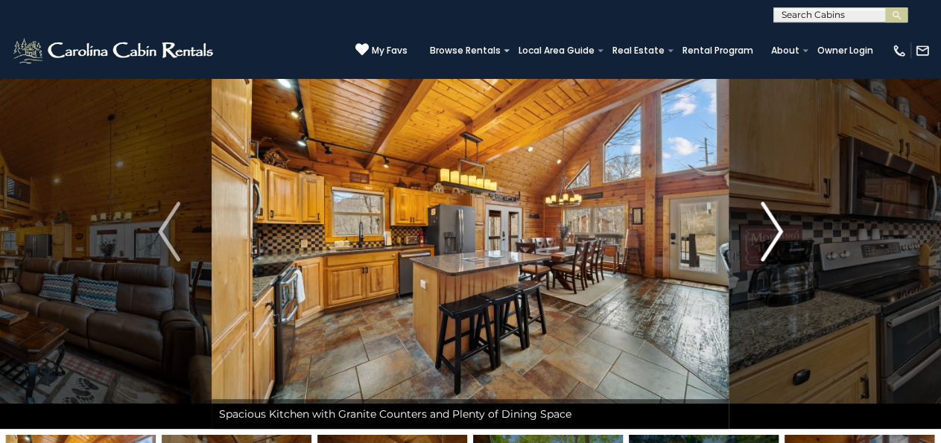
click at [781, 252] on img "Next" at bounding box center [771, 232] width 22 height 60
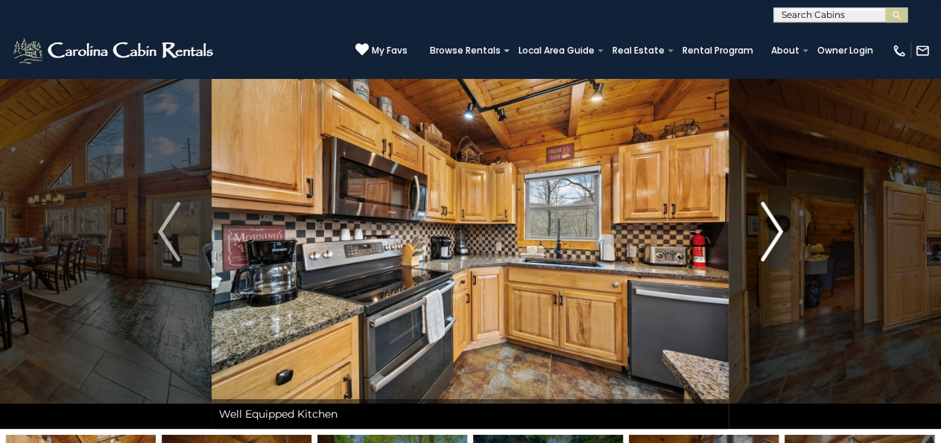
click at [778, 260] on img "Next" at bounding box center [771, 232] width 22 height 60
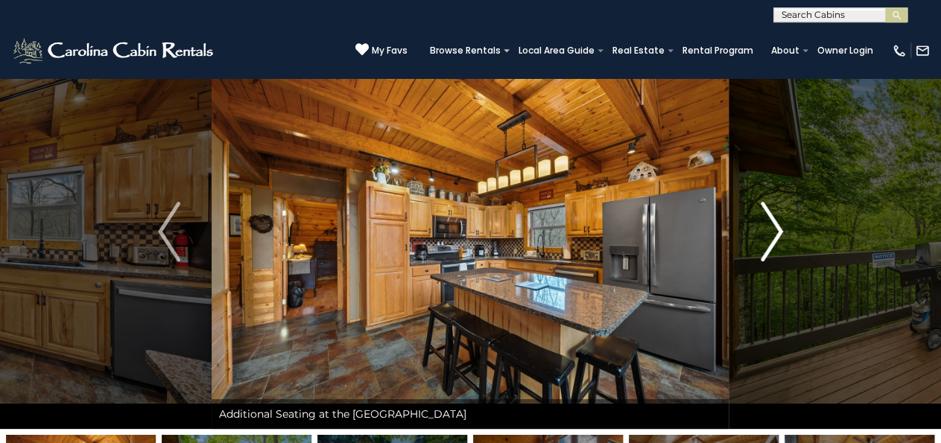
click at [775, 238] on img "Next" at bounding box center [771, 232] width 22 height 60
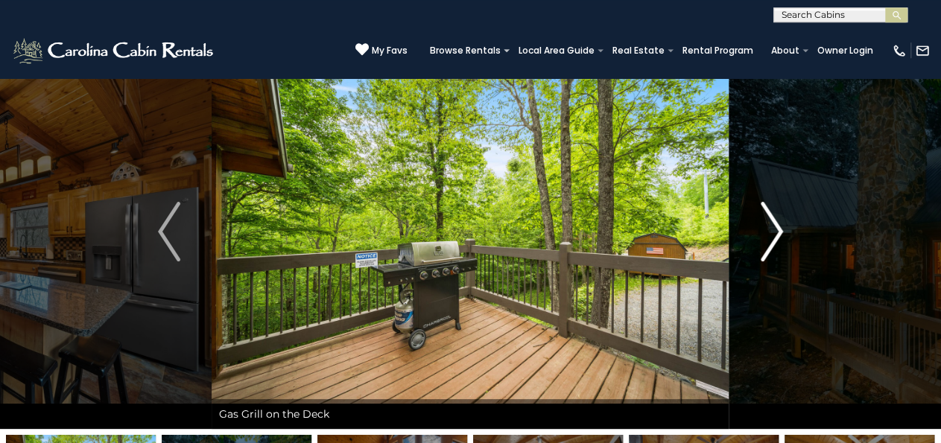
click at [788, 252] on button "Next" at bounding box center [771, 231] width 85 height 395
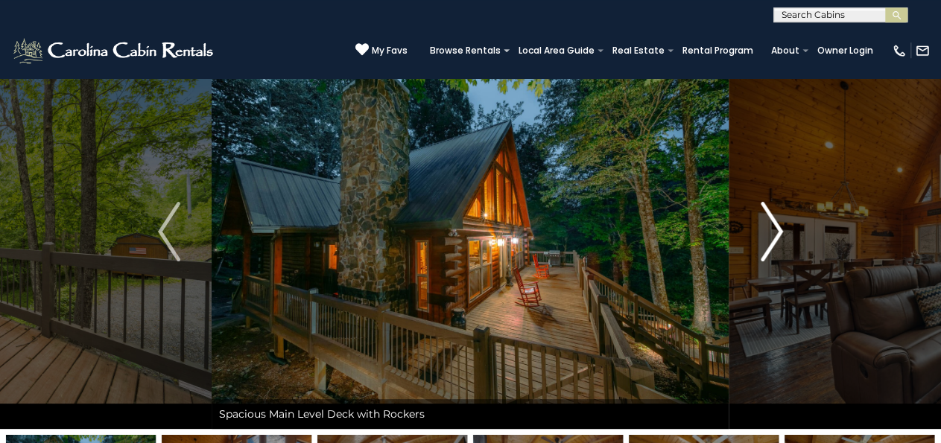
click at [786, 242] on button "Next" at bounding box center [771, 231] width 85 height 395
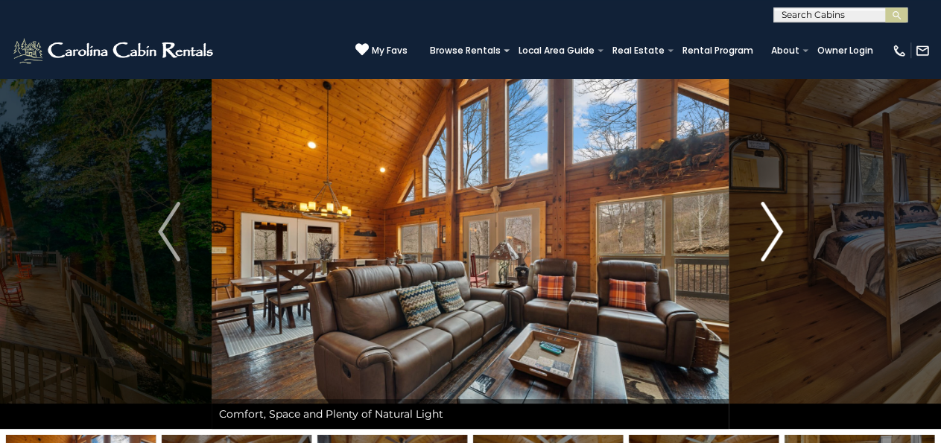
click at [780, 235] on img "Next" at bounding box center [771, 232] width 22 height 60
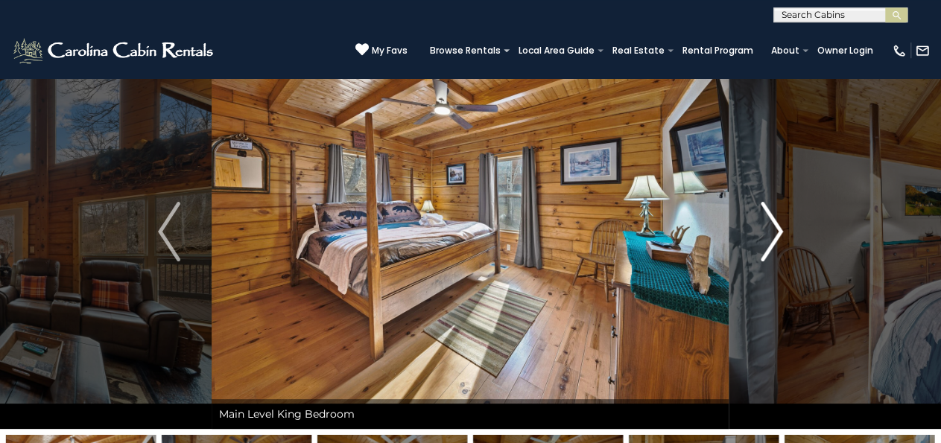
click at [779, 245] on img "Next" at bounding box center [771, 232] width 22 height 60
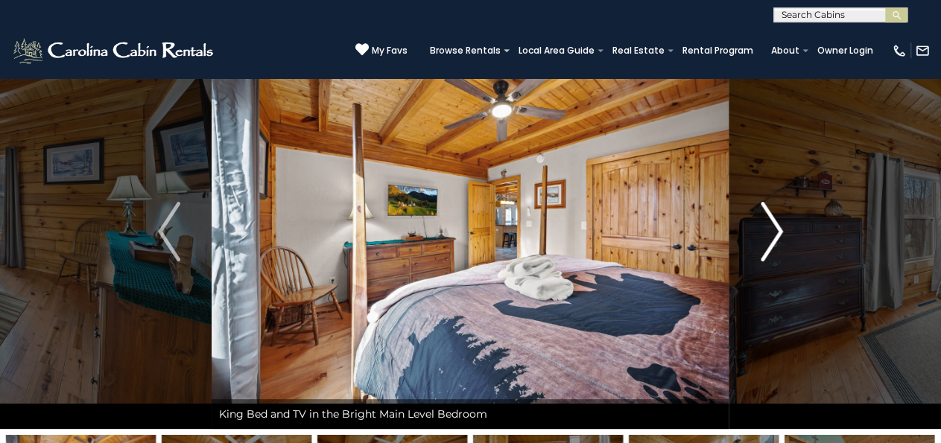
click at [778, 239] on img "Next" at bounding box center [771, 232] width 22 height 60
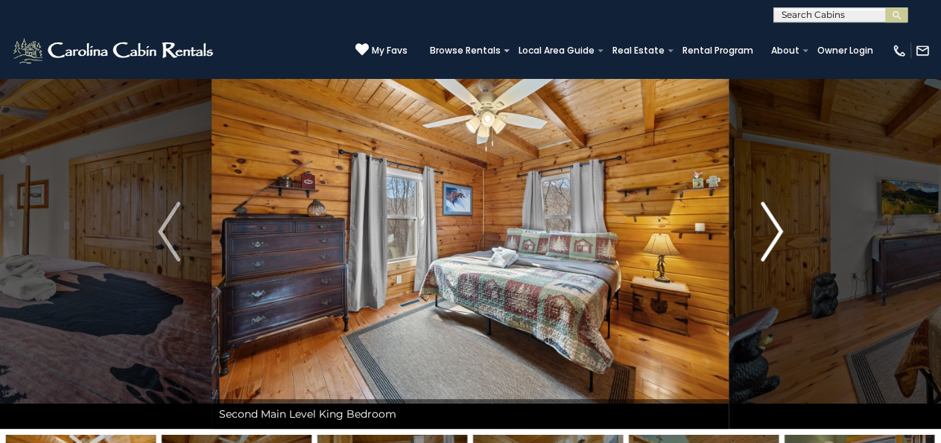
click at [766, 226] on img "Next" at bounding box center [771, 232] width 22 height 60
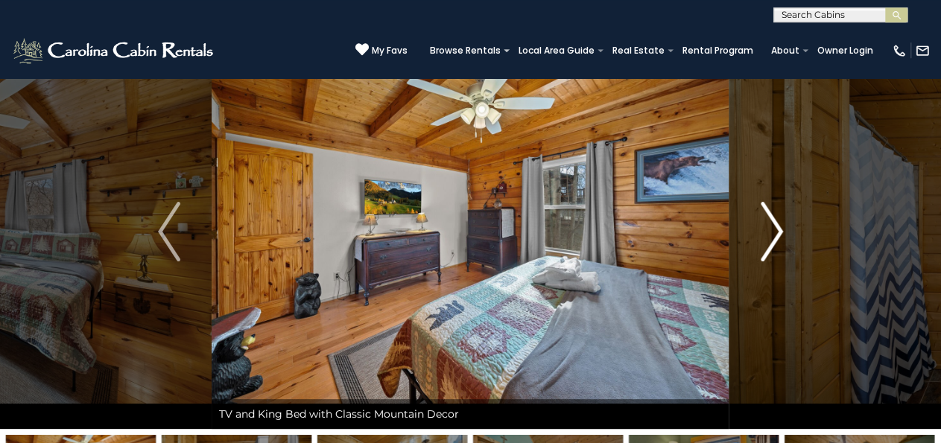
click at [782, 245] on img "Next" at bounding box center [771, 232] width 22 height 60
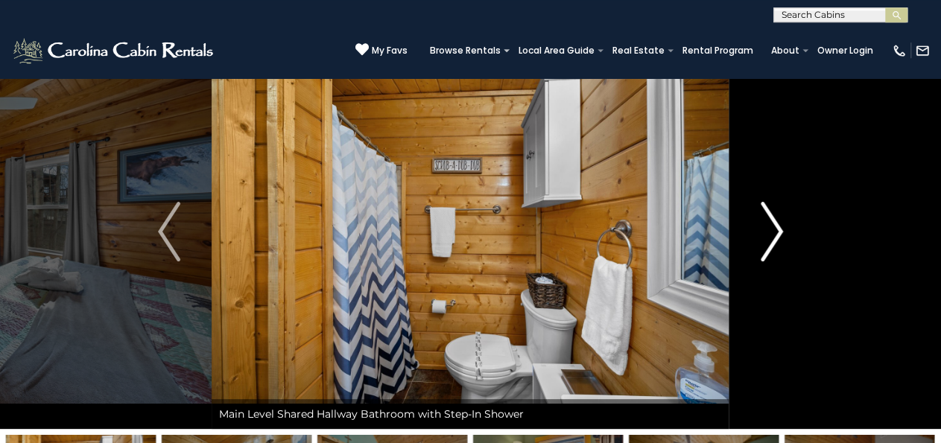
click at [780, 247] on img "Next" at bounding box center [771, 232] width 22 height 60
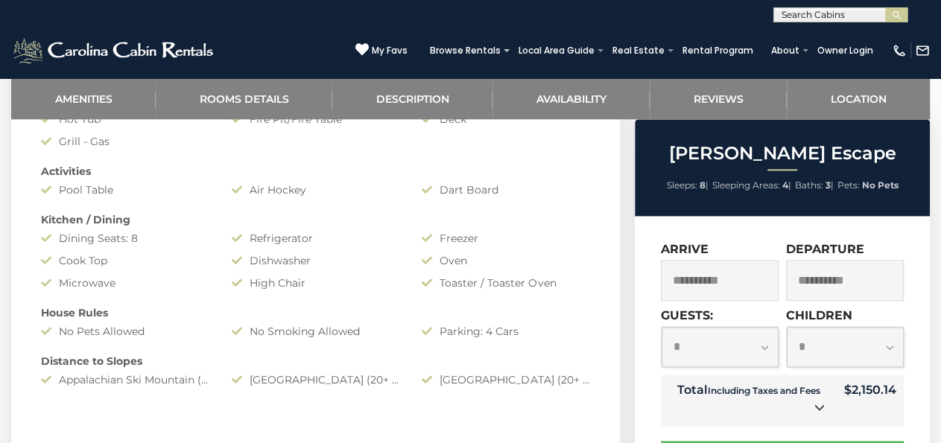
scroll to position [815, 0]
click at [765, 348] on select "**********" at bounding box center [719, 347] width 117 height 40
select select "*"
click option "*" at bounding box center [0, 0] width 0 height 0
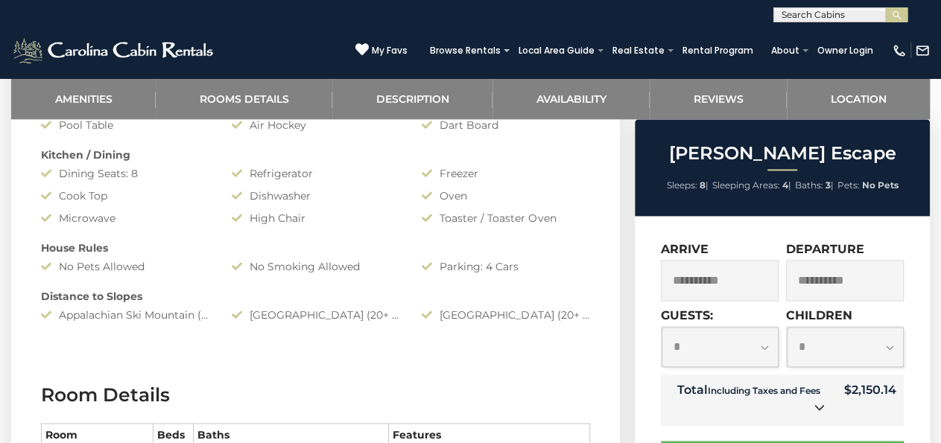
scroll to position [882, 0]
click at [711, 284] on input "**********" at bounding box center [720, 280] width 118 height 41
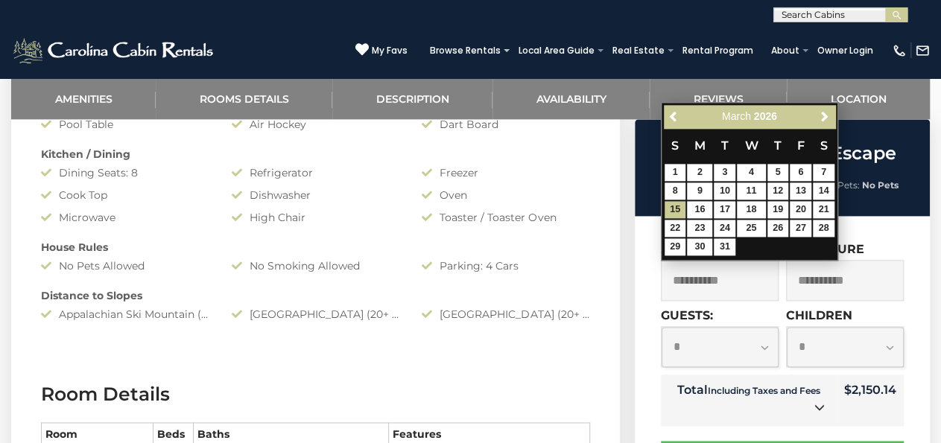
click at [675, 127] on div "Previous Next March 2026" at bounding box center [749, 116] width 171 height 23
click at [671, 123] on link "Previous" at bounding box center [674, 116] width 19 height 19
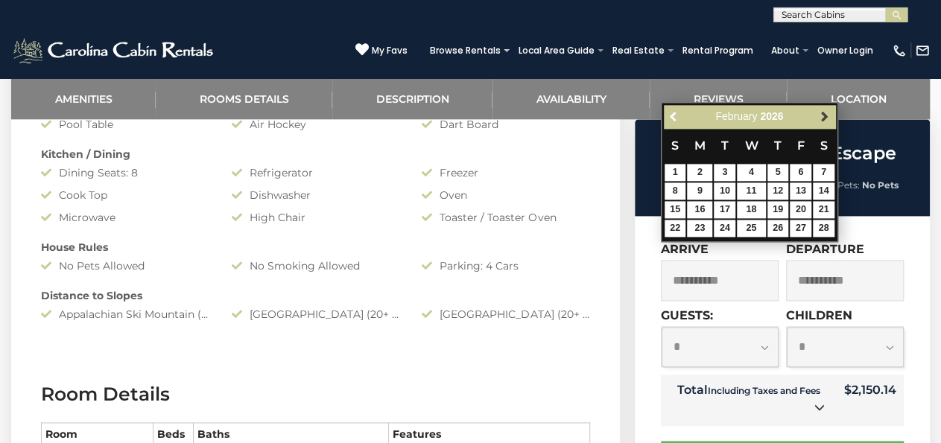
click at [818, 115] on link "Next" at bounding box center [824, 116] width 19 height 19
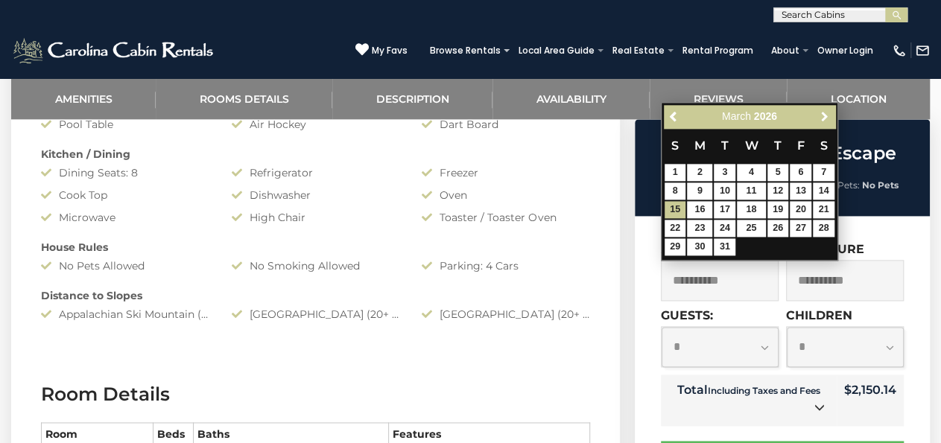
click at [676, 128] on th "S" at bounding box center [675, 145] width 23 height 35
click at [669, 115] on span "Previous" at bounding box center [674, 116] width 12 height 12
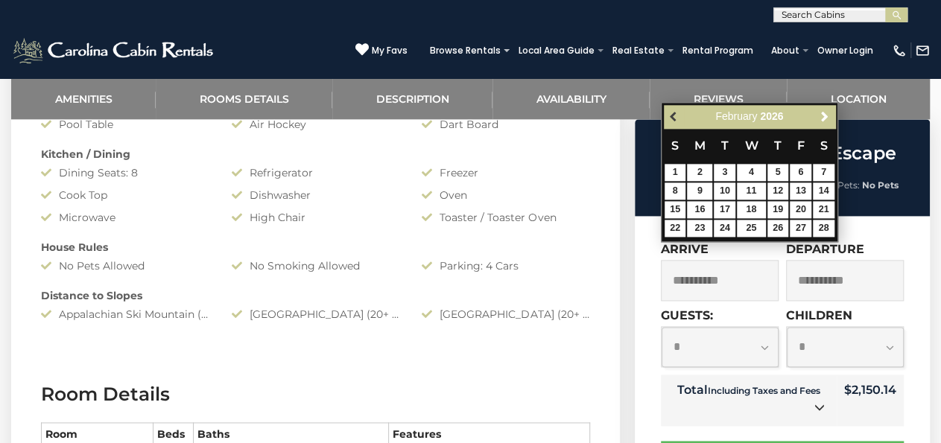
click at [668, 114] on link "Previous" at bounding box center [674, 116] width 19 height 19
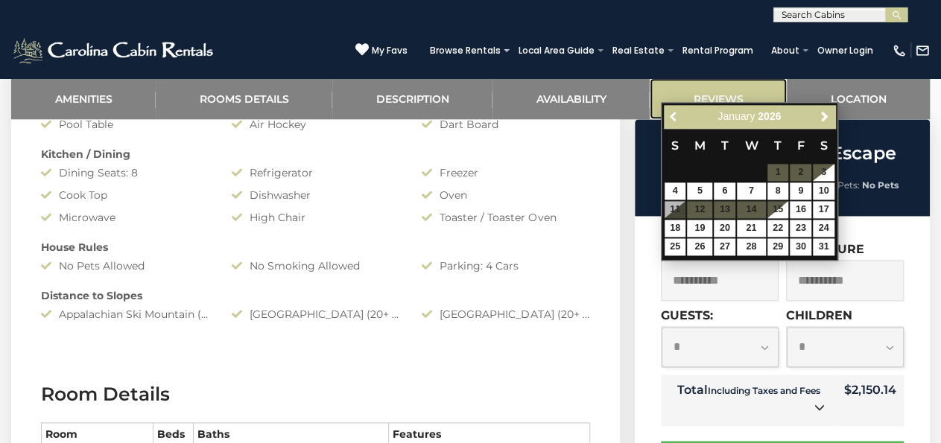
click at [659, 112] on link "Reviews" at bounding box center [717, 98] width 137 height 41
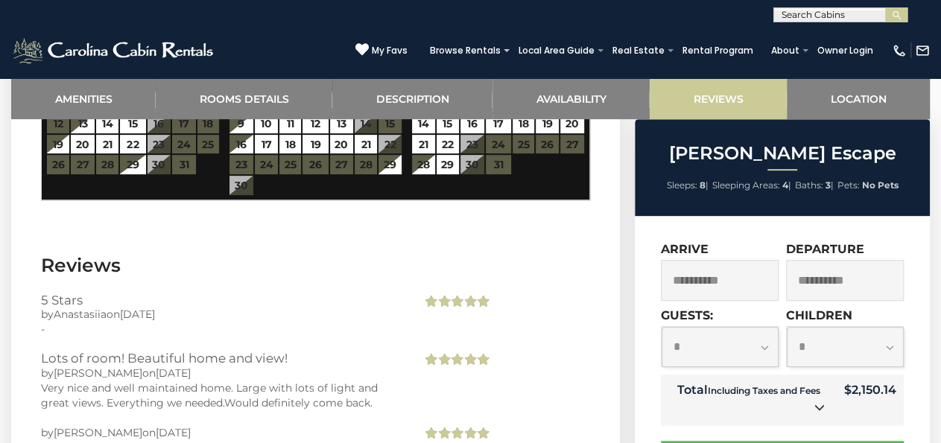
scroll to position [3179, 0]
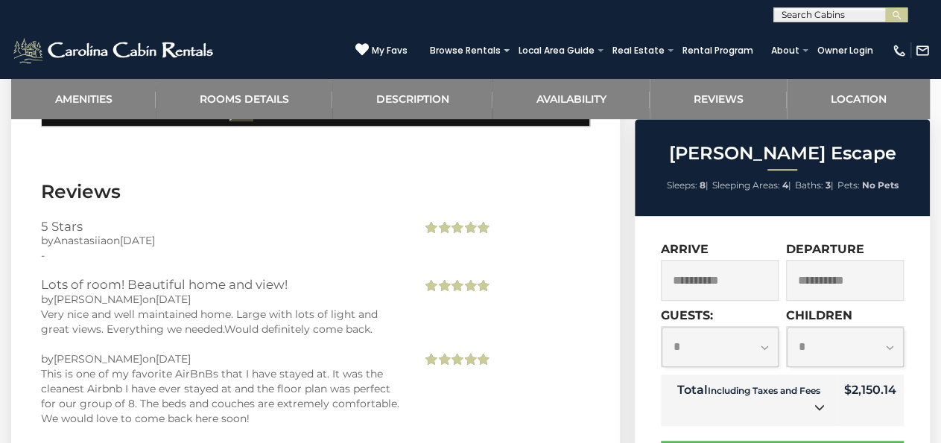
click at [684, 282] on input "**********" at bounding box center [720, 280] width 118 height 41
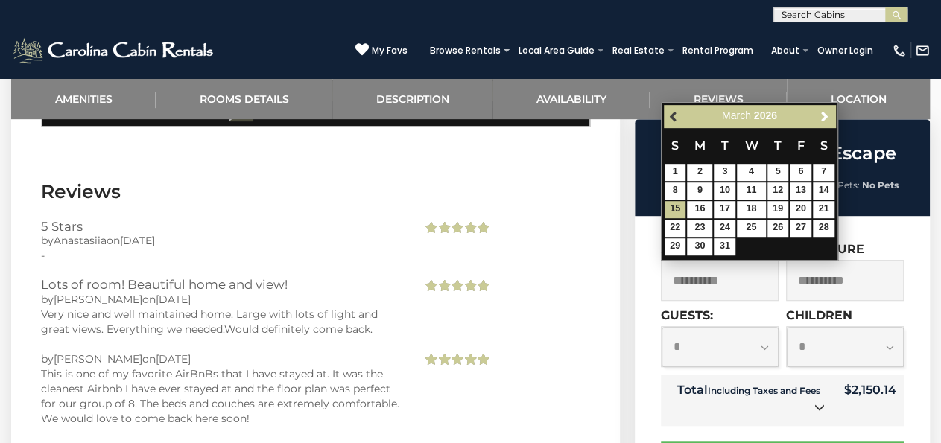
click at [674, 118] on span "Previous" at bounding box center [674, 116] width 12 height 12
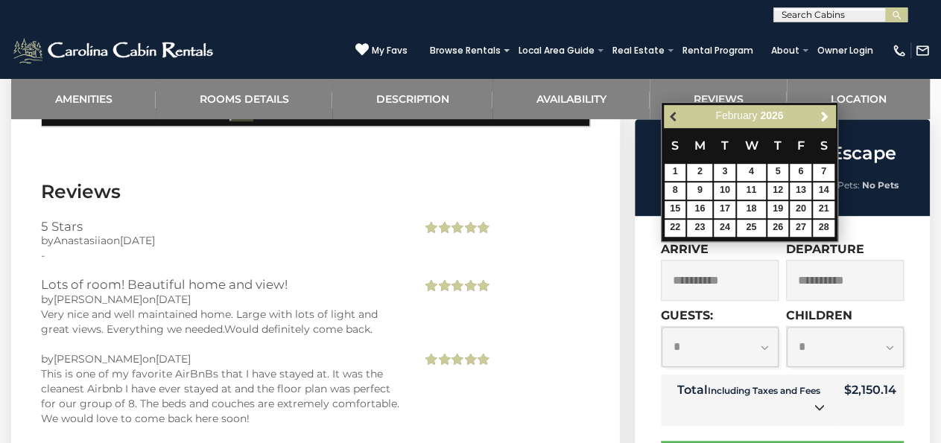
click at [667, 111] on link "Previous" at bounding box center [674, 116] width 19 height 19
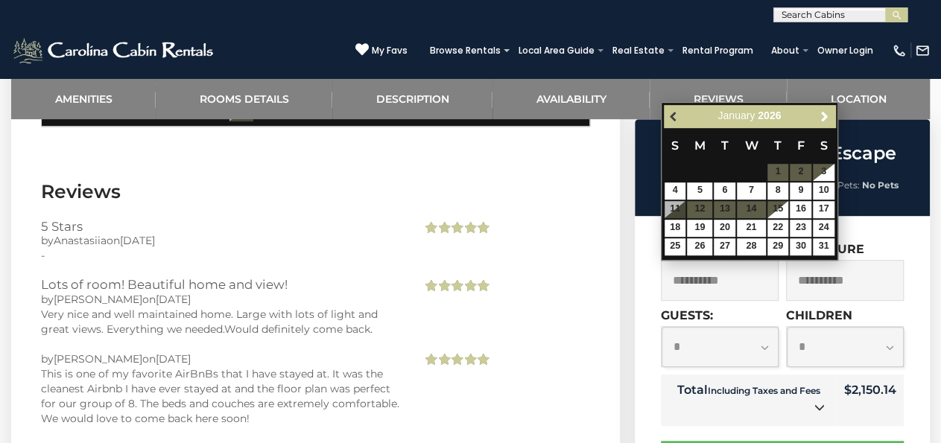
click at [671, 118] on span "Previous" at bounding box center [674, 116] width 12 height 12
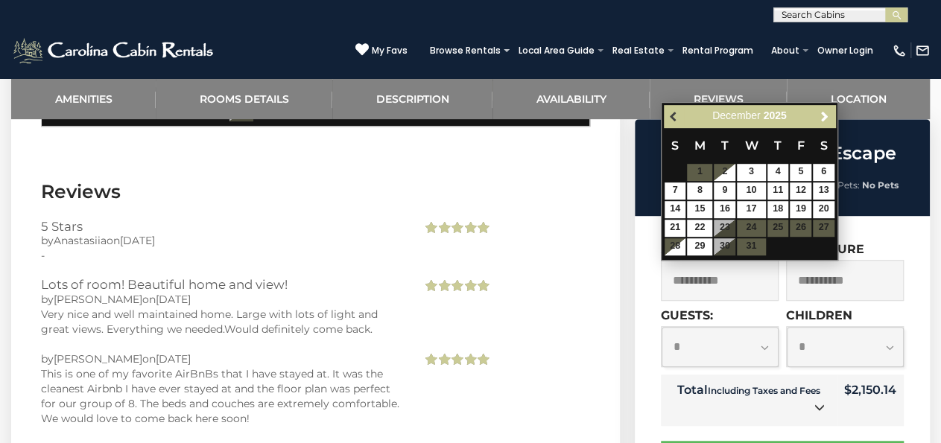
click at [667, 113] on link "Previous" at bounding box center [674, 116] width 19 height 19
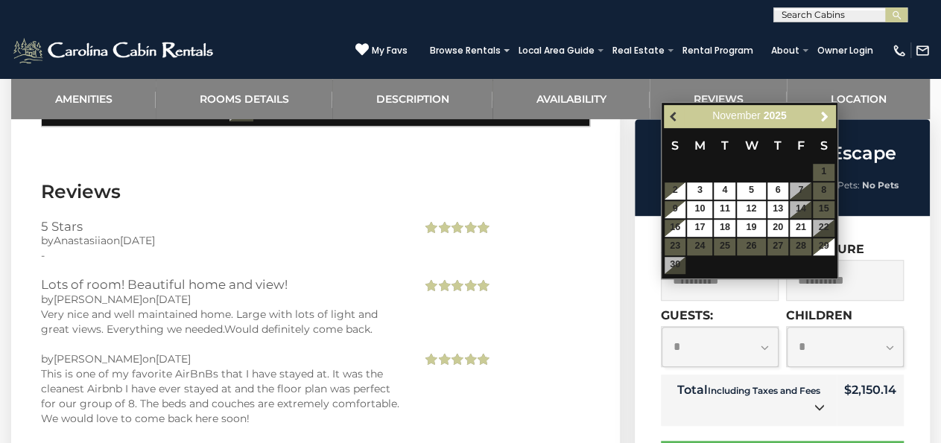
click at [675, 122] on link "Previous" at bounding box center [674, 116] width 19 height 19
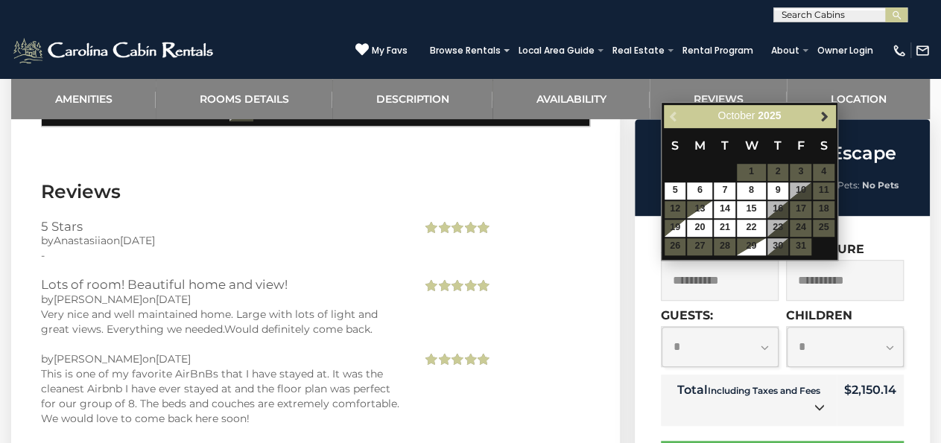
click at [824, 116] on span "Next" at bounding box center [824, 116] width 12 height 12
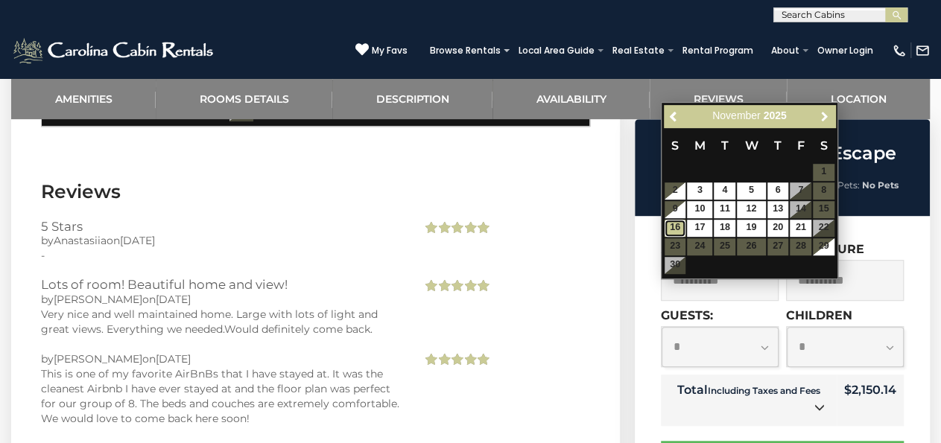
click at [675, 228] on link "16" at bounding box center [675, 228] width 22 height 17
type input "**********"
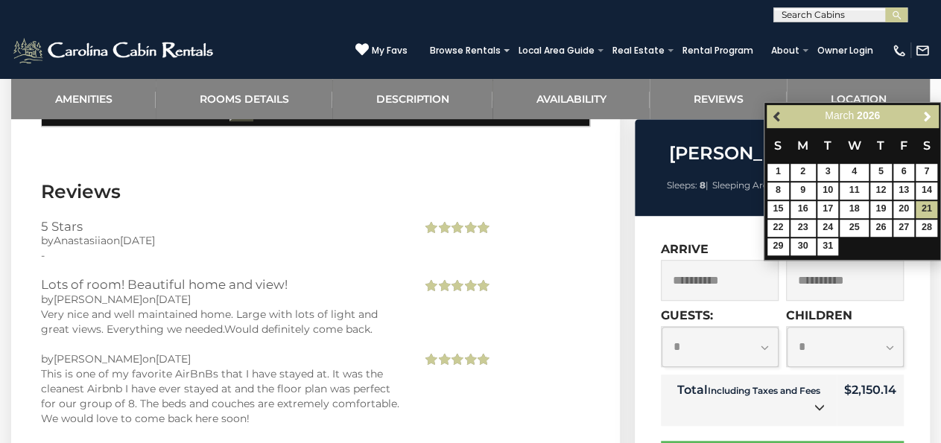
click at [771, 121] on link "Previous" at bounding box center [777, 116] width 19 height 19
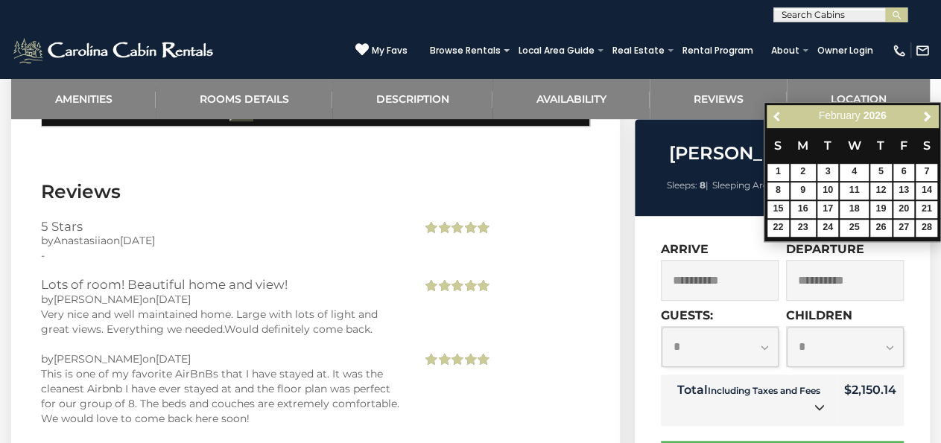
click at [764, 121] on div "Previous Next February 2026 S M T W T F S 1 2 3 4 5 6 7 8 9 10 11 12 13 14 15 1…" at bounding box center [851, 172] width 177 height 140
click at [769, 120] on link "Previous" at bounding box center [777, 116] width 19 height 19
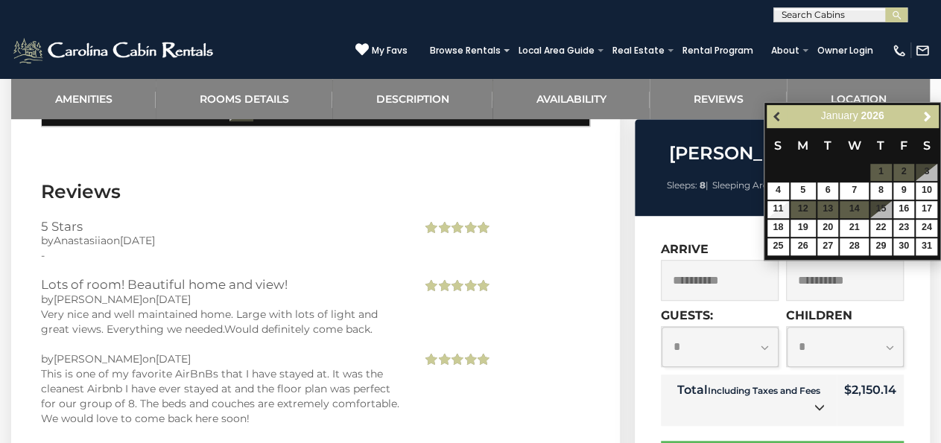
click at [768, 116] on link "Previous" at bounding box center [777, 116] width 19 height 19
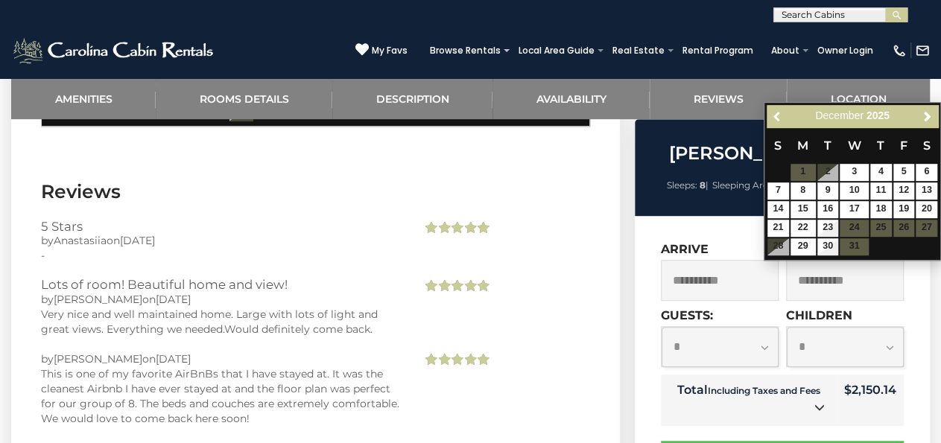
click at [765, 117] on div "Previous Next December 2025 S M T W T F S 1 2 3 4 5 6 7 8 9 10 11 12 13 14 15 1…" at bounding box center [851, 181] width 177 height 159
click at [765, 113] on div "Previous Next December 2025 S M T W T F S 1 2 3 4 5 6 7 8 9 10 11 12 13 14 15 1…" at bounding box center [851, 181] width 177 height 159
click at [775, 124] on link "Previous" at bounding box center [777, 116] width 19 height 19
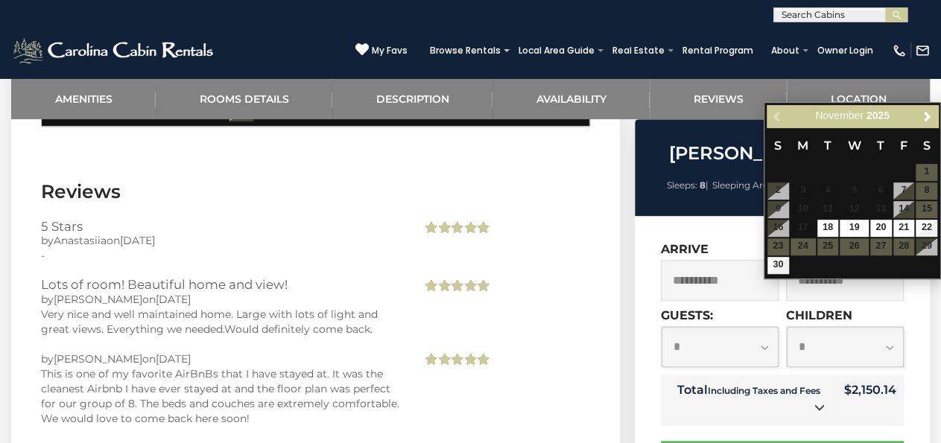
click at [772, 115] on div "Previous Next November 2025" at bounding box center [851, 116] width 171 height 23
click at [930, 229] on link "22" at bounding box center [926, 228] width 22 height 17
type input "**********"
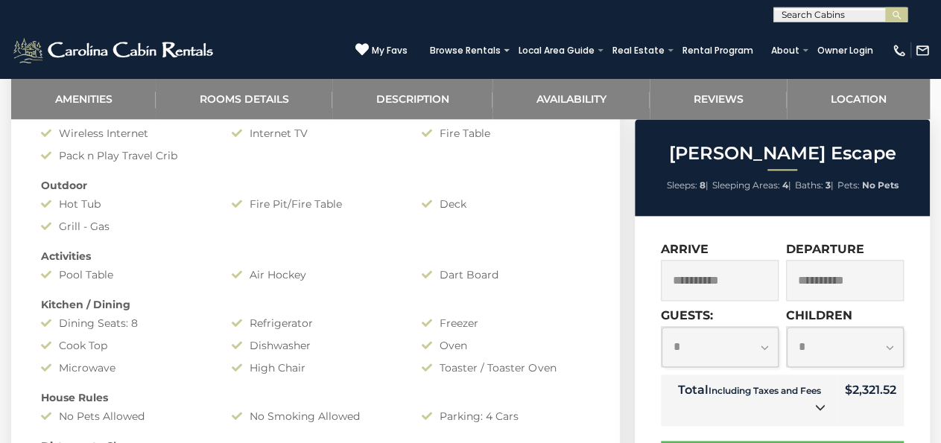
scroll to position [733, 0]
click at [707, 284] on input "**********" at bounding box center [720, 280] width 118 height 41
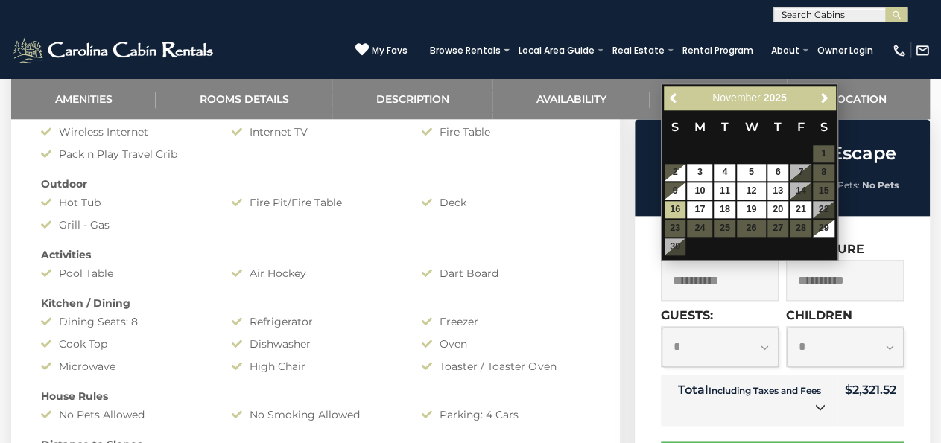
click at [551, 215] on div "Amenities Game Room Air Conditioning: Central Heat: Central/ Heat Pump Fireplac…" at bounding box center [315, 266] width 571 height 424
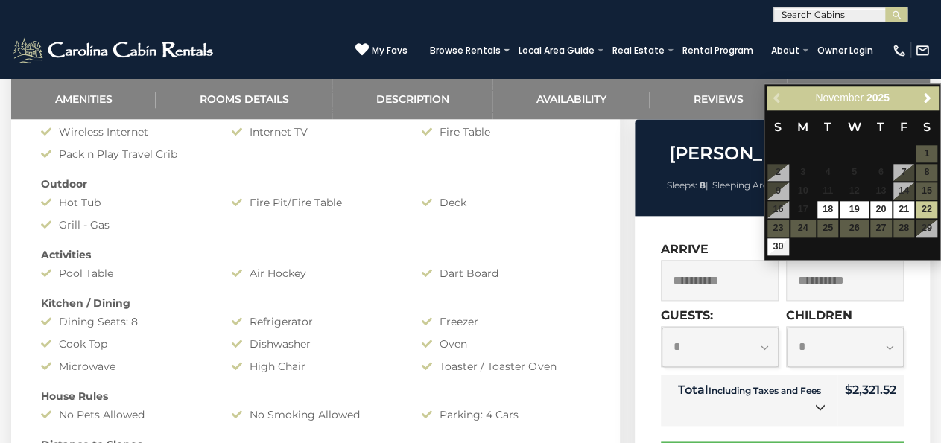
click at [569, 217] on div "Amenities Game Room Air Conditioning: Central Heat: Central/ Heat Pump Fireplac…" at bounding box center [315, 266] width 571 height 424
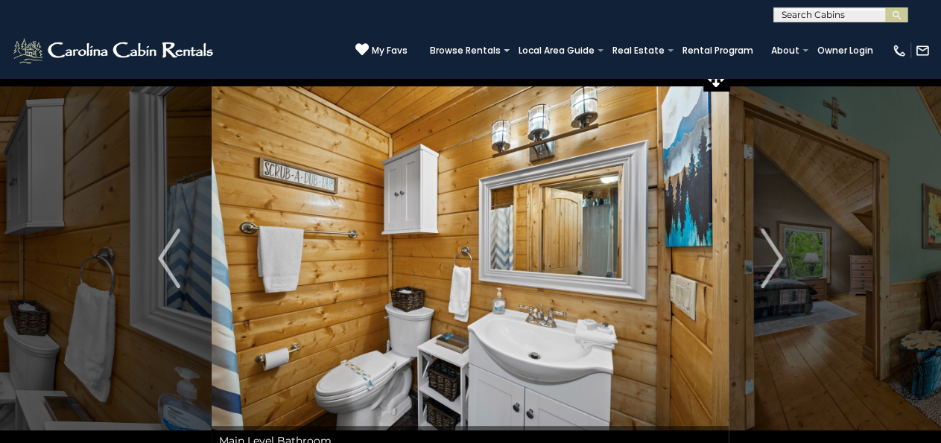
scroll to position [0, 0]
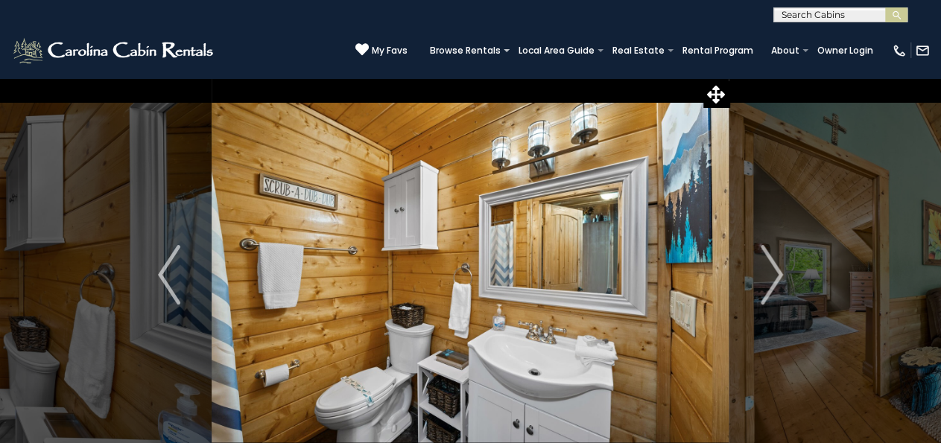
click at [772, 274] on img "Next" at bounding box center [771, 275] width 22 height 60
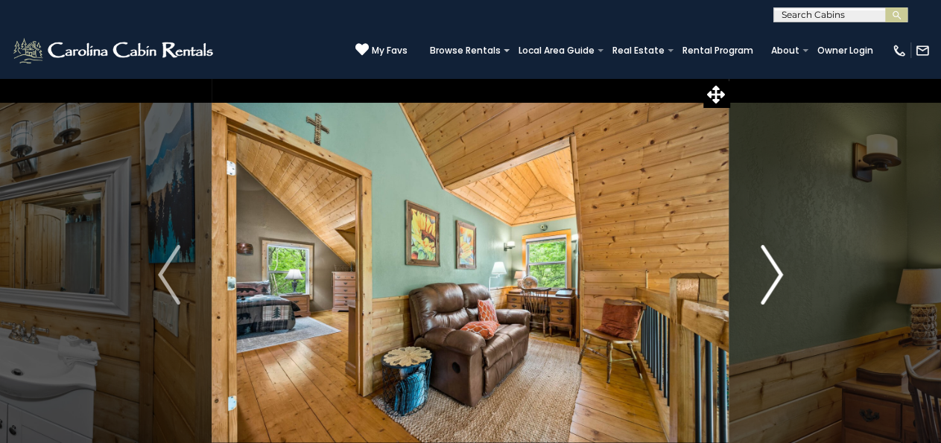
click at [772, 281] on img "Next" at bounding box center [771, 275] width 22 height 60
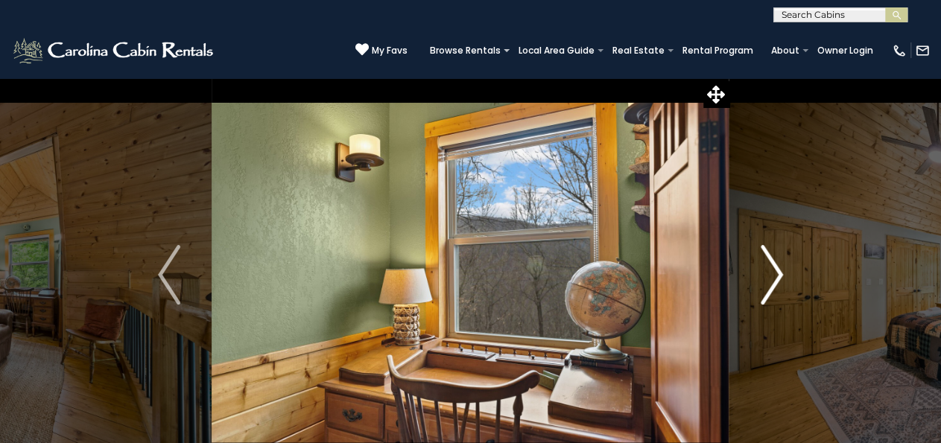
click at [771, 284] on img "Next" at bounding box center [771, 275] width 22 height 60
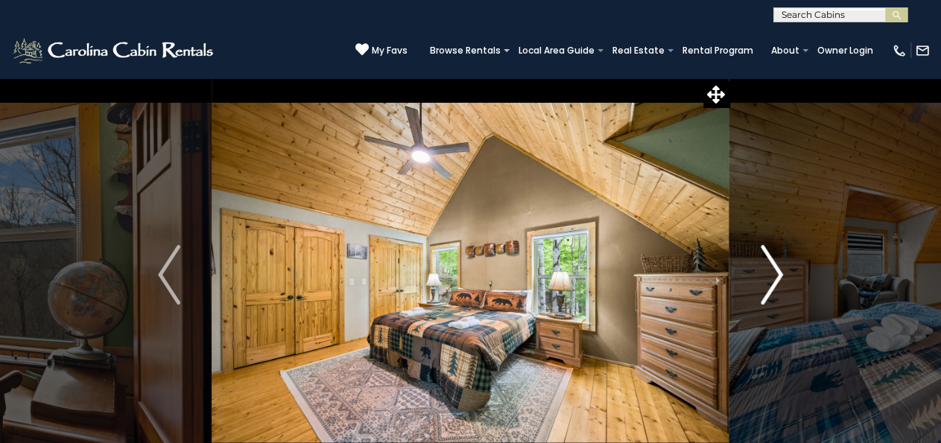
click at [768, 285] on img "Next" at bounding box center [771, 275] width 22 height 60
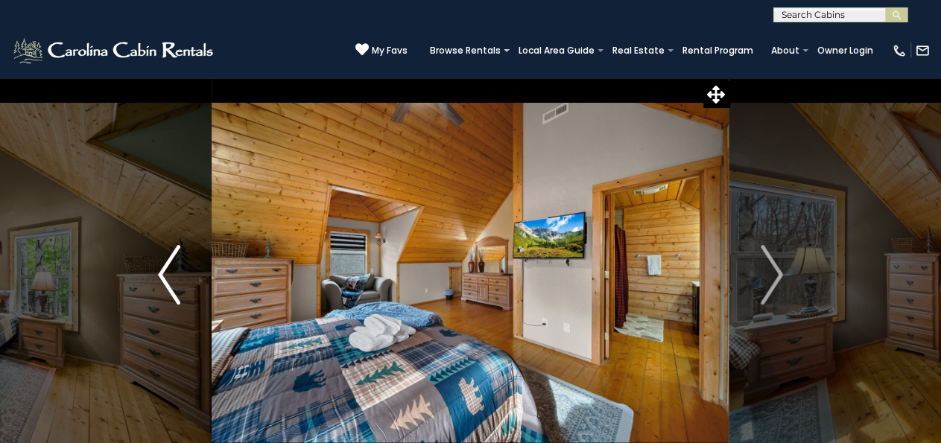
click at [162, 290] on img "Previous" at bounding box center [169, 275] width 22 height 60
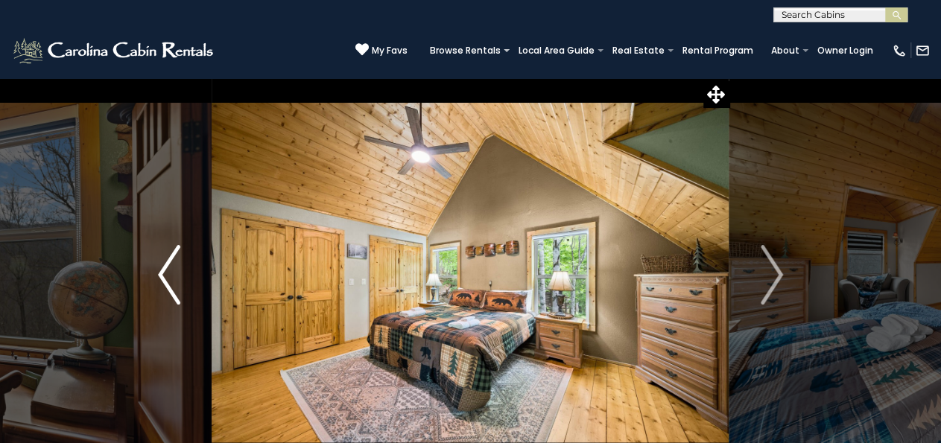
click at [156, 288] on button "Previous" at bounding box center [169, 274] width 85 height 395
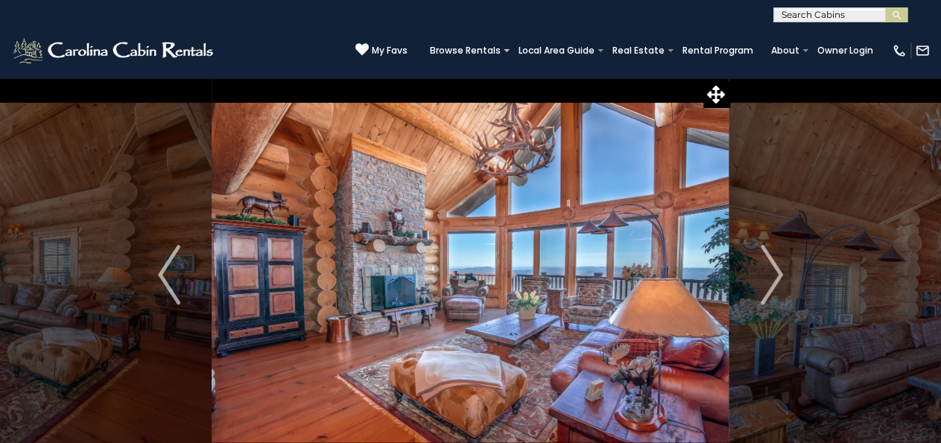
click at [769, 282] on img "Next" at bounding box center [771, 275] width 22 height 60
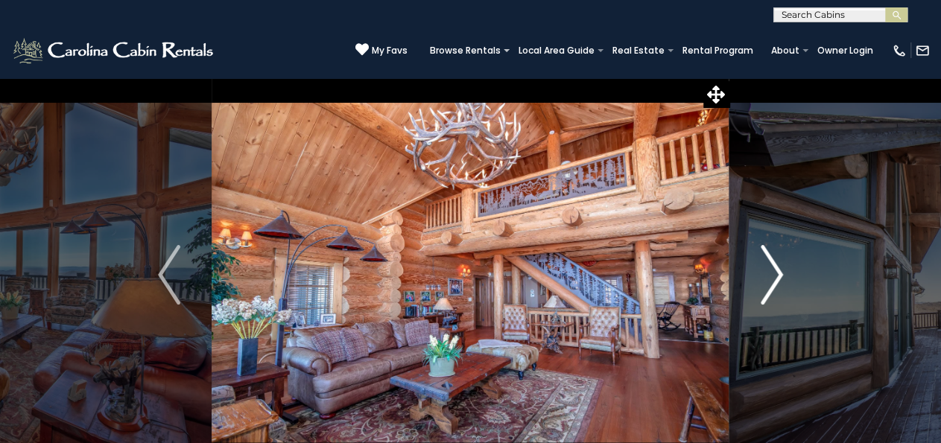
click at [772, 279] on img "Next" at bounding box center [771, 275] width 22 height 60
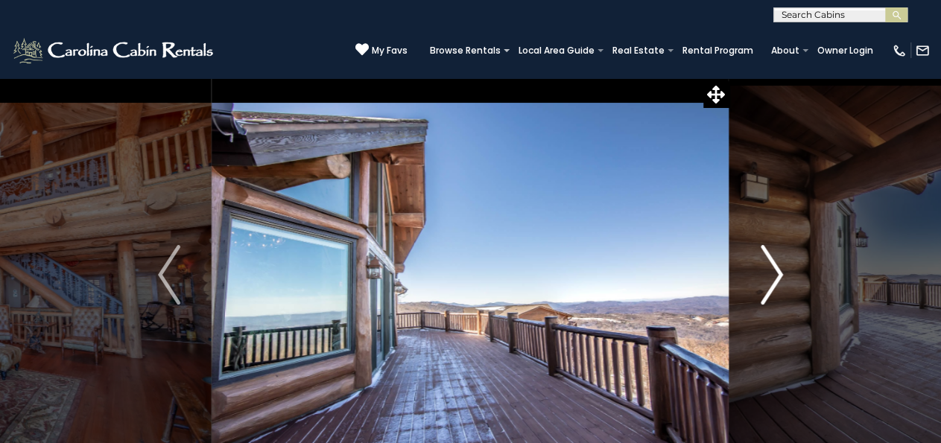
click at [775, 282] on img "Next" at bounding box center [771, 275] width 22 height 60
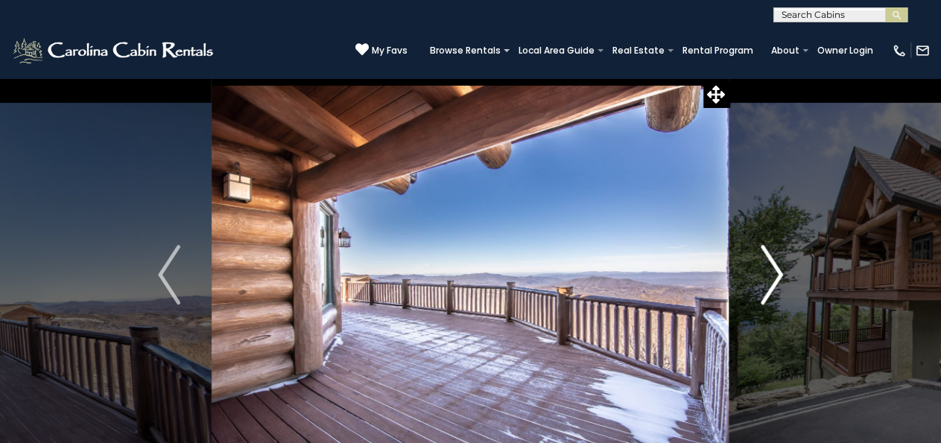
click at [766, 279] on img "Next" at bounding box center [771, 275] width 22 height 60
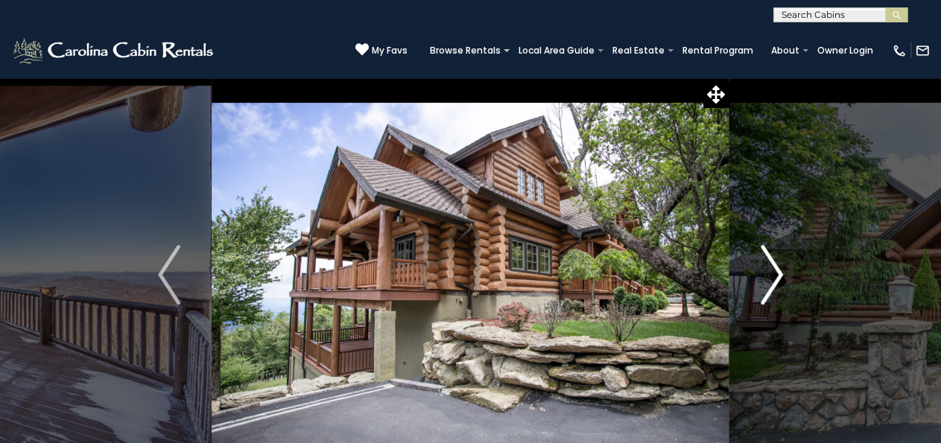
click at [783, 273] on button "Next" at bounding box center [771, 274] width 85 height 395
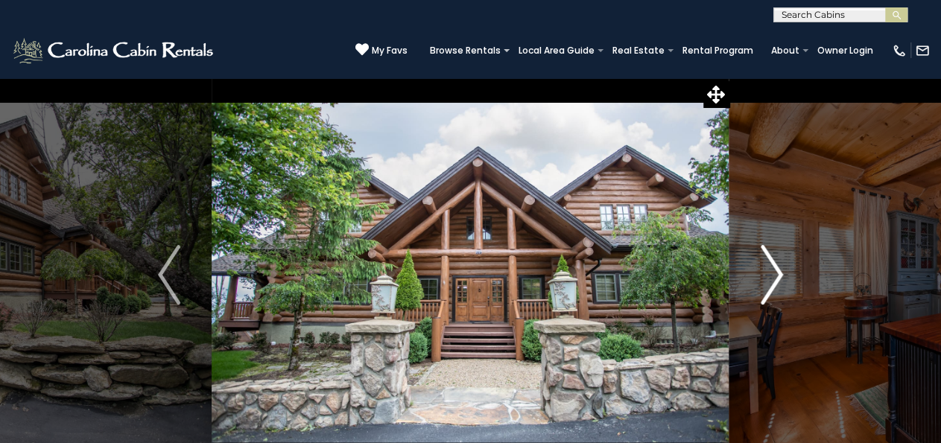
click at [782, 276] on img "Next" at bounding box center [771, 275] width 22 height 60
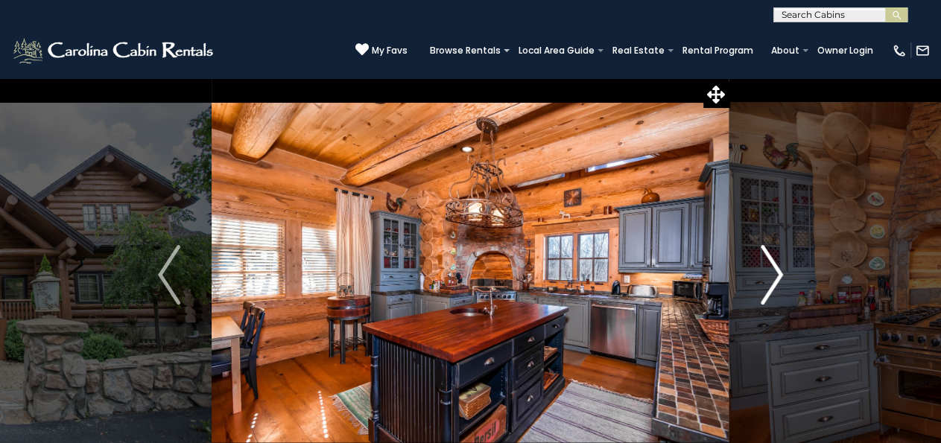
click at [769, 288] on img "Next" at bounding box center [771, 275] width 22 height 60
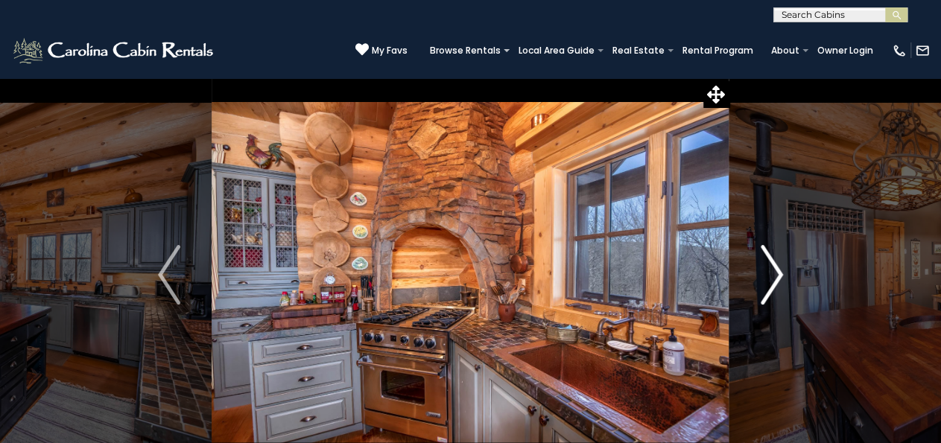
click at [775, 284] on img "Next" at bounding box center [771, 275] width 22 height 60
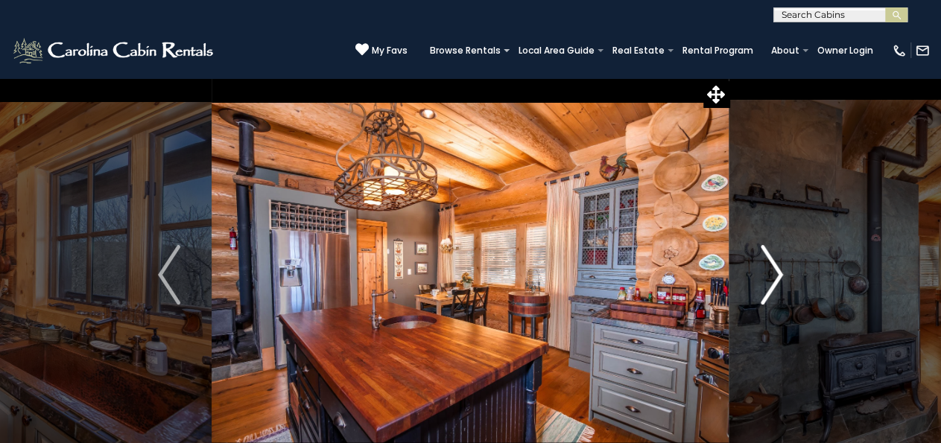
click at [774, 283] on img "Next" at bounding box center [771, 275] width 22 height 60
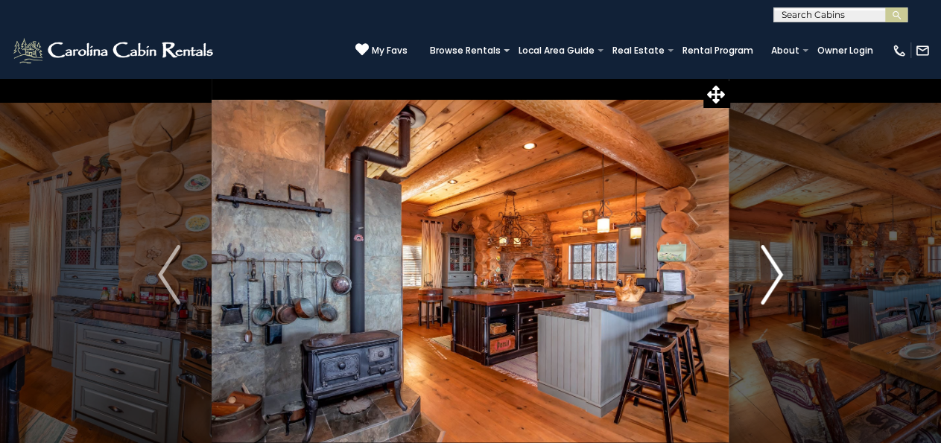
click at [774, 282] on img "Next" at bounding box center [771, 275] width 22 height 60
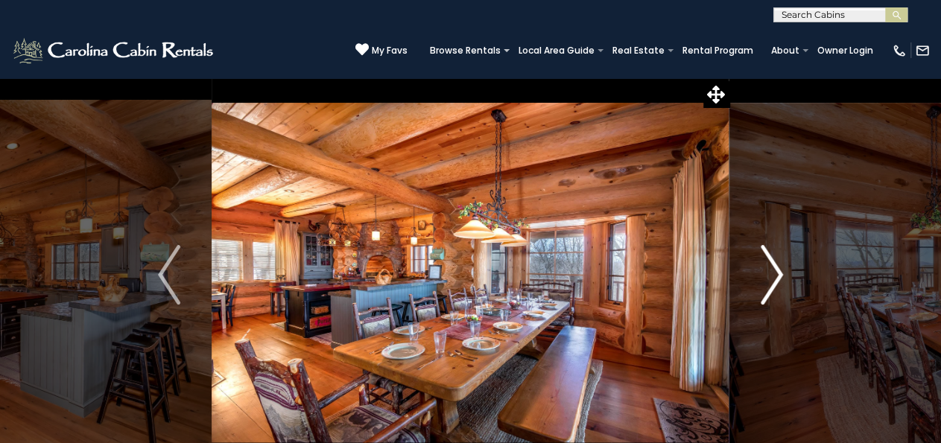
click at [775, 283] on img "Next" at bounding box center [771, 275] width 22 height 60
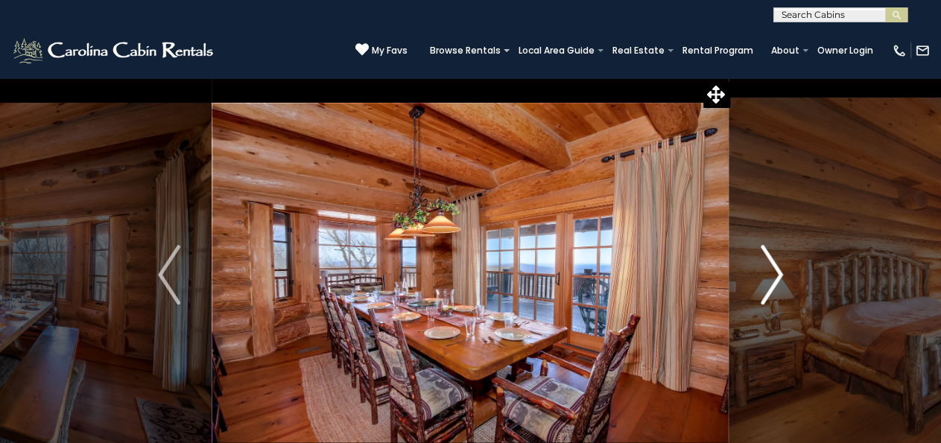
click at [775, 282] on img "Next" at bounding box center [771, 275] width 22 height 60
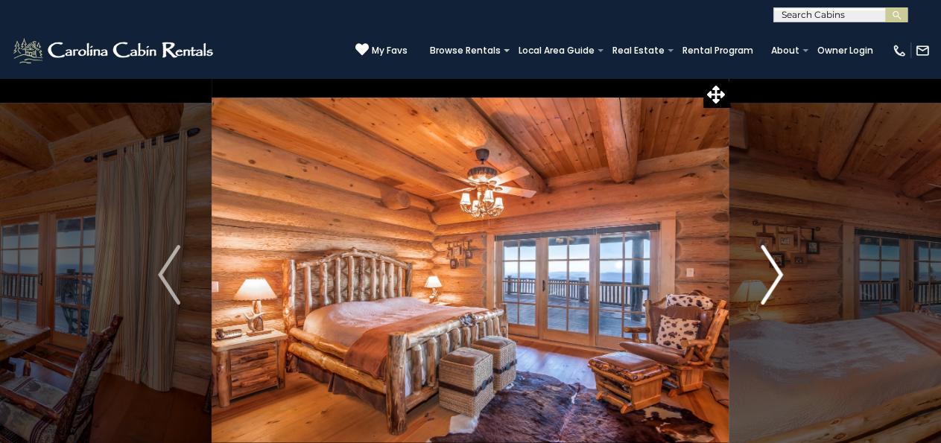
click at [777, 282] on img "Next" at bounding box center [771, 275] width 22 height 60
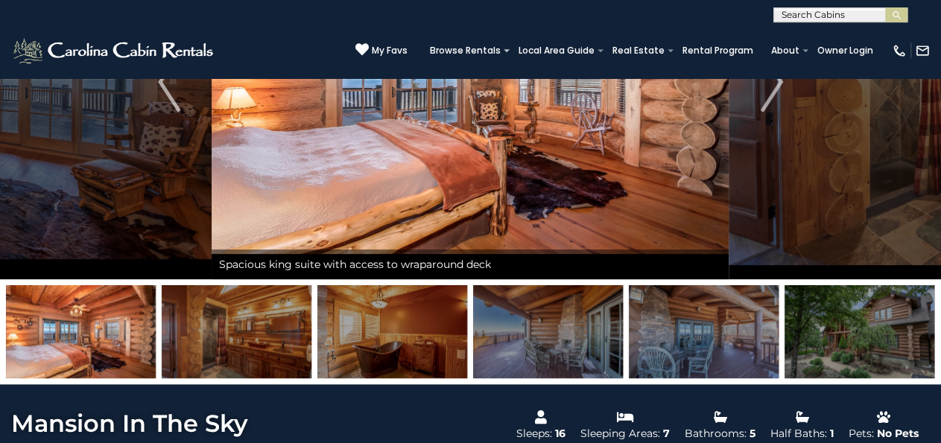
scroll to position [192, 0]
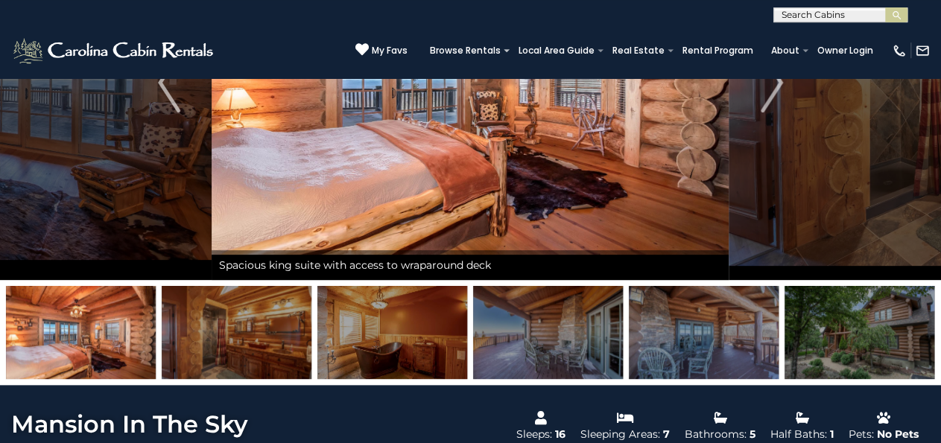
click at [60, 346] on img at bounding box center [81, 332] width 150 height 93
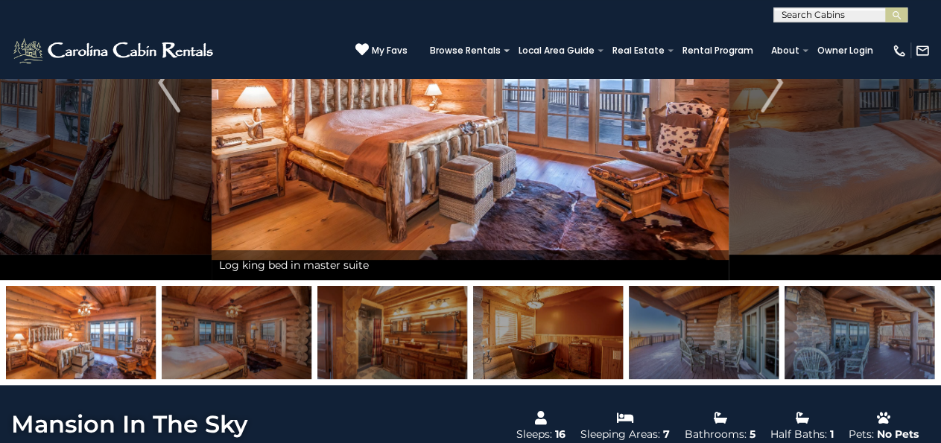
click at [63, 334] on img at bounding box center [81, 332] width 150 height 93
click at [45, 345] on img at bounding box center [81, 332] width 150 height 93
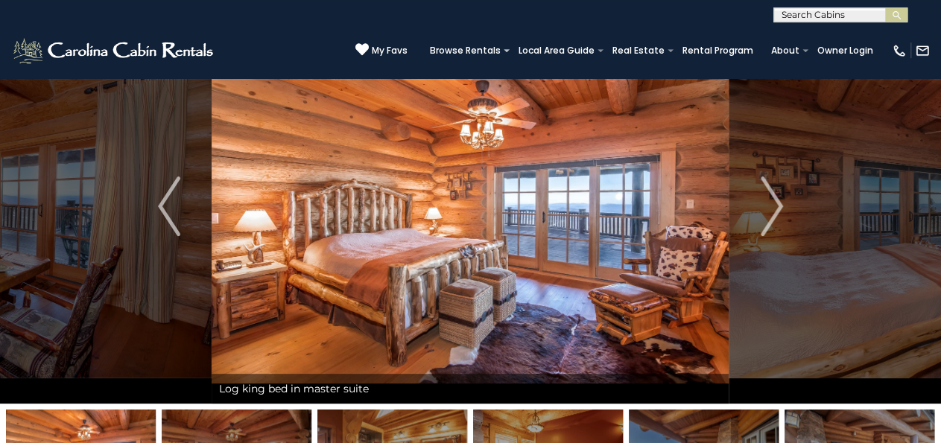
scroll to position [69, 0]
click at [179, 205] on img "Previous" at bounding box center [169, 206] width 22 height 60
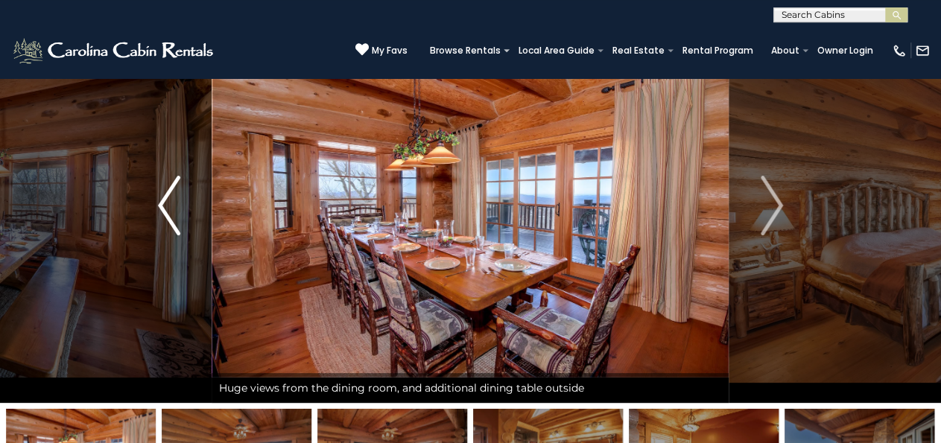
click at [181, 205] on button "Previous" at bounding box center [169, 205] width 85 height 395
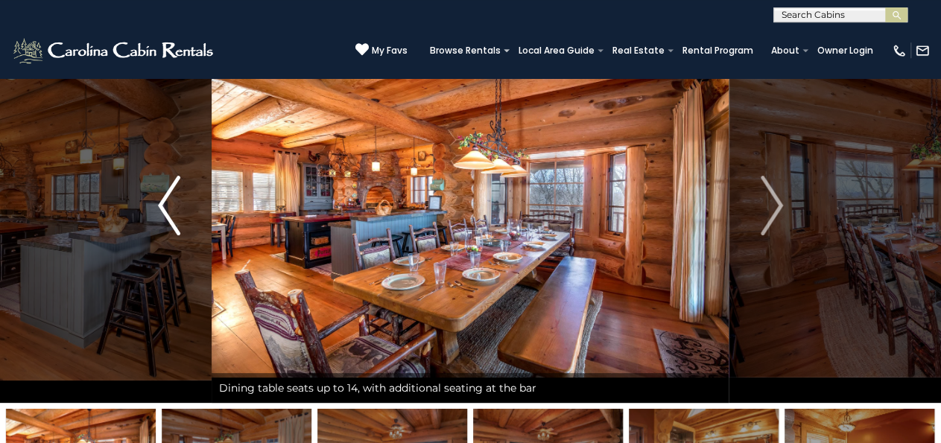
click at [169, 191] on img "Previous" at bounding box center [169, 206] width 22 height 60
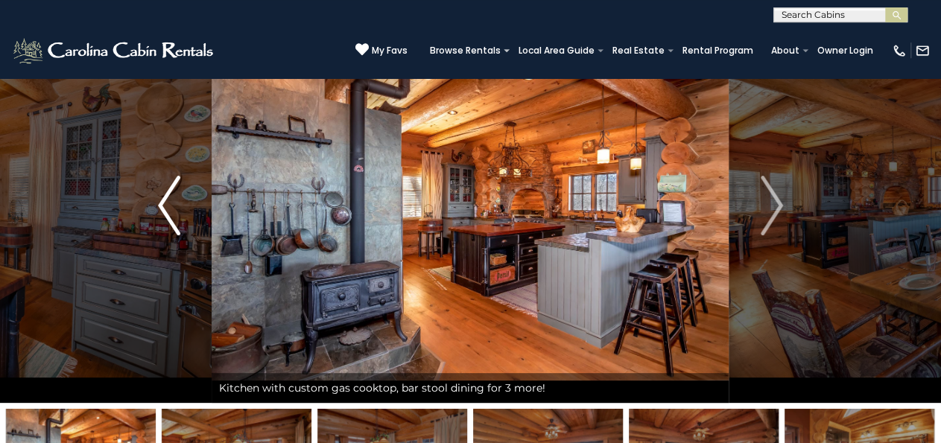
click at [165, 206] on img "Previous" at bounding box center [169, 206] width 22 height 60
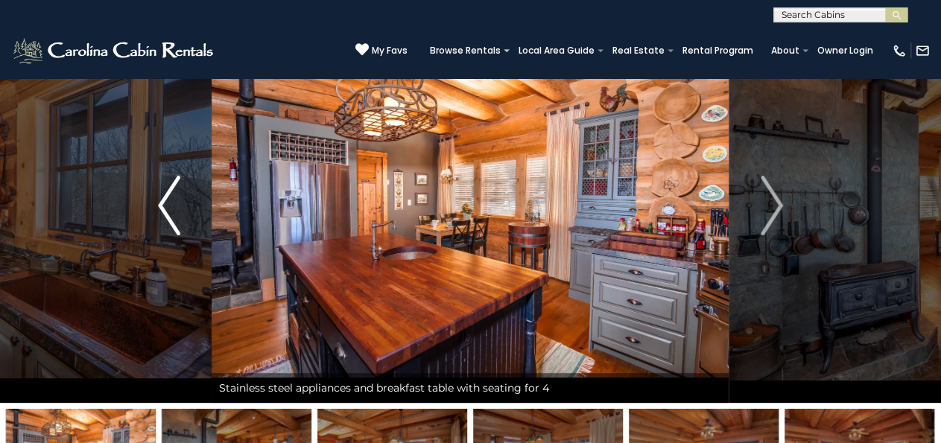
click at [165, 208] on img "Previous" at bounding box center [169, 206] width 22 height 60
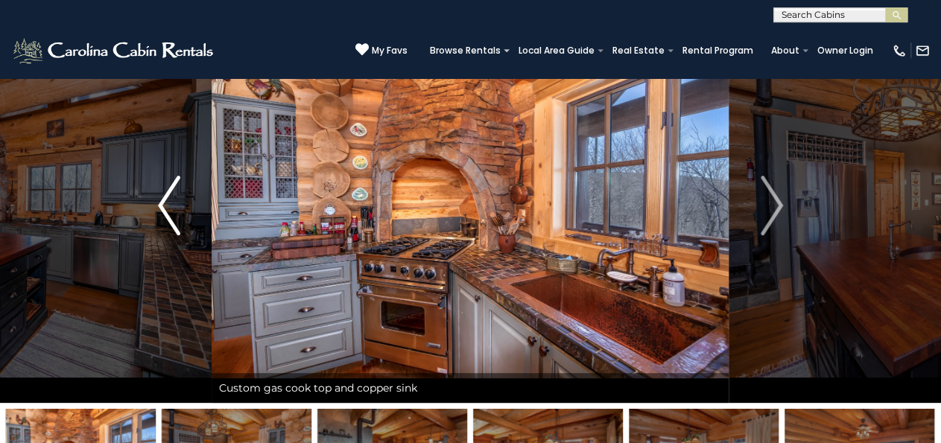
click at [170, 221] on img "Previous" at bounding box center [169, 206] width 22 height 60
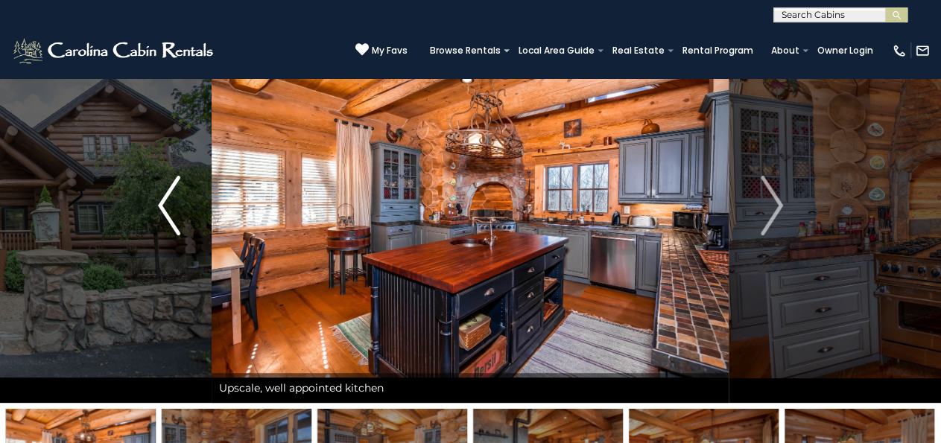
click at [167, 210] on img "Previous" at bounding box center [169, 206] width 22 height 60
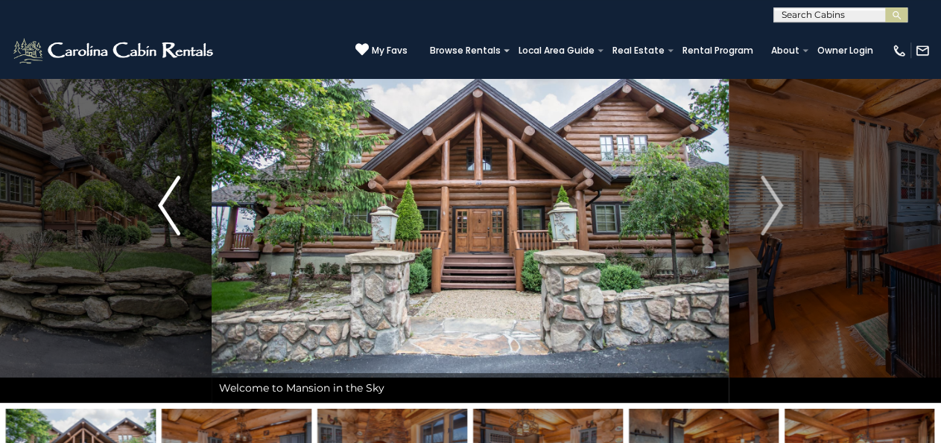
click at [176, 226] on img "Previous" at bounding box center [169, 206] width 22 height 60
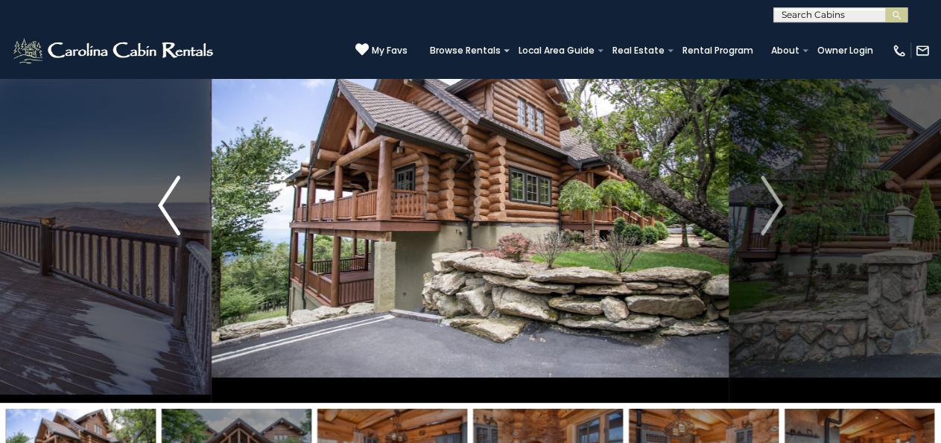
click at [174, 221] on img "Previous" at bounding box center [169, 206] width 22 height 60
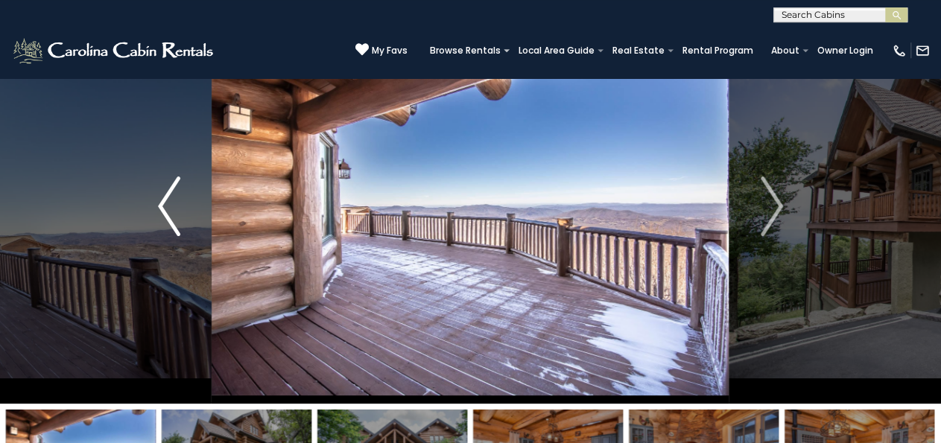
scroll to position [66, 0]
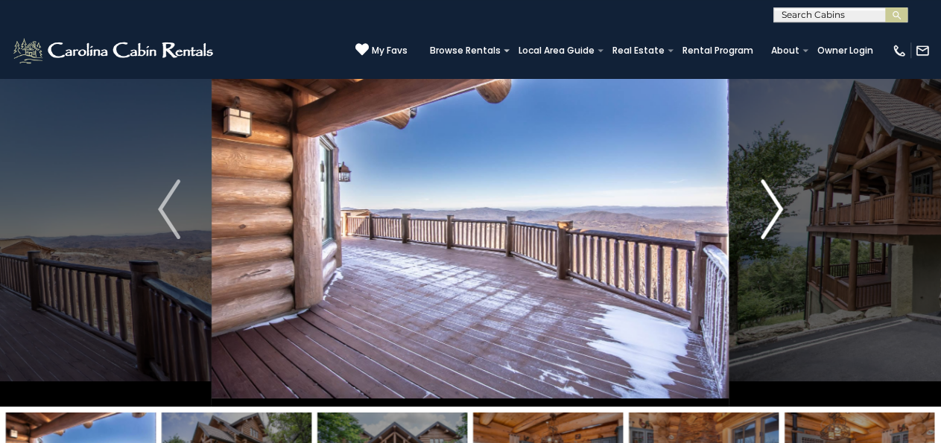
click at [777, 213] on img "Next" at bounding box center [771, 209] width 22 height 60
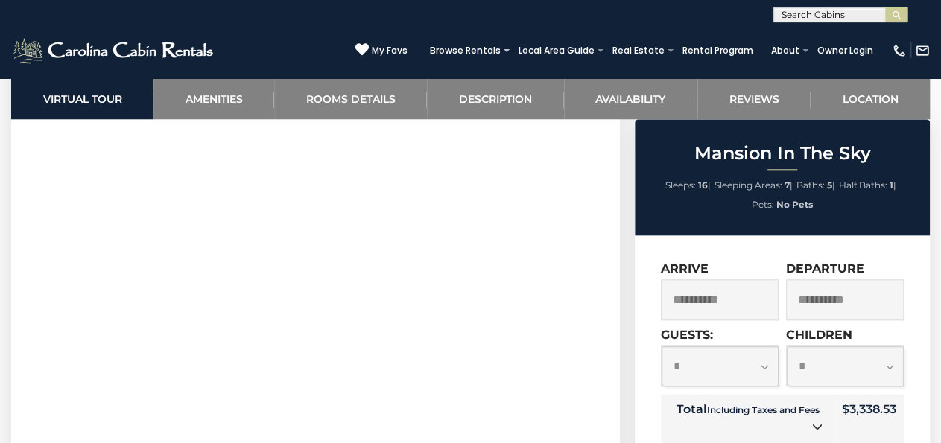
scroll to position [673, 0]
click at [823, 297] on input "**********" at bounding box center [845, 299] width 118 height 41
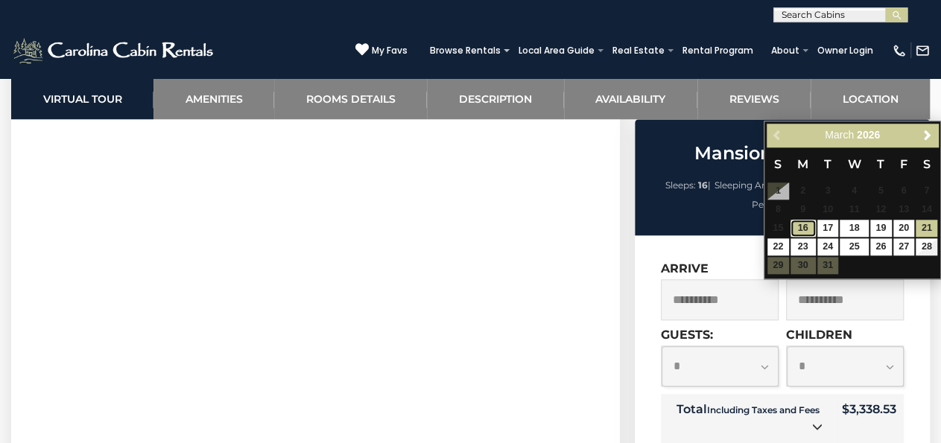
click at [815, 227] on link "16" at bounding box center [802, 228] width 25 height 17
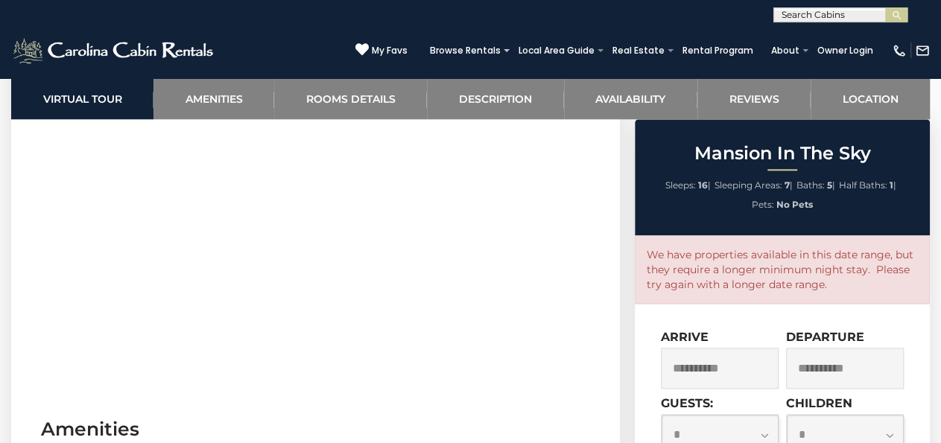
scroll to position [783, 0]
click at [865, 371] on input "**********" at bounding box center [845, 368] width 118 height 41
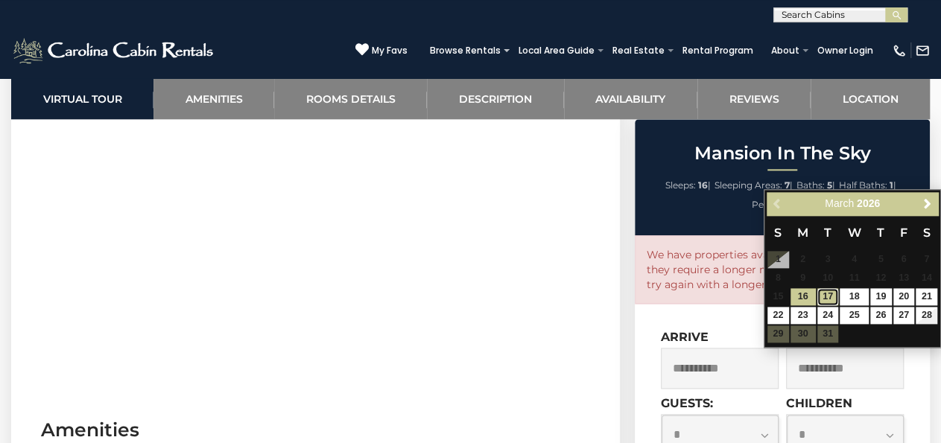
click at [835, 290] on link "17" at bounding box center [828, 296] width 22 height 17
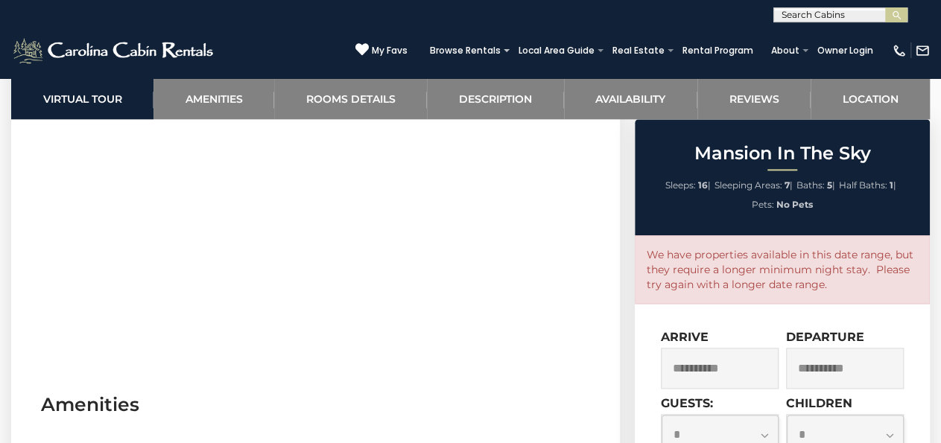
scroll to position [817, 0]
click at [856, 354] on input "**********" at bounding box center [845, 368] width 118 height 41
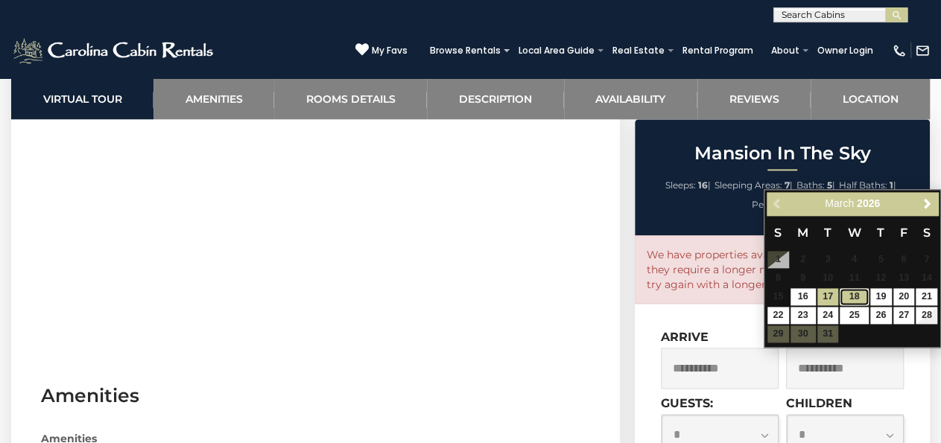
click at [857, 297] on link "18" at bounding box center [853, 296] width 28 height 17
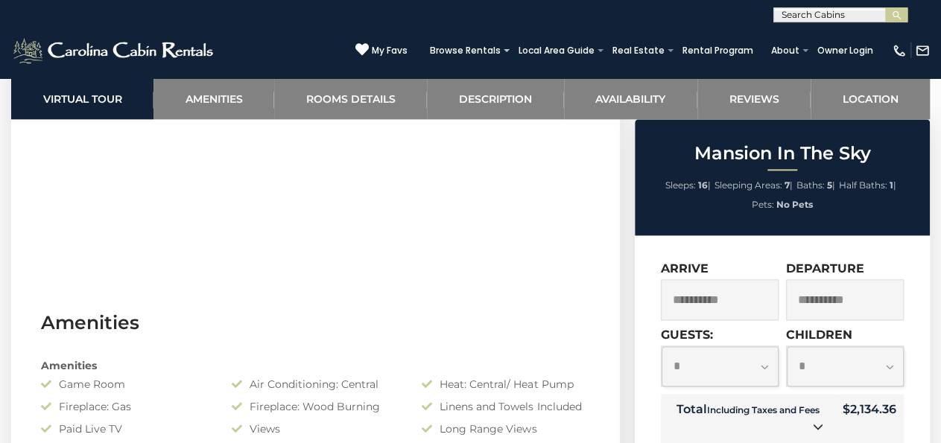
scroll to position [887, 0]
click at [842, 300] on input "**********" at bounding box center [845, 299] width 118 height 41
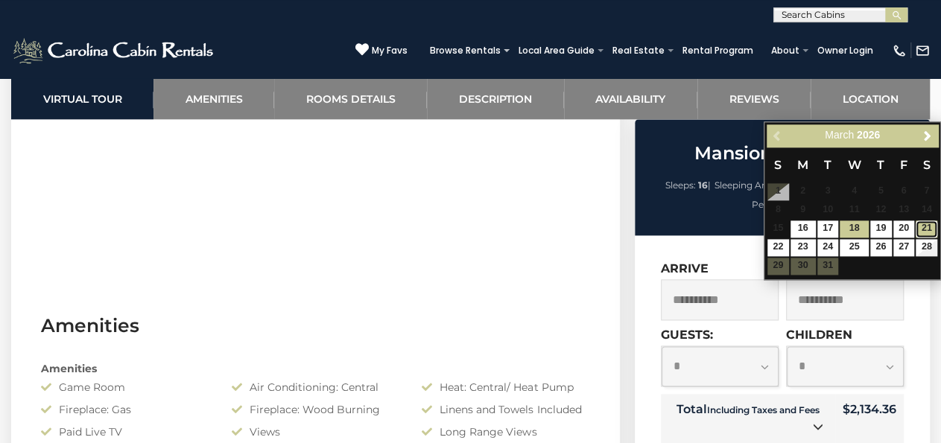
click at [934, 230] on link "21" at bounding box center [926, 228] width 22 height 17
type input "**********"
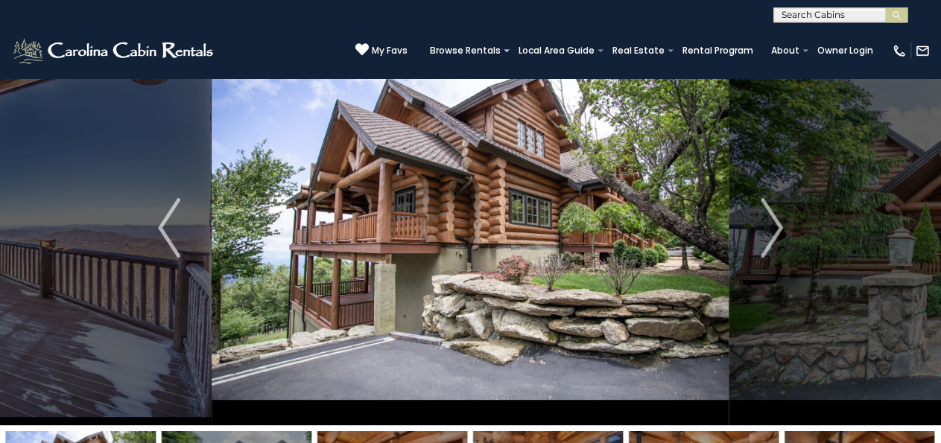
scroll to position [0, 0]
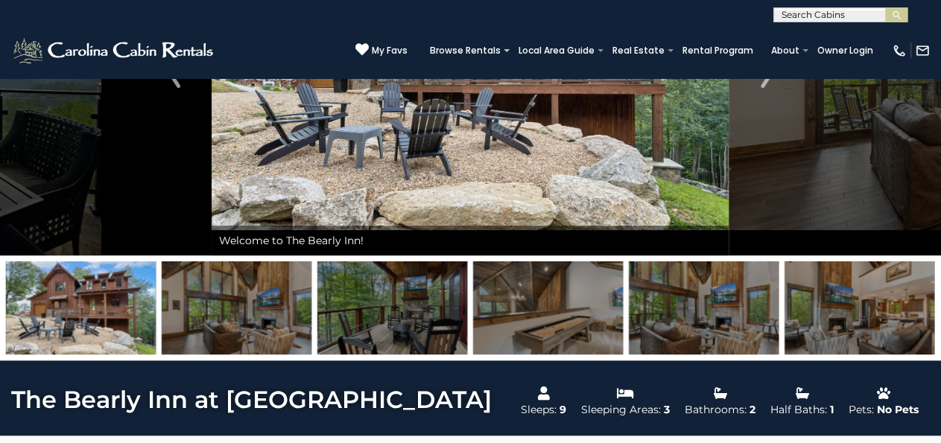
scroll to position [217, 0]
click at [746, 312] on img at bounding box center [704, 307] width 150 height 93
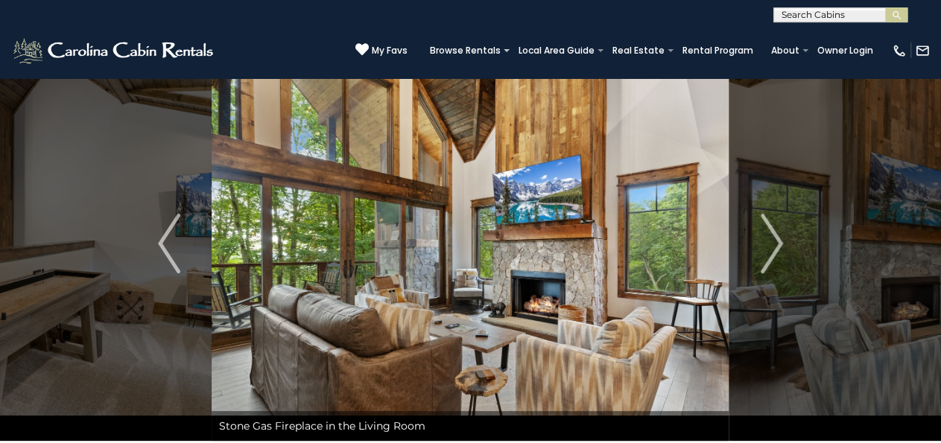
scroll to position [0, 0]
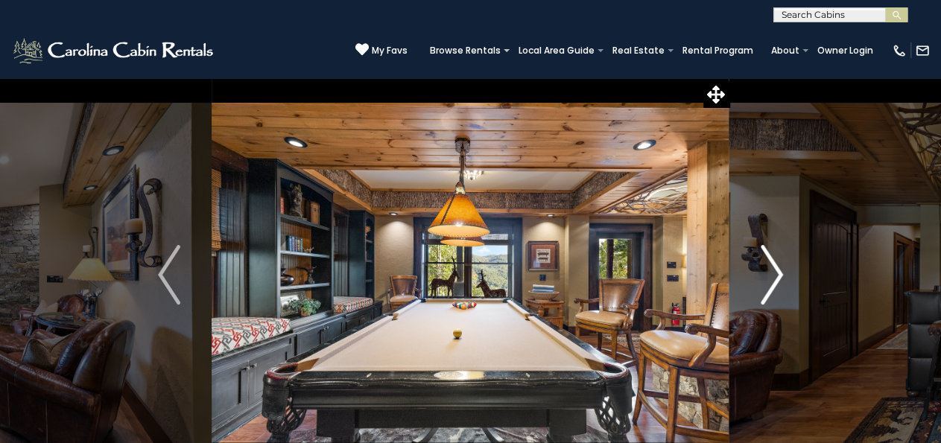
click at [751, 255] on button "Next" at bounding box center [771, 274] width 85 height 395
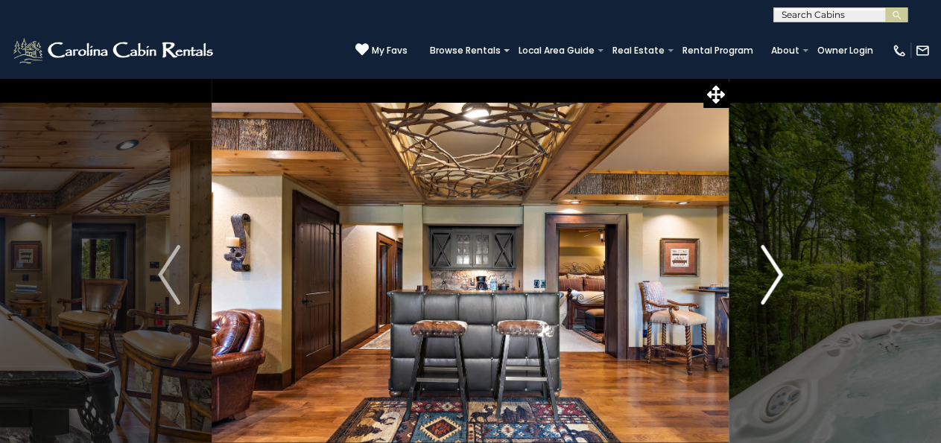
click at [767, 284] on img "Next" at bounding box center [771, 275] width 22 height 60
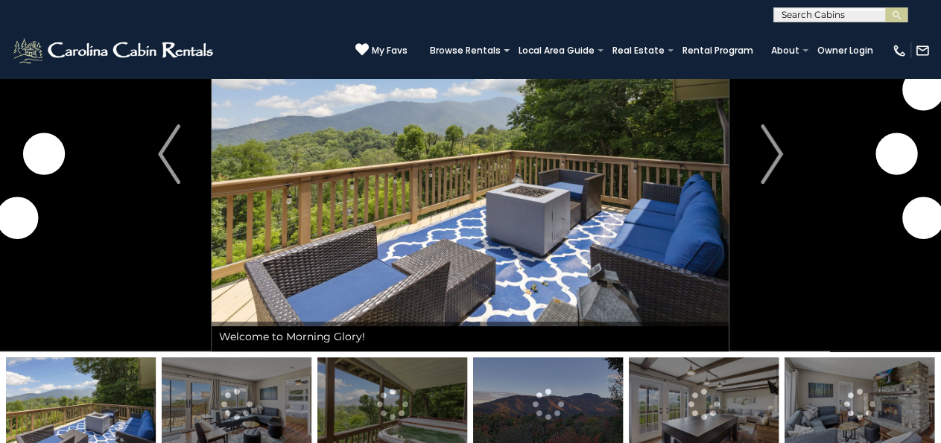
scroll to position [178, 0]
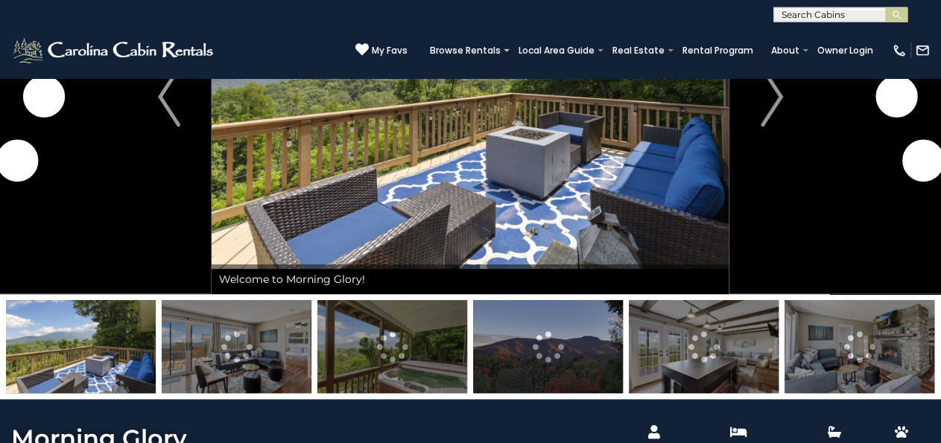
click at [526, 340] on img at bounding box center [548, 346] width 150 height 93
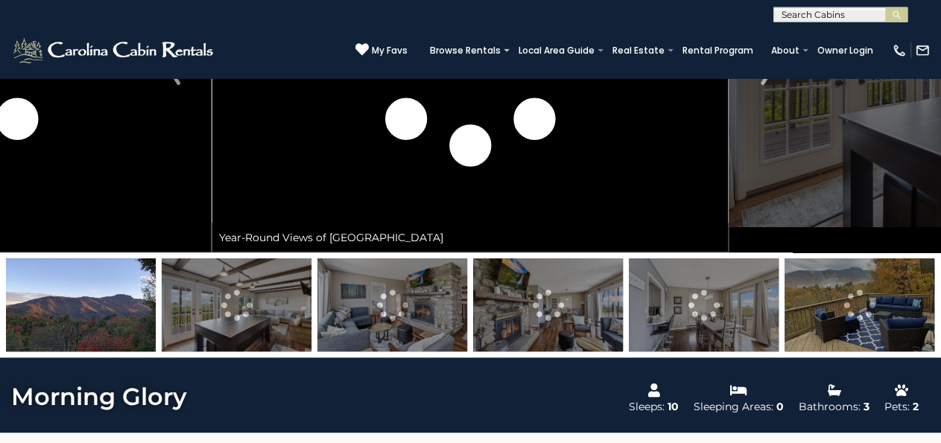
scroll to position [236, 0]
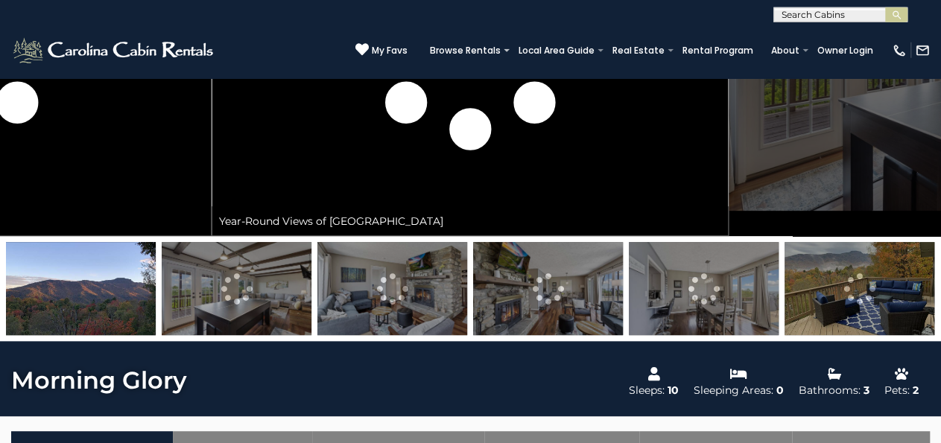
click at [830, 316] on img at bounding box center [859, 288] width 150 height 93
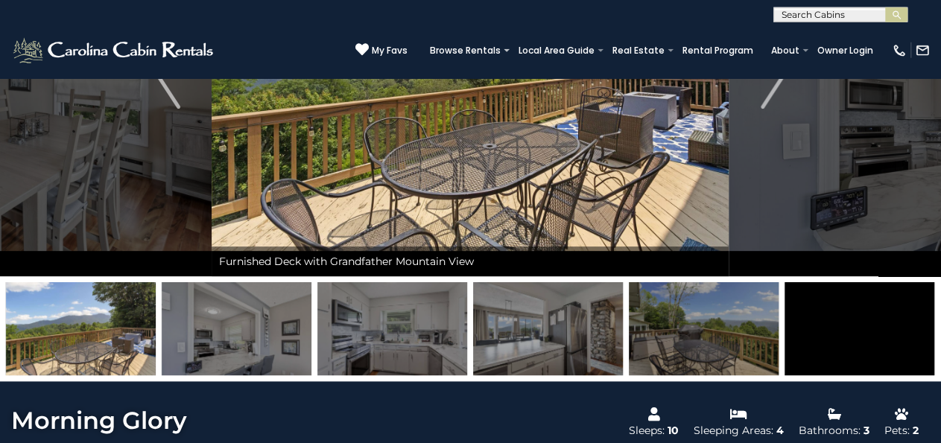
scroll to position [197, 0]
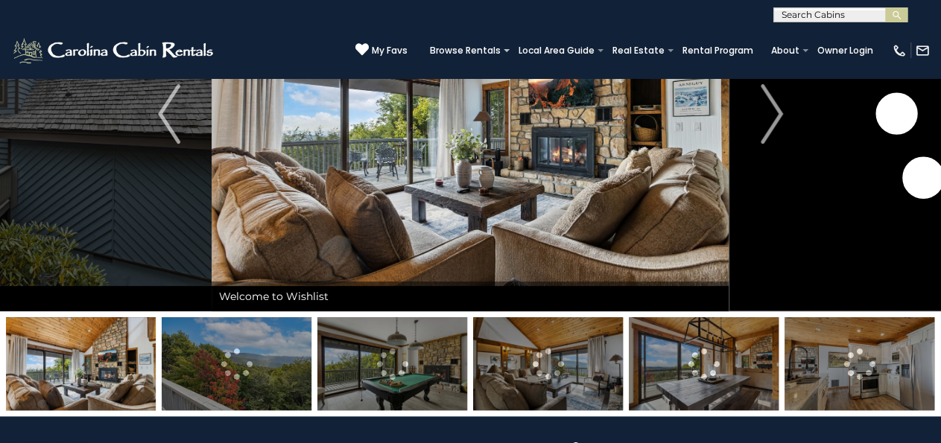
scroll to position [164, 0]
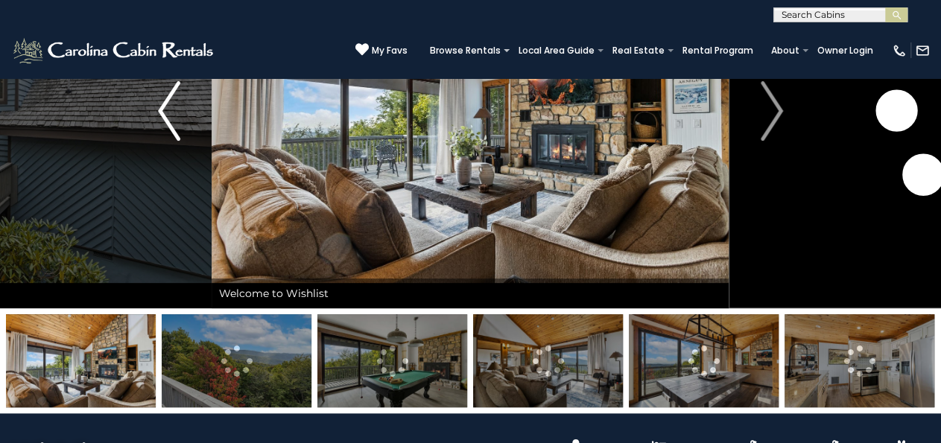
click at [190, 129] on button "Previous" at bounding box center [169, 111] width 85 height 395
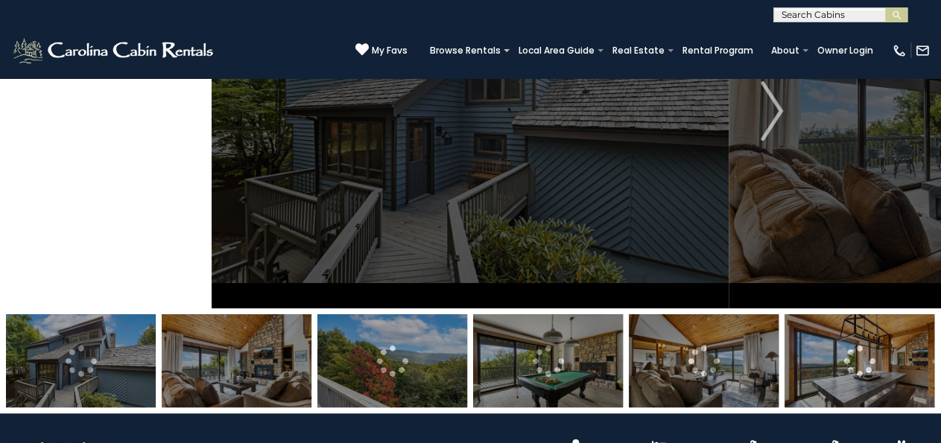
click at [194, 109] on button "Previous" at bounding box center [169, 111] width 85 height 395
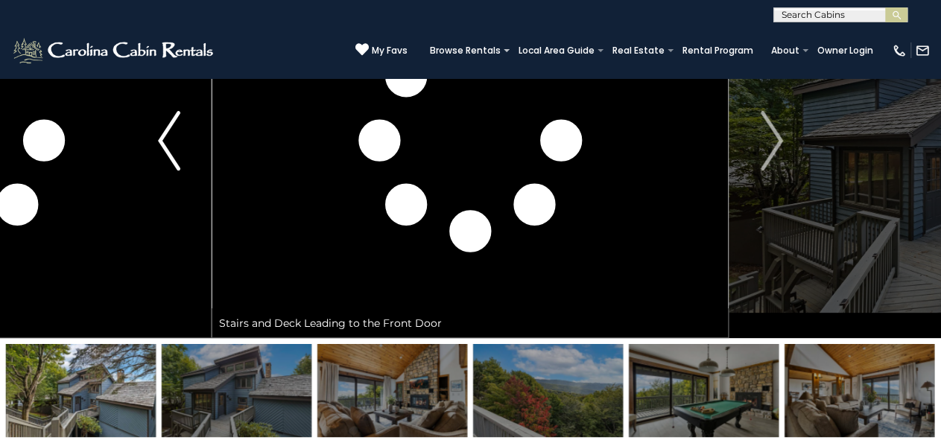
scroll to position [133, 0]
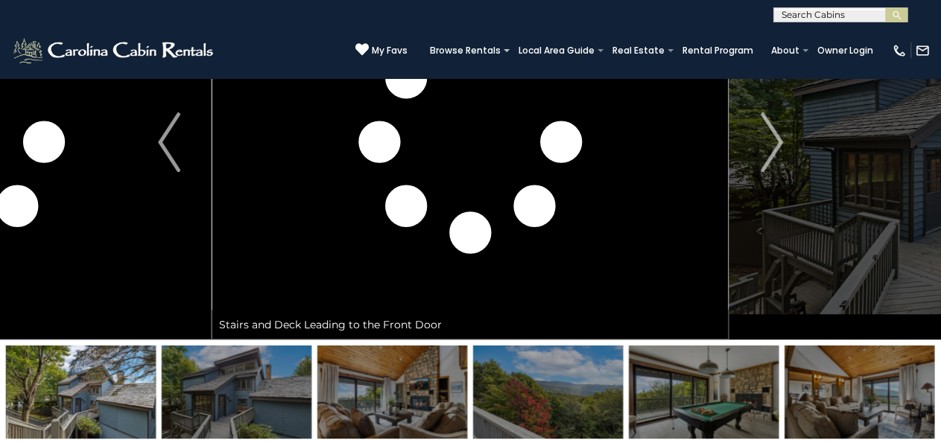
click at [516, 388] on img at bounding box center [548, 392] width 150 height 93
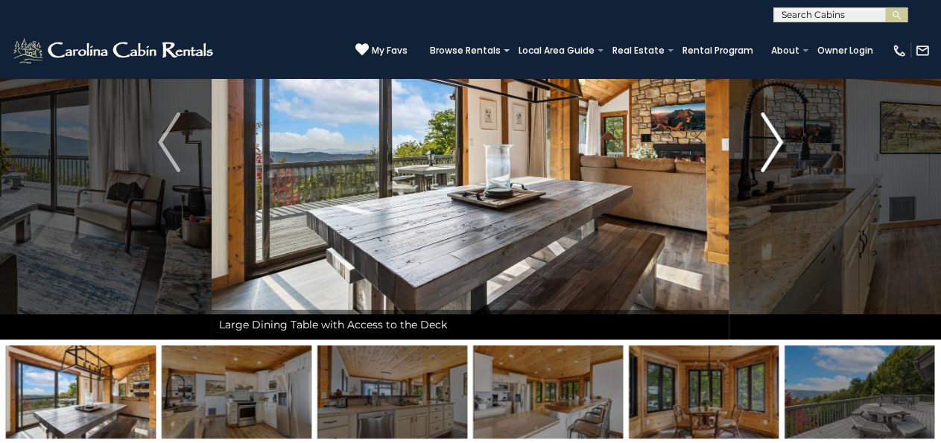
click at [772, 132] on img "Next" at bounding box center [771, 142] width 22 height 60
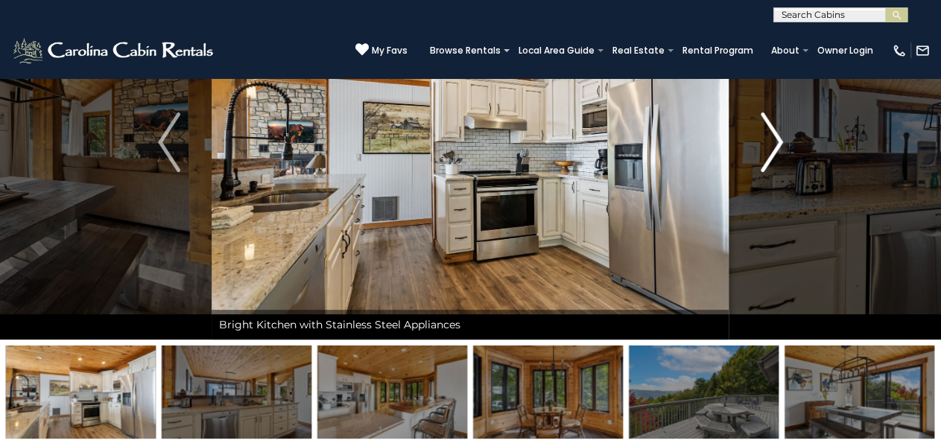
click at [778, 143] on img "Next" at bounding box center [771, 142] width 22 height 60
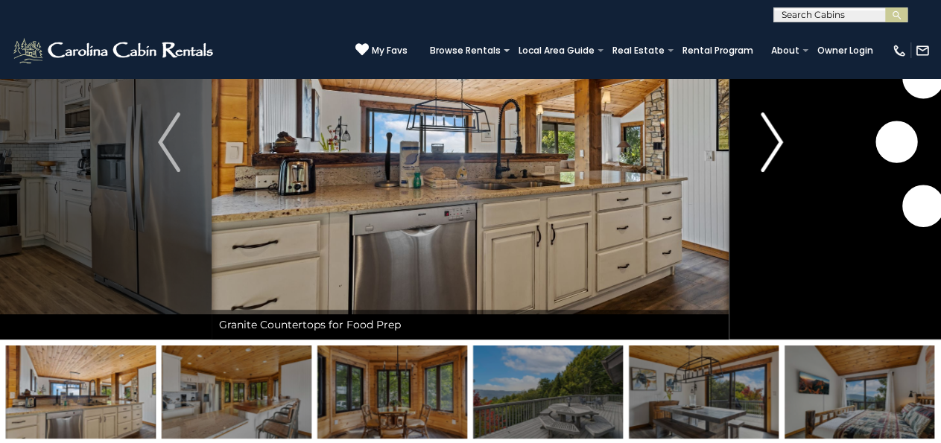
click at [785, 139] on button "Next" at bounding box center [771, 142] width 85 height 395
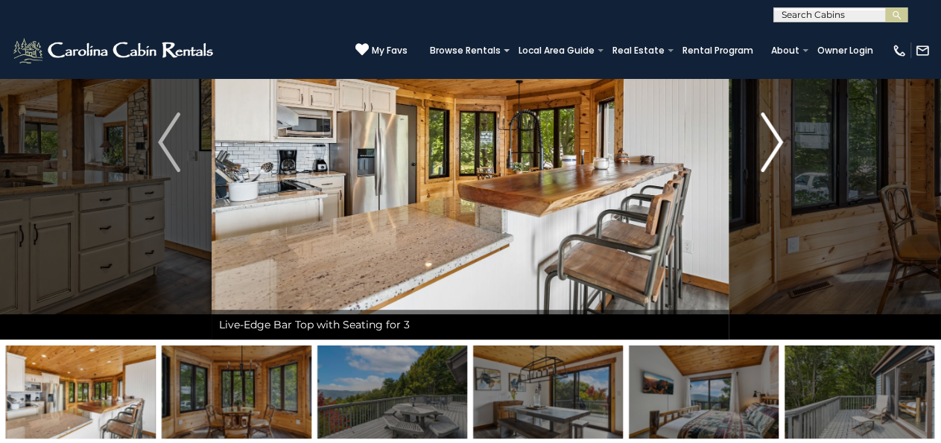
click at [786, 135] on button "Next" at bounding box center [771, 142] width 85 height 395
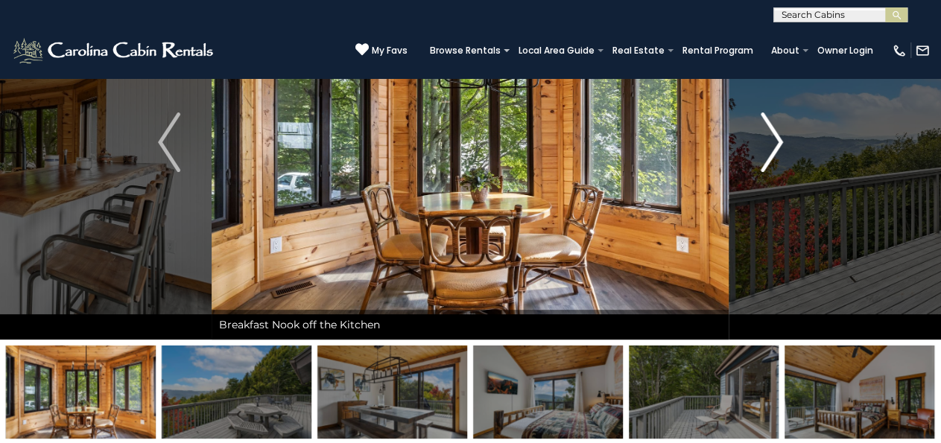
click at [784, 139] on button "Next" at bounding box center [771, 142] width 85 height 395
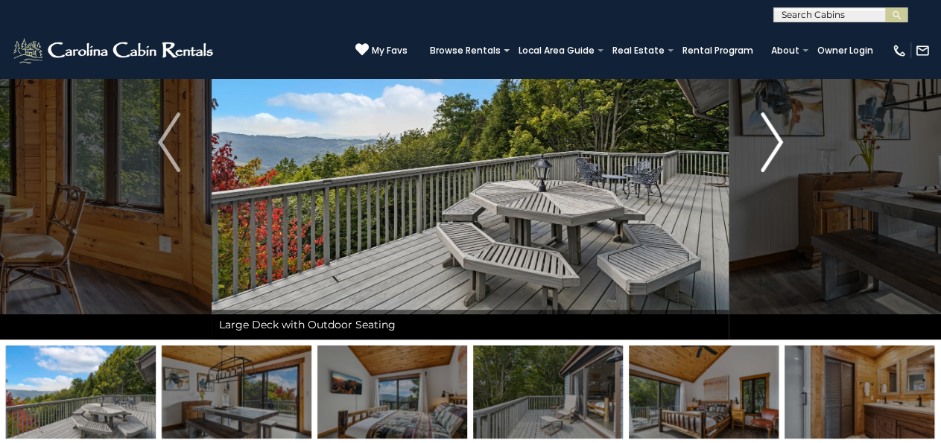
click at [788, 138] on button "Next" at bounding box center [771, 142] width 85 height 395
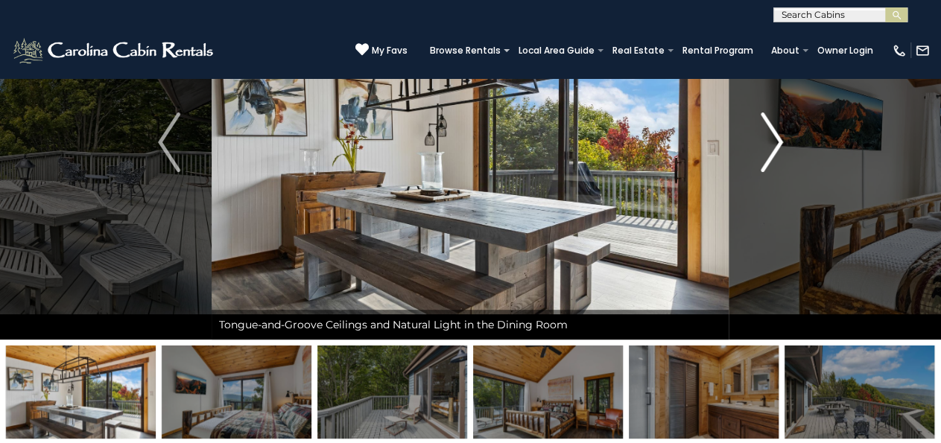
click at [788, 138] on button "Next" at bounding box center [771, 142] width 85 height 395
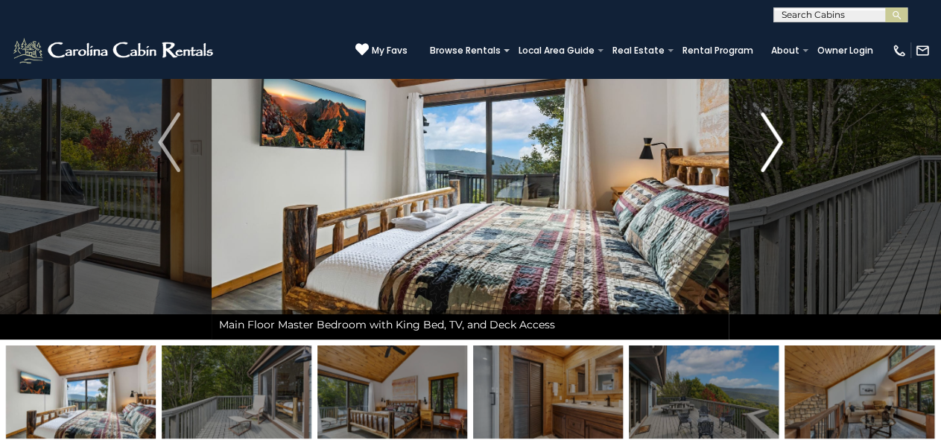
click at [792, 136] on button "Next" at bounding box center [771, 142] width 85 height 395
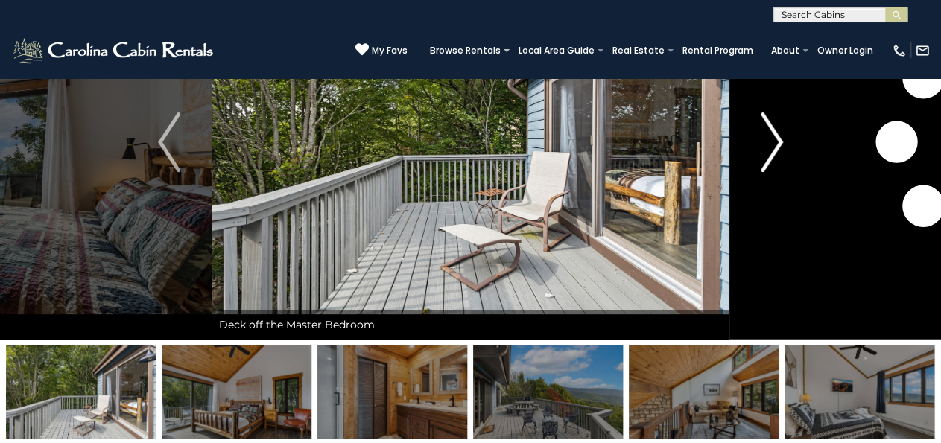
click at [788, 139] on button "Next" at bounding box center [771, 142] width 85 height 395
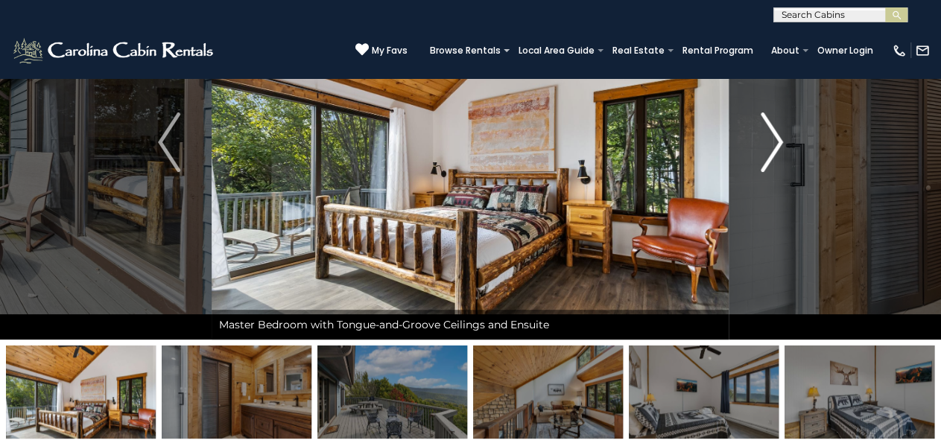
click at [789, 142] on button "Next" at bounding box center [771, 142] width 85 height 395
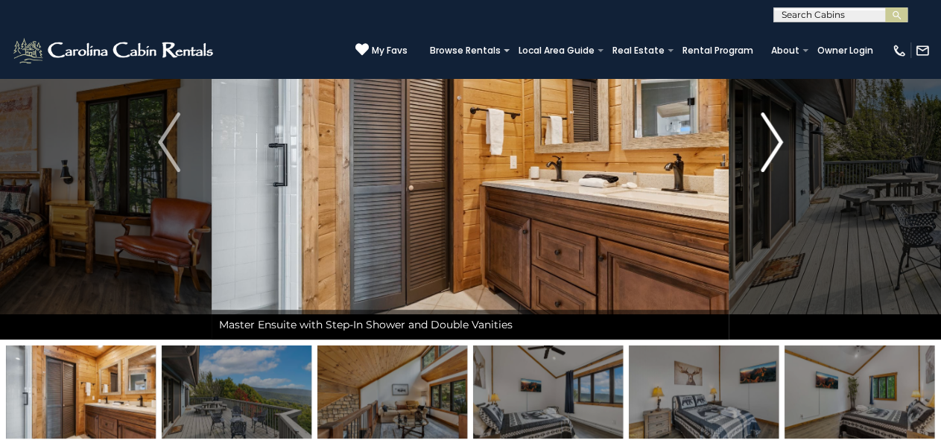
click at [786, 142] on button "Next" at bounding box center [771, 142] width 85 height 395
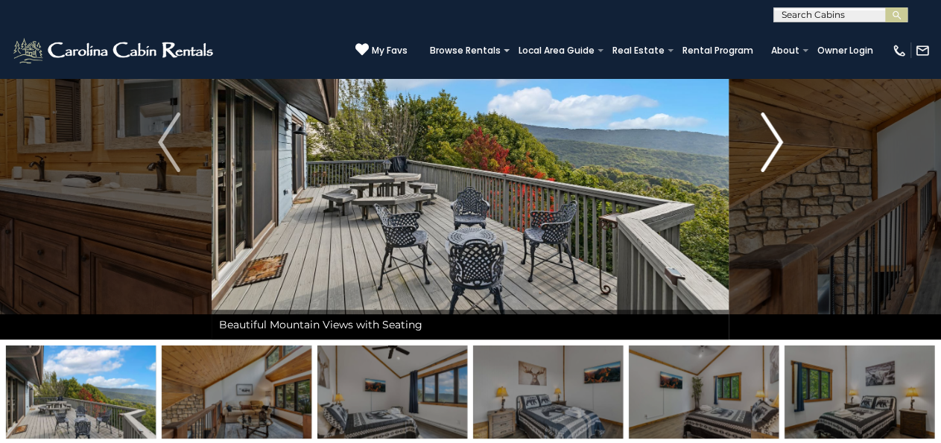
click at [783, 144] on button "Next" at bounding box center [771, 142] width 85 height 395
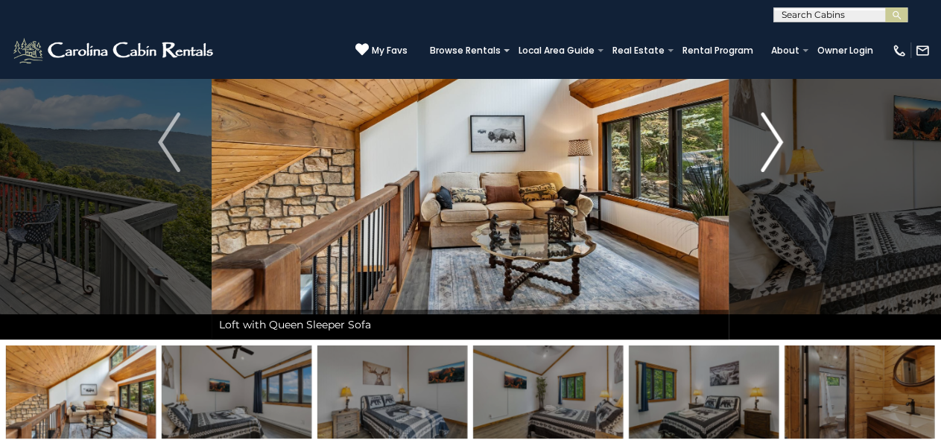
click at [778, 143] on img "Next" at bounding box center [771, 142] width 22 height 60
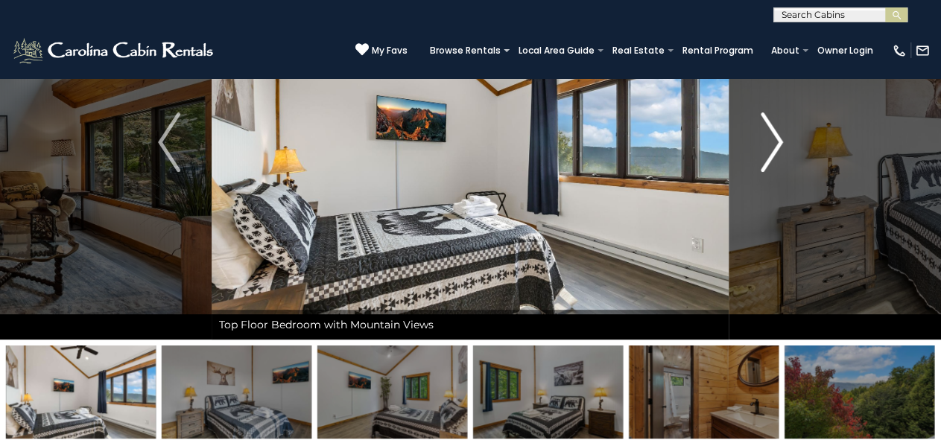
click at [778, 144] on img "Next" at bounding box center [771, 142] width 22 height 60
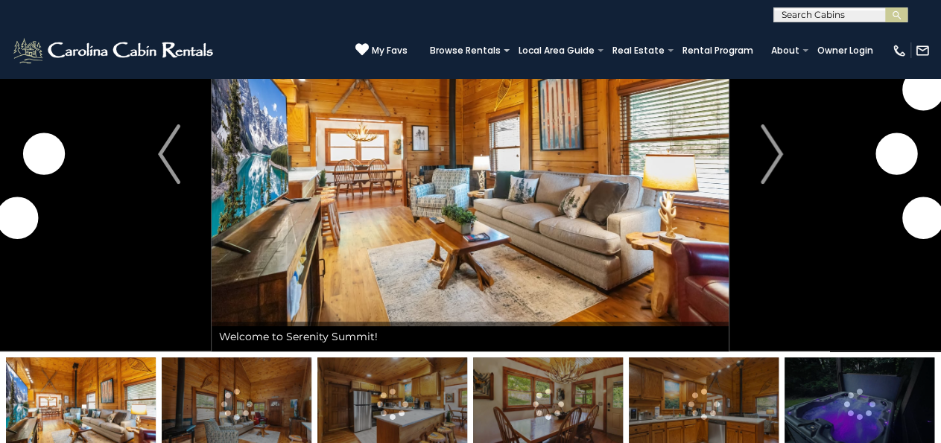
scroll to position [142, 0]
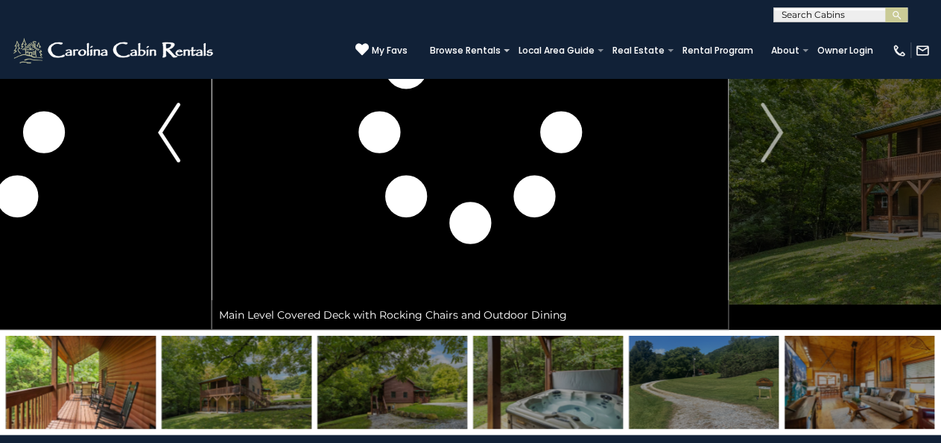
click at [185, 145] on button "Previous" at bounding box center [169, 132] width 85 height 395
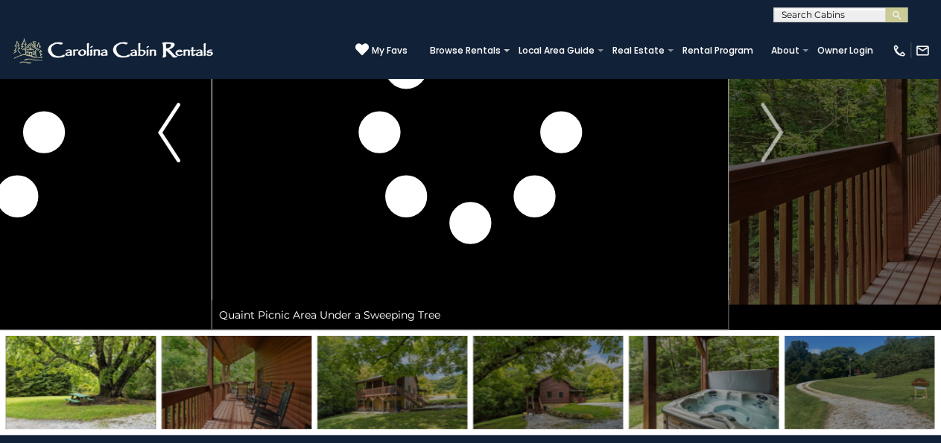
click at [185, 139] on button "Previous" at bounding box center [169, 132] width 85 height 395
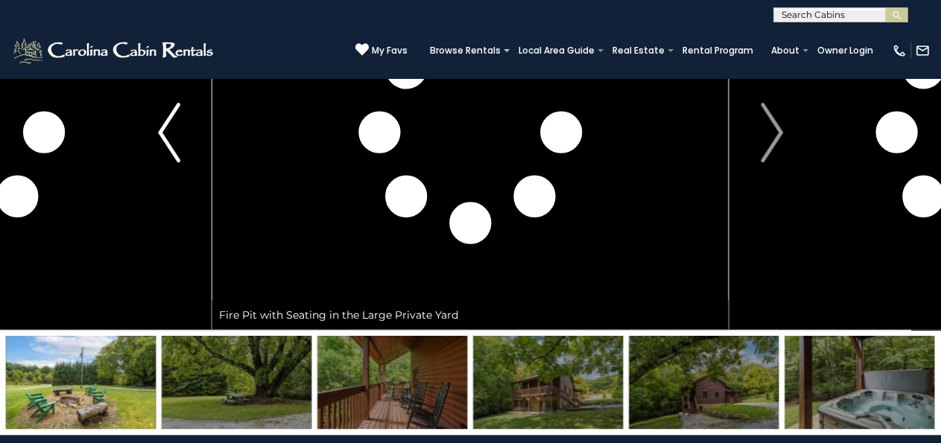
click at [189, 140] on button "Previous" at bounding box center [169, 132] width 85 height 395
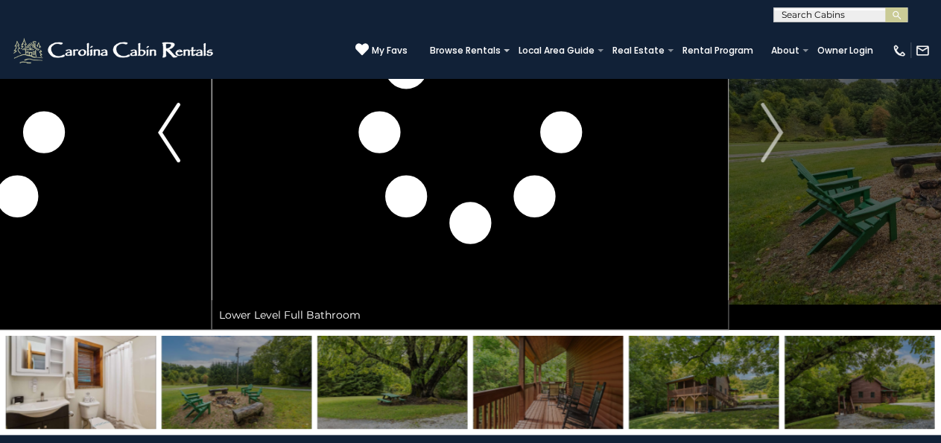
click at [169, 141] on img "Previous" at bounding box center [169, 133] width 22 height 60
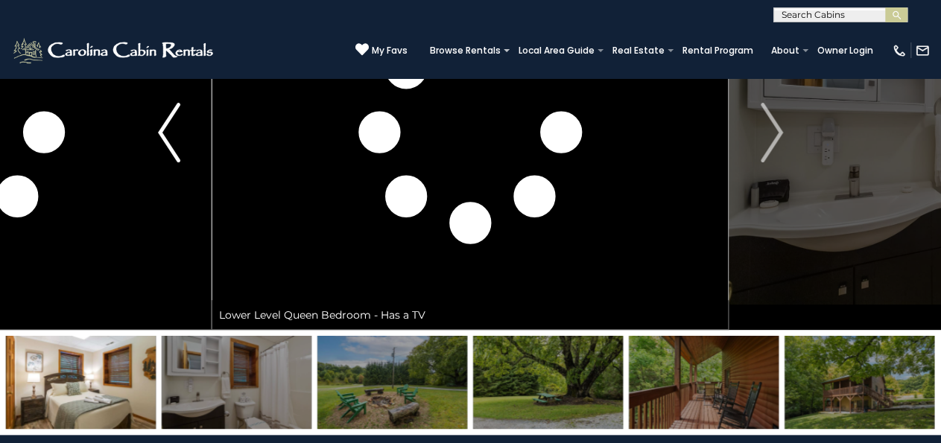
click at [176, 143] on img "Previous" at bounding box center [169, 133] width 22 height 60
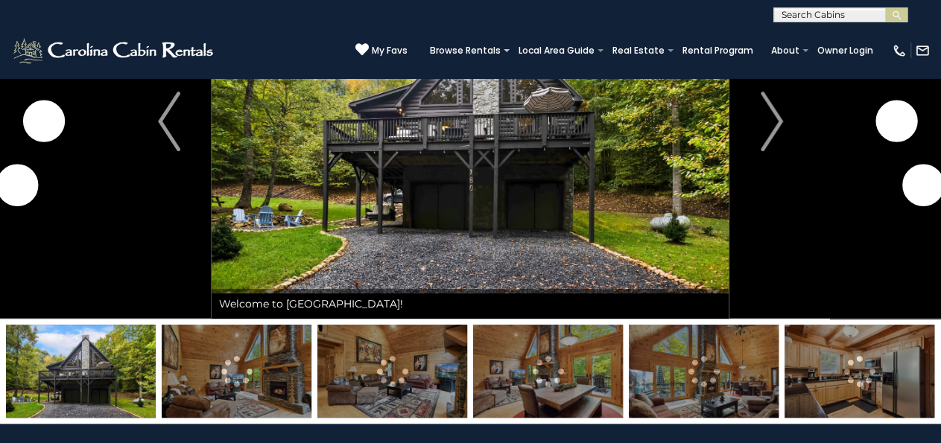
scroll to position [153, 0]
click at [188, 394] on img at bounding box center [237, 371] width 150 height 93
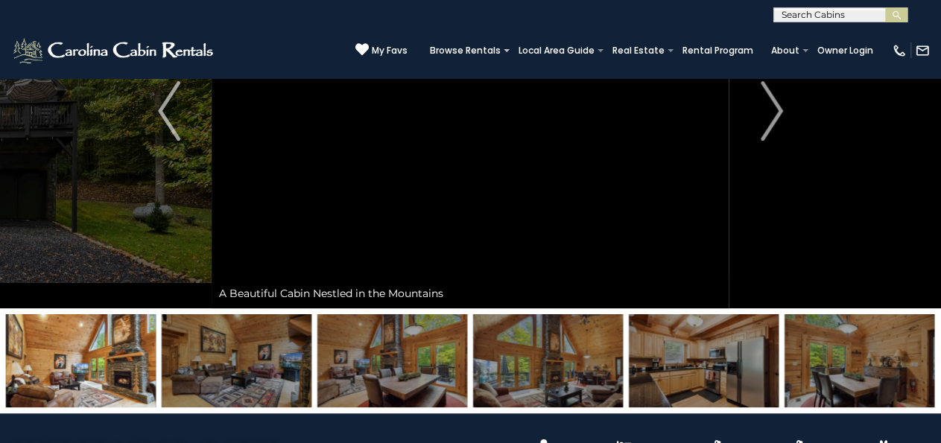
scroll to position [165, 0]
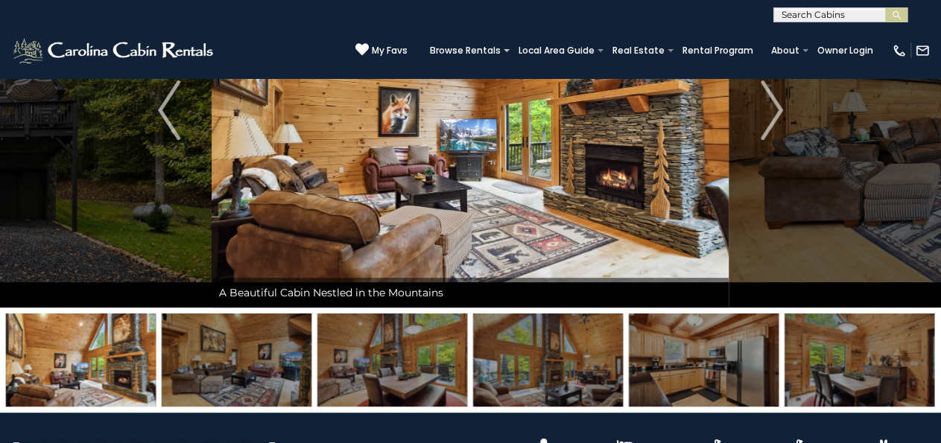
click at [368, 346] on img at bounding box center [392, 360] width 150 height 93
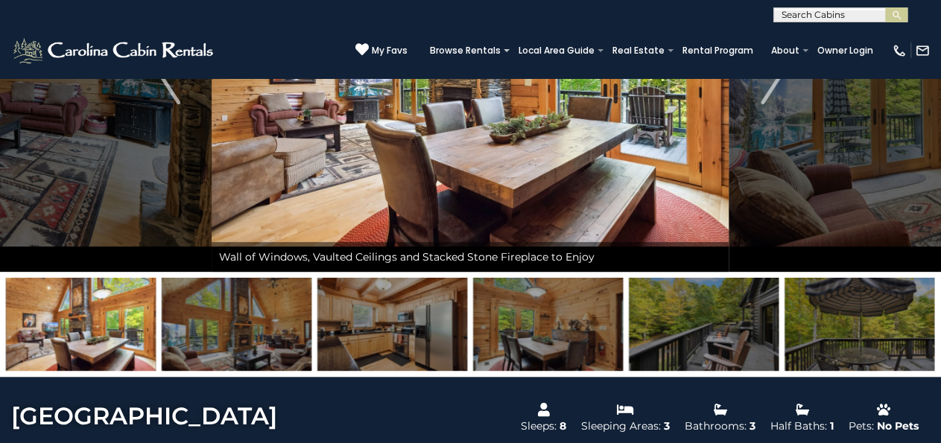
scroll to position [203, 0]
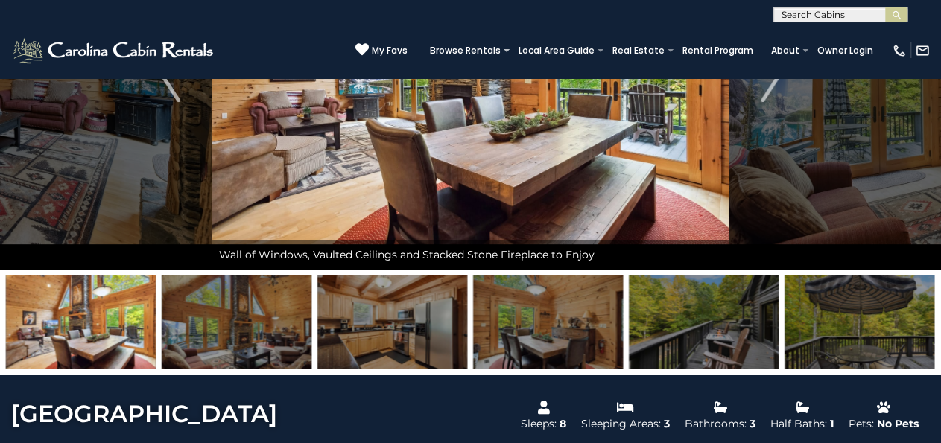
click at [367, 335] on img at bounding box center [392, 322] width 150 height 93
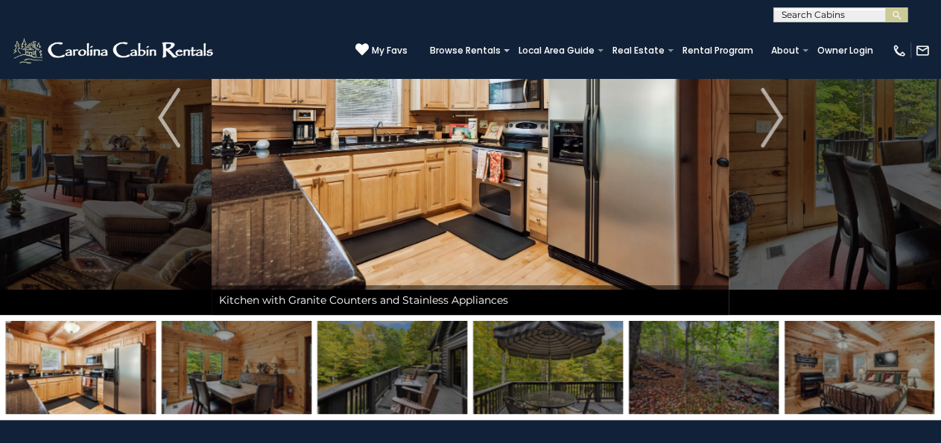
scroll to position [159, 0]
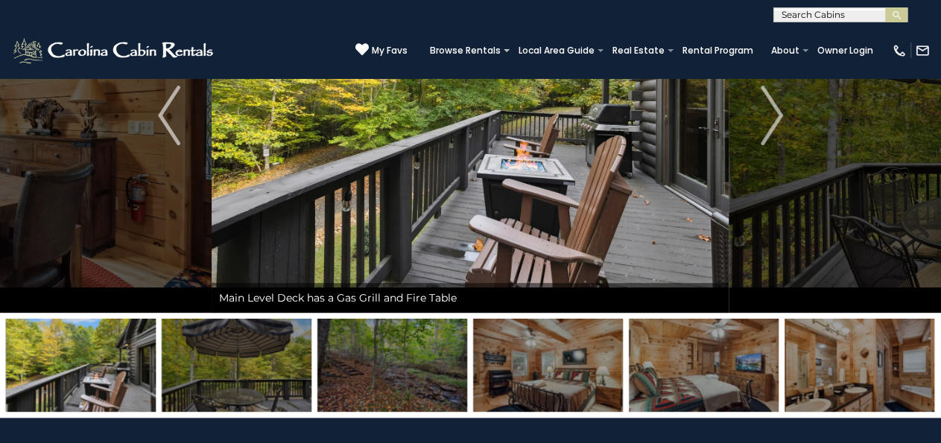
click at [543, 378] on img at bounding box center [548, 365] width 150 height 93
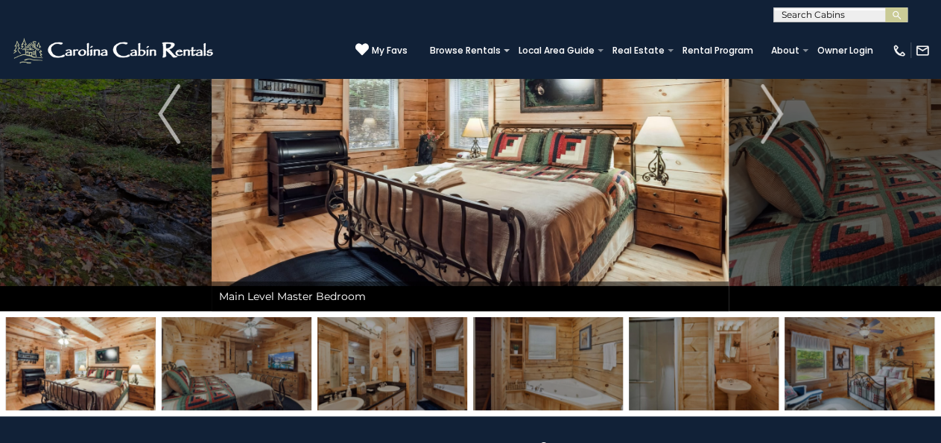
scroll to position [168, 0]
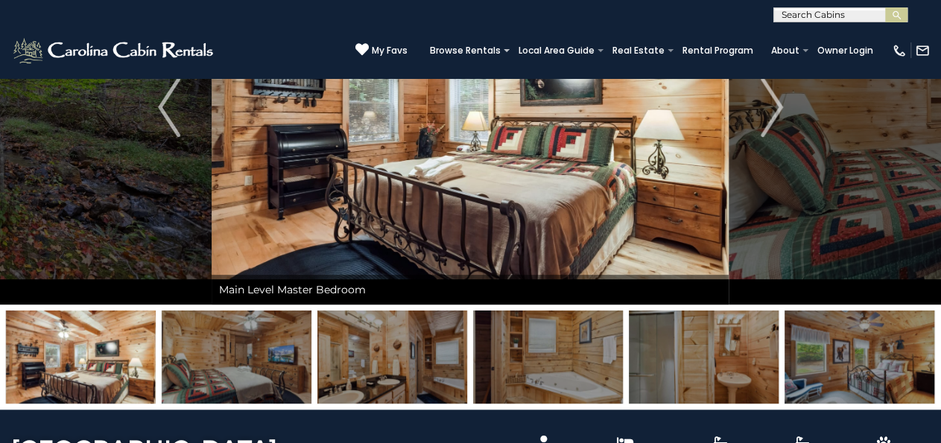
click at [549, 354] on img at bounding box center [548, 357] width 150 height 93
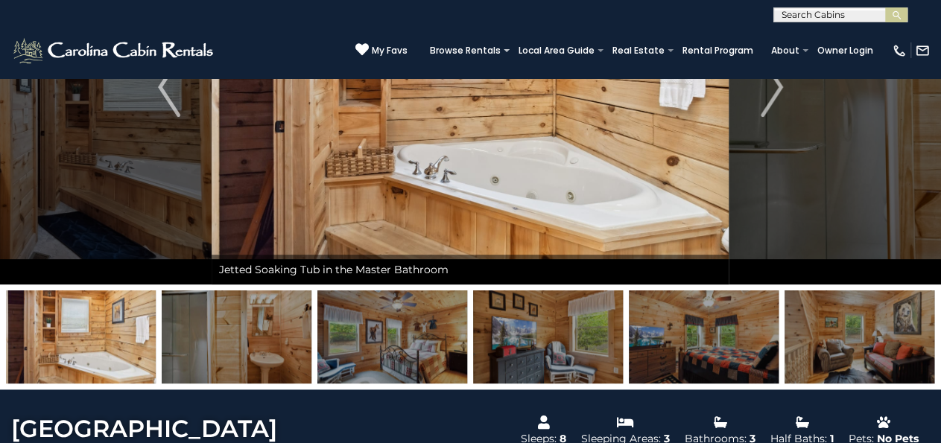
scroll to position [189, 0]
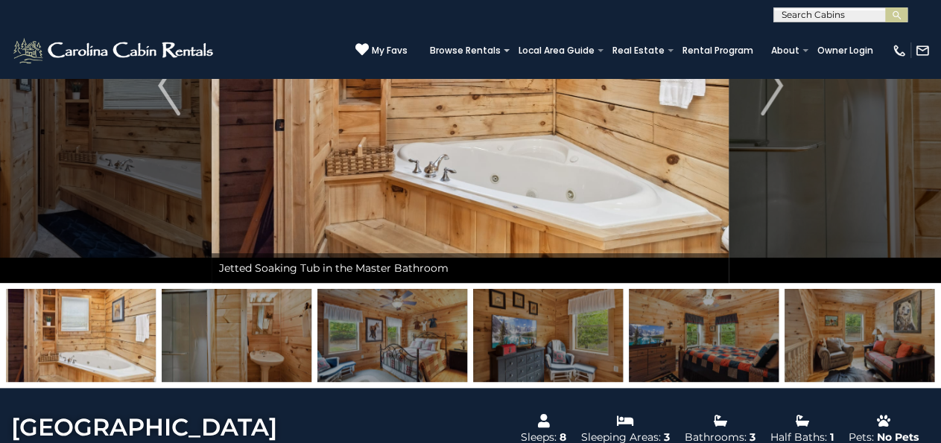
click at [549, 342] on img at bounding box center [548, 335] width 150 height 93
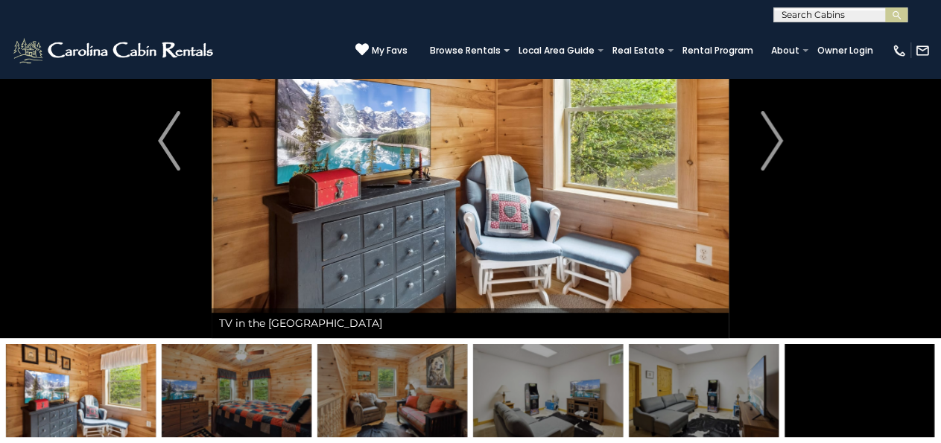
scroll to position [136, 0]
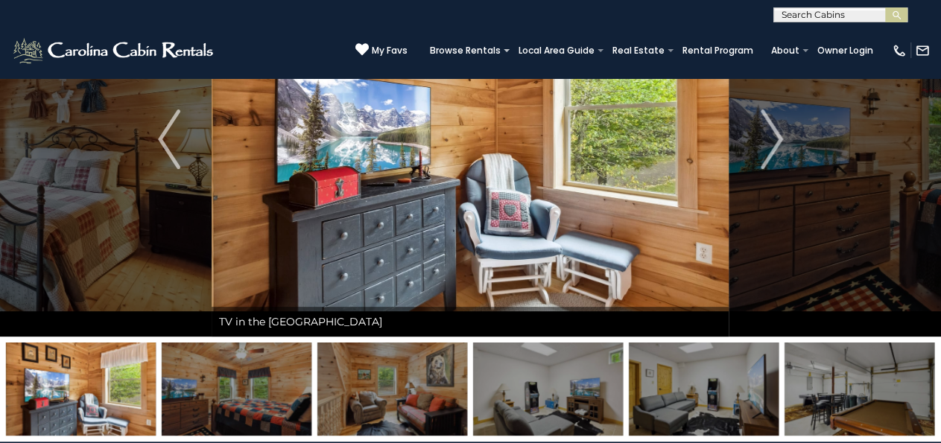
click at [537, 395] on img at bounding box center [548, 389] width 150 height 93
